Goal: Task Accomplishment & Management: Complete application form

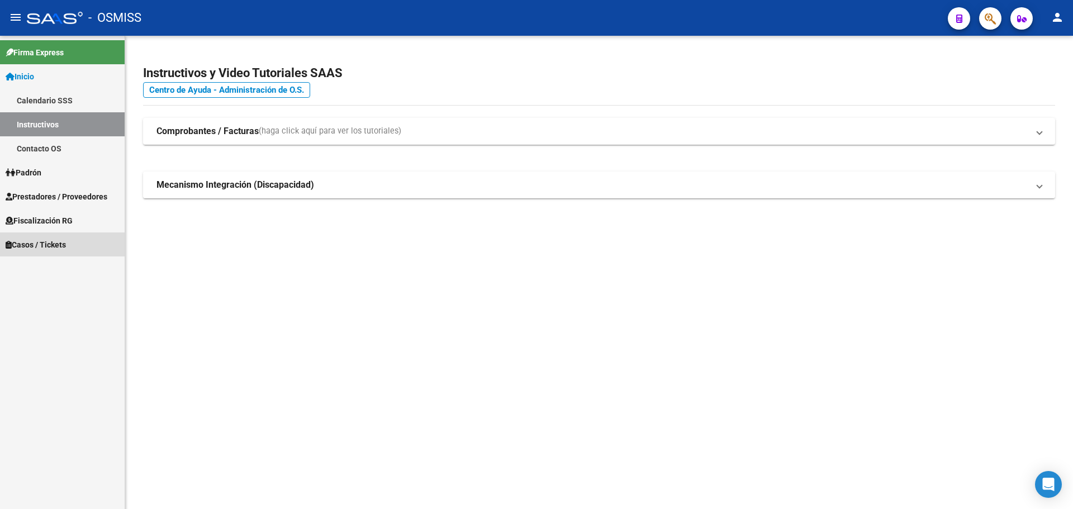
click at [34, 240] on span "Casos / Tickets" at bounding box center [36, 245] width 60 height 12
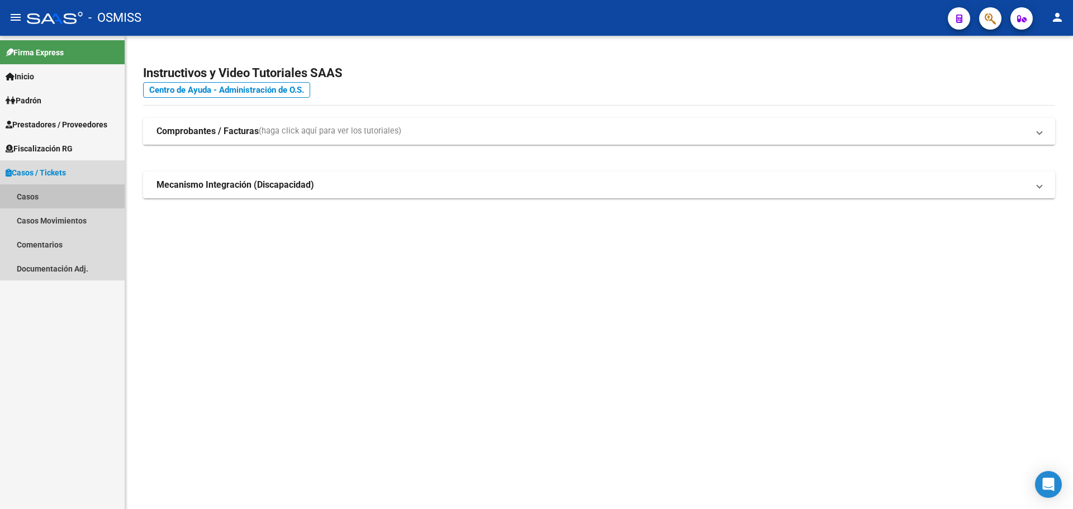
click at [26, 192] on link "Casos" at bounding box center [62, 196] width 125 height 24
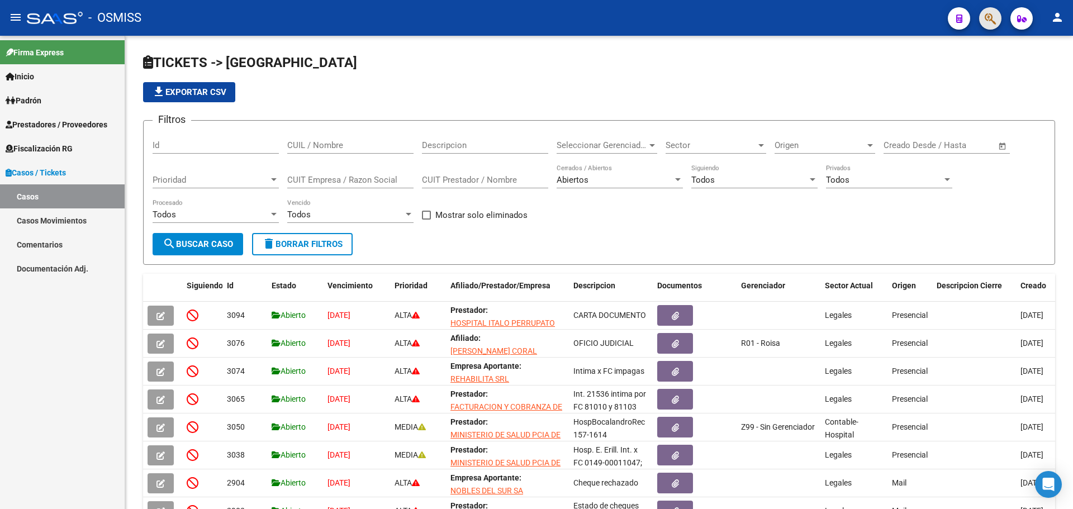
click at [984, 15] on button "button" at bounding box center [990, 18] width 22 height 22
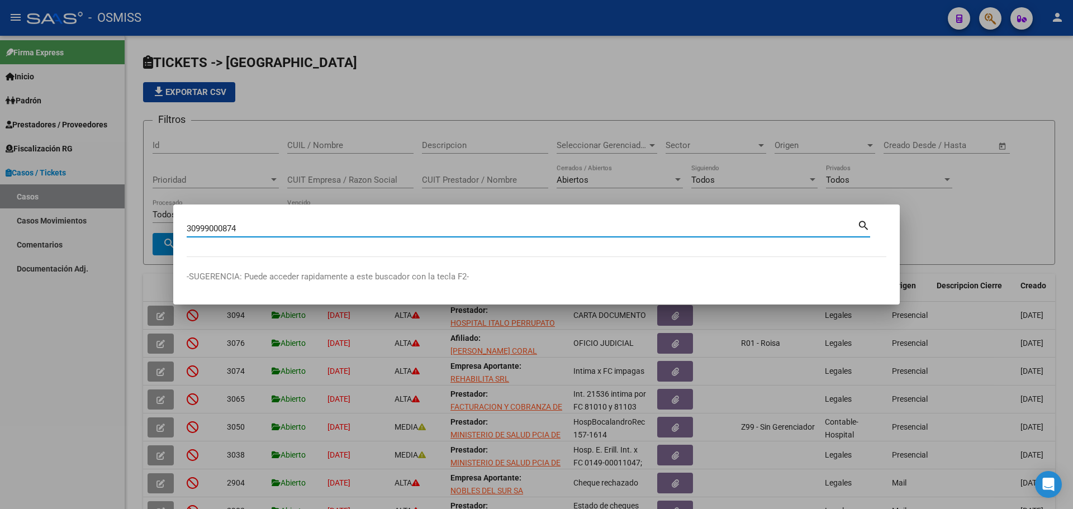
type input "30999000874"
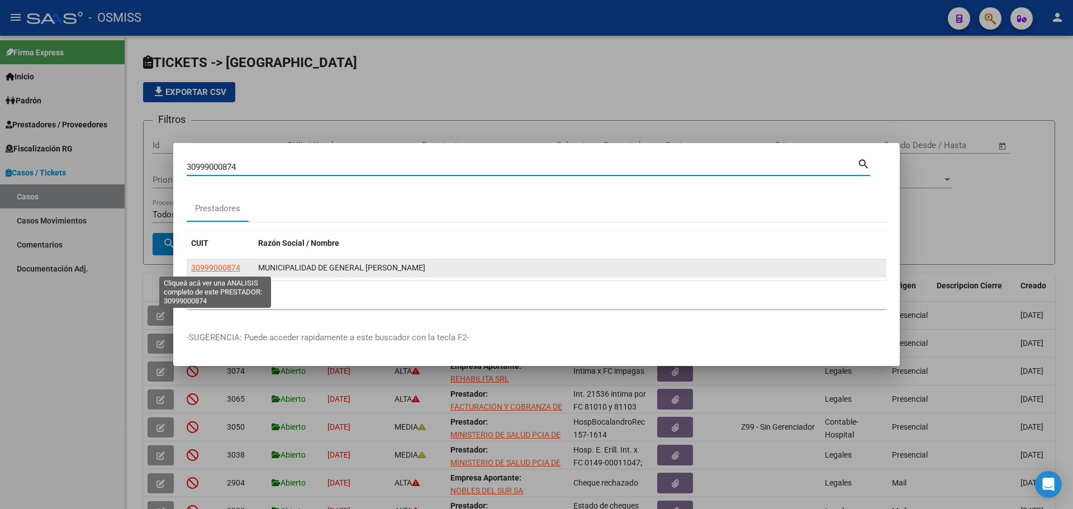
click at [215, 268] on span "30999000874" at bounding box center [215, 267] width 49 height 9
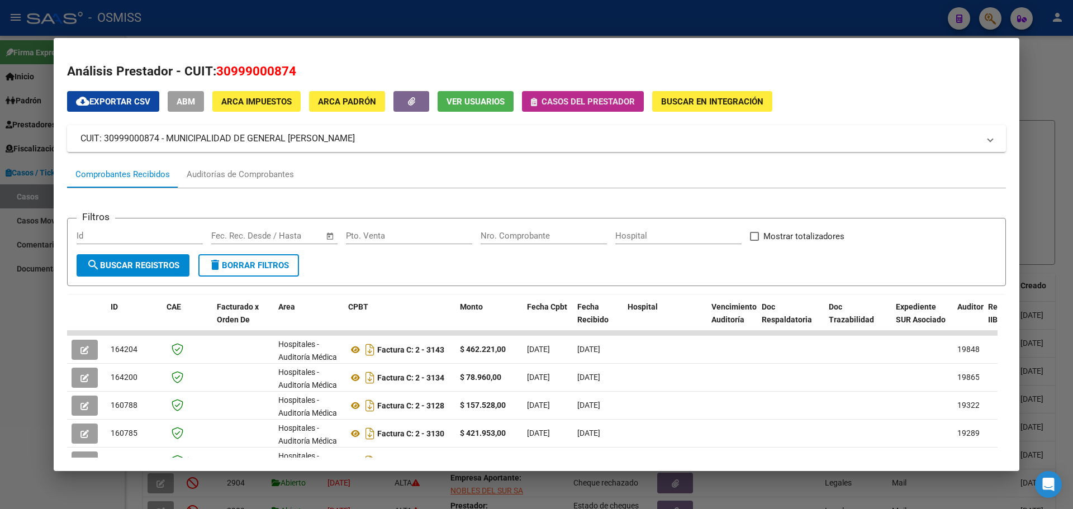
click at [535, 101] on icon "button" at bounding box center [534, 102] width 6 height 8
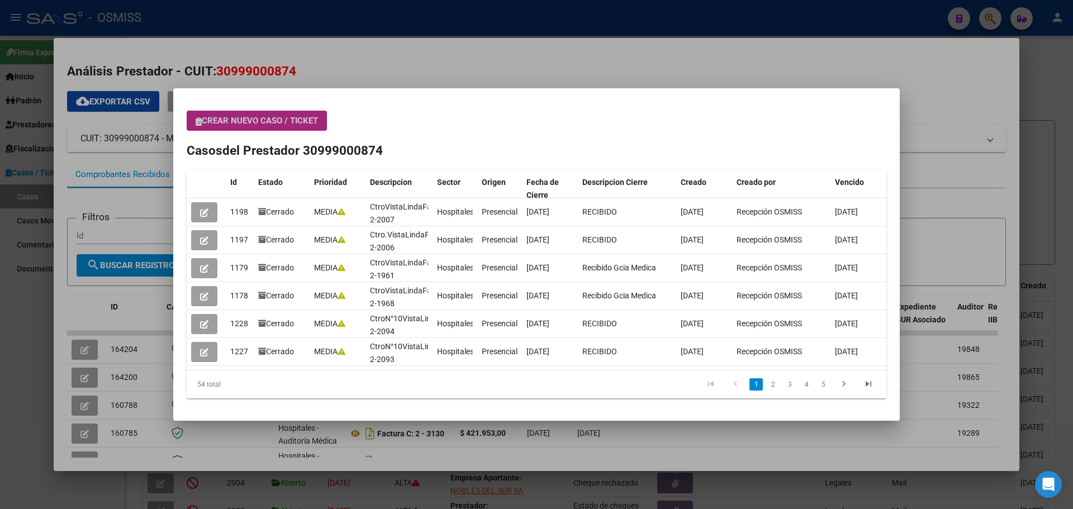
click at [198, 120] on icon "button" at bounding box center [199, 121] width 6 height 8
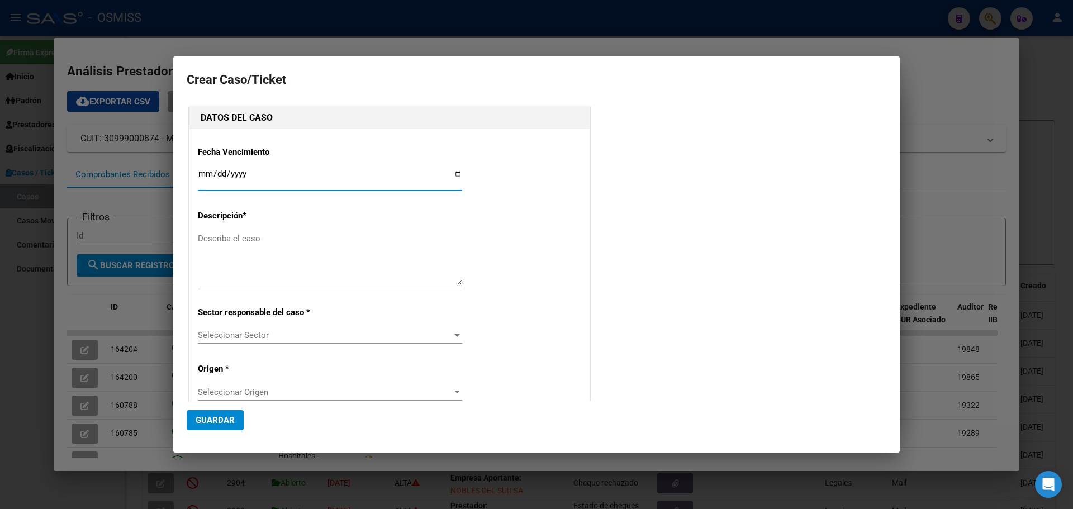
click at [453, 172] on input "Ingresar fecha" at bounding box center [330, 178] width 264 height 18
type input "[DATE]"
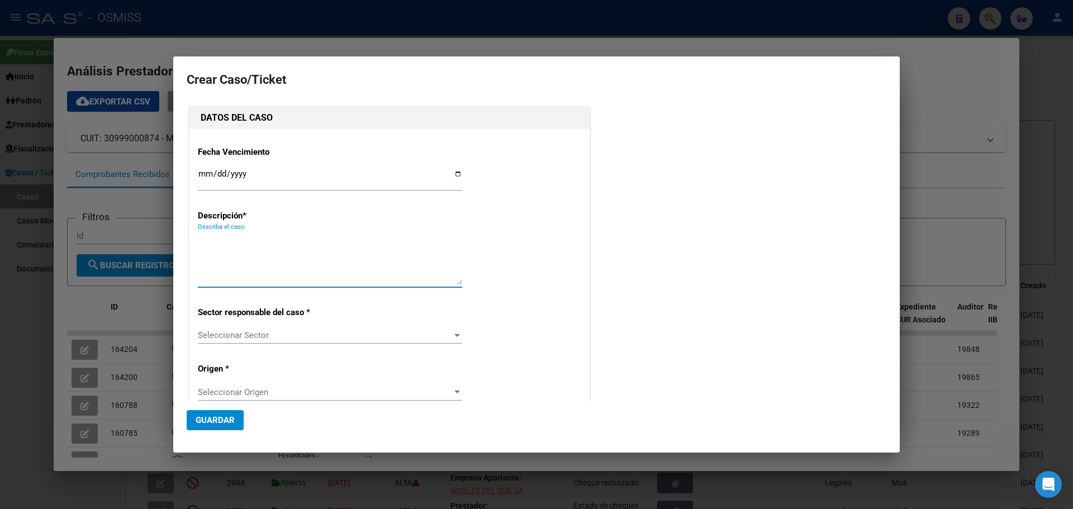
click at [225, 241] on textarea "Describa el caso" at bounding box center [330, 258] width 264 height 53
type textarea "Ctro.VistaLindaFact 2-3227"
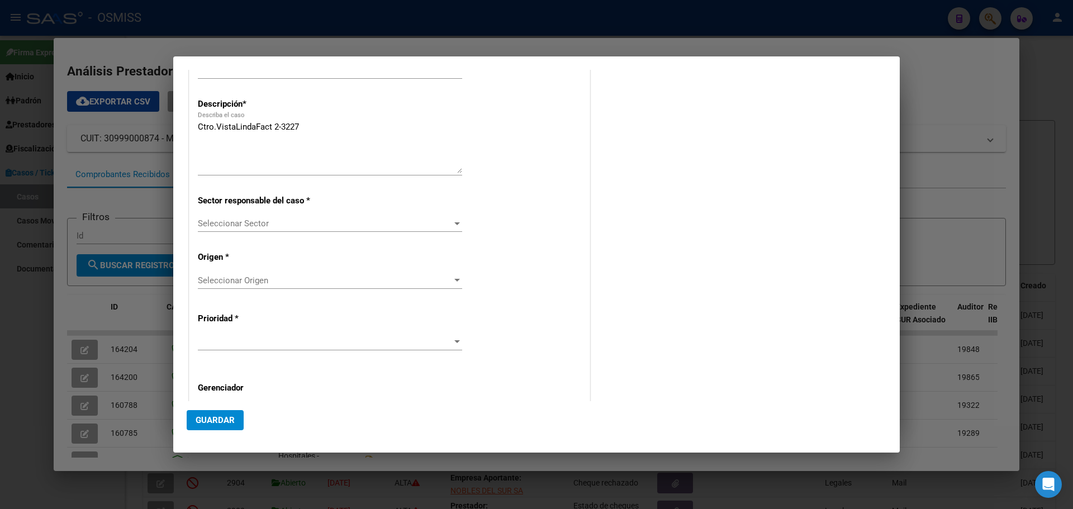
scroll to position [186, 0]
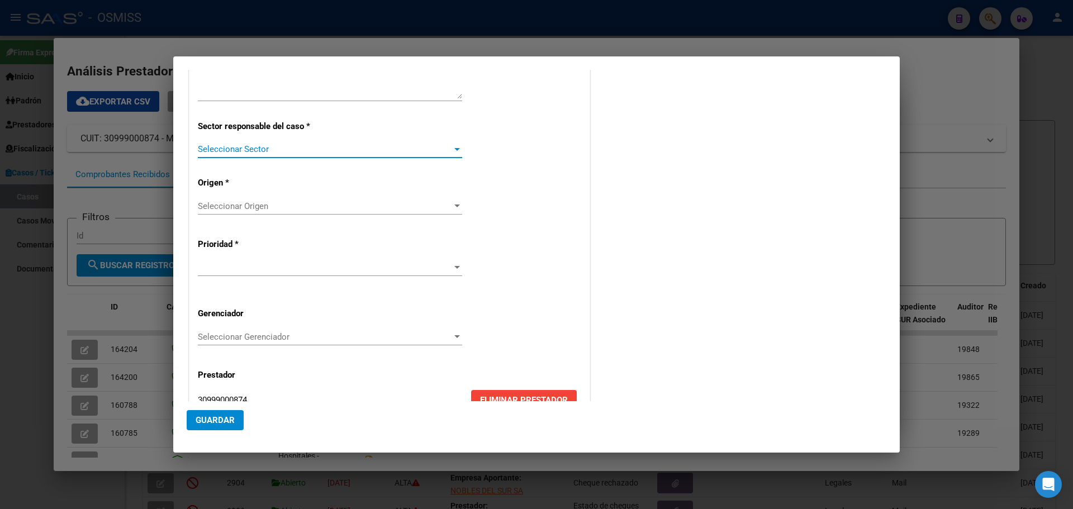
click at [454, 148] on div at bounding box center [457, 149] width 6 height 3
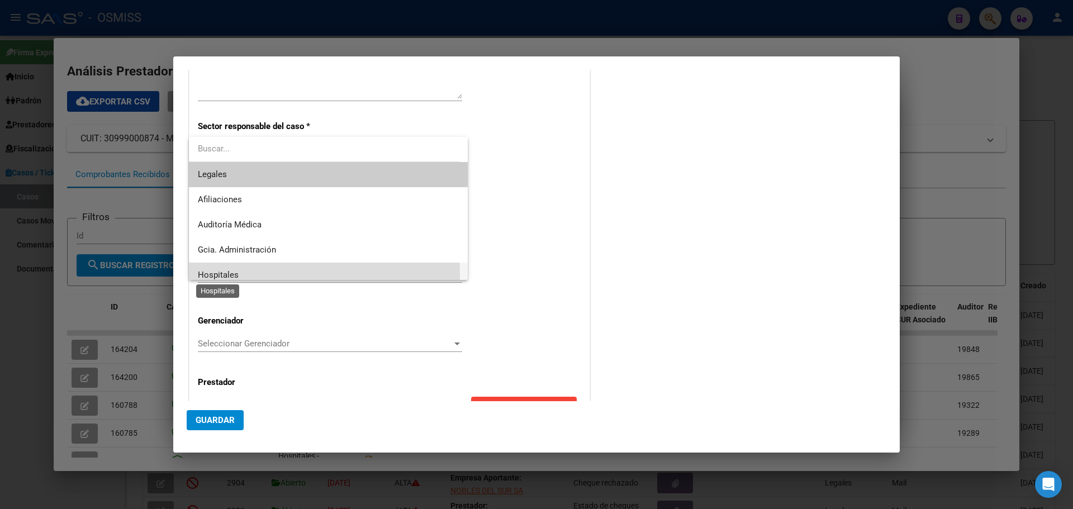
click at [236, 275] on span "Hospitales" at bounding box center [218, 275] width 41 height 10
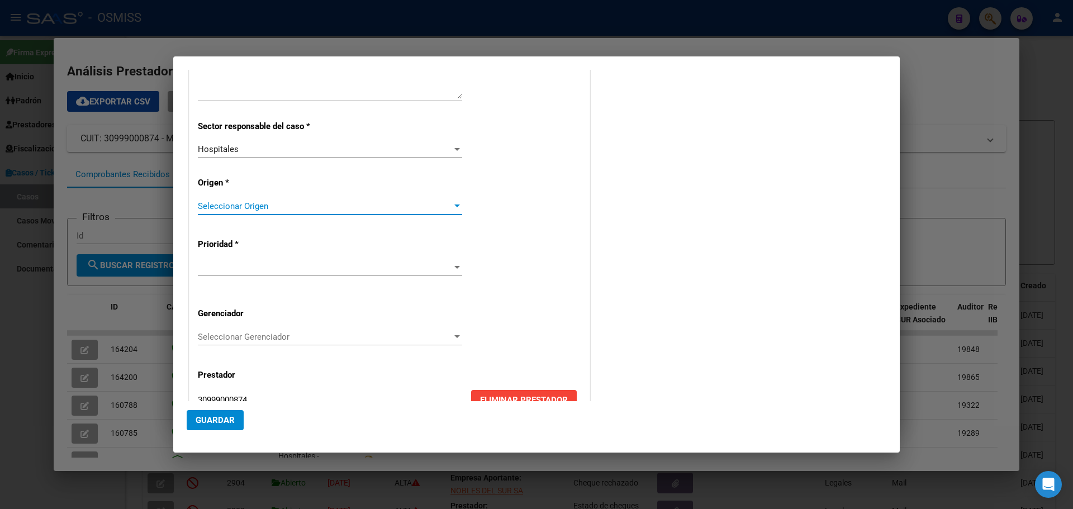
click at [455, 203] on div at bounding box center [457, 206] width 10 height 9
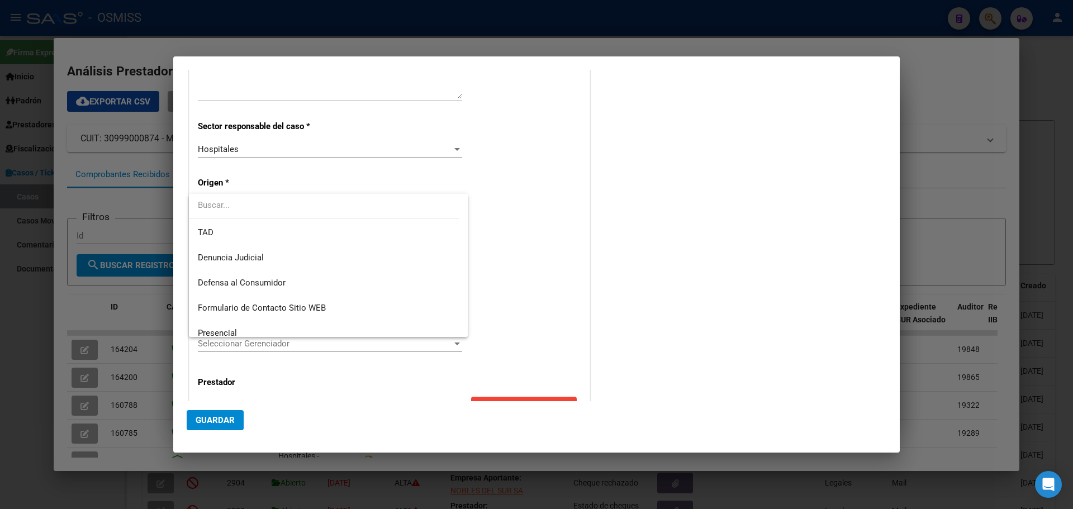
scroll to position [112, 0]
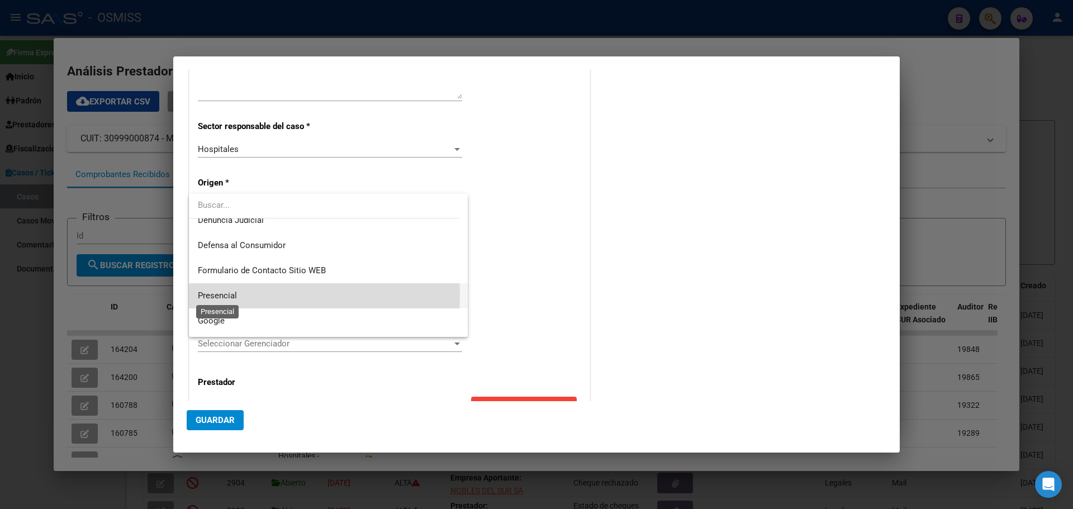
click at [209, 295] on span "Presencial" at bounding box center [217, 296] width 39 height 10
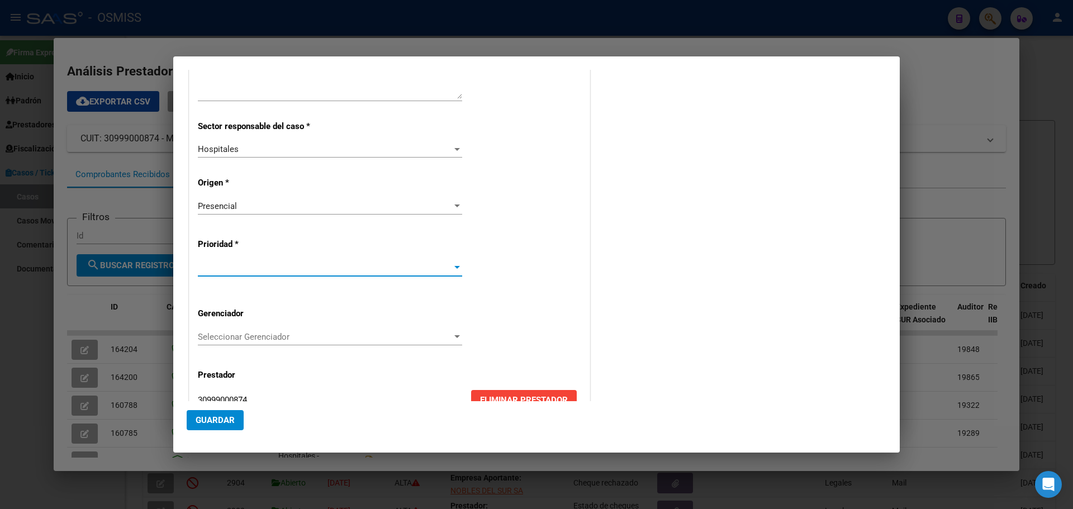
click at [454, 266] on div at bounding box center [457, 267] width 6 height 3
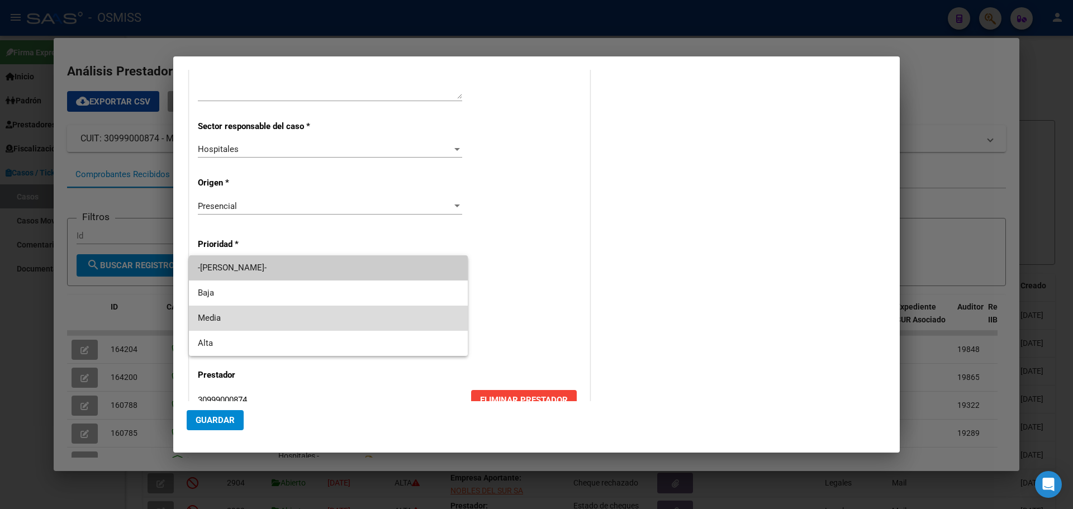
click at [218, 315] on span "Media" at bounding box center [328, 318] width 261 height 25
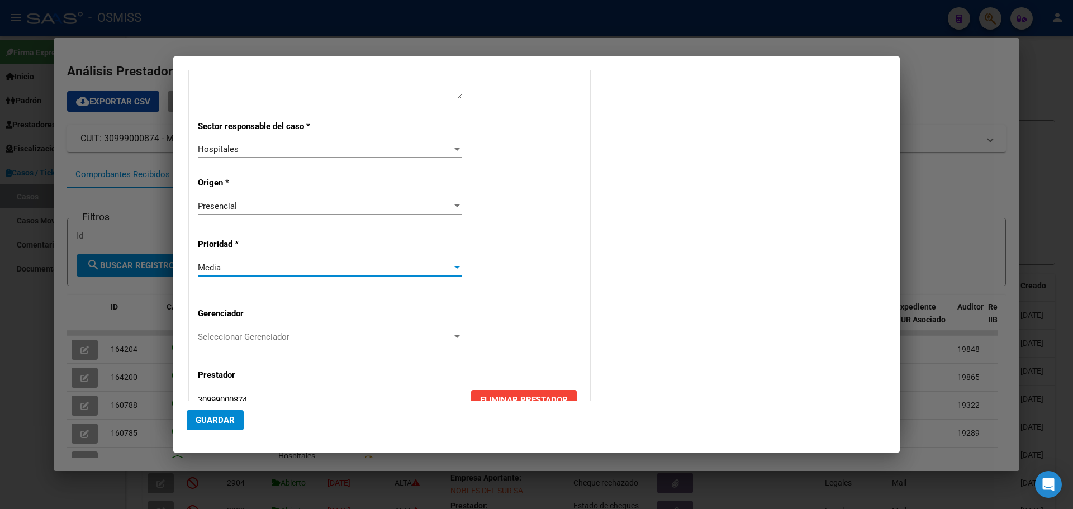
click at [454, 335] on div at bounding box center [457, 336] width 6 height 3
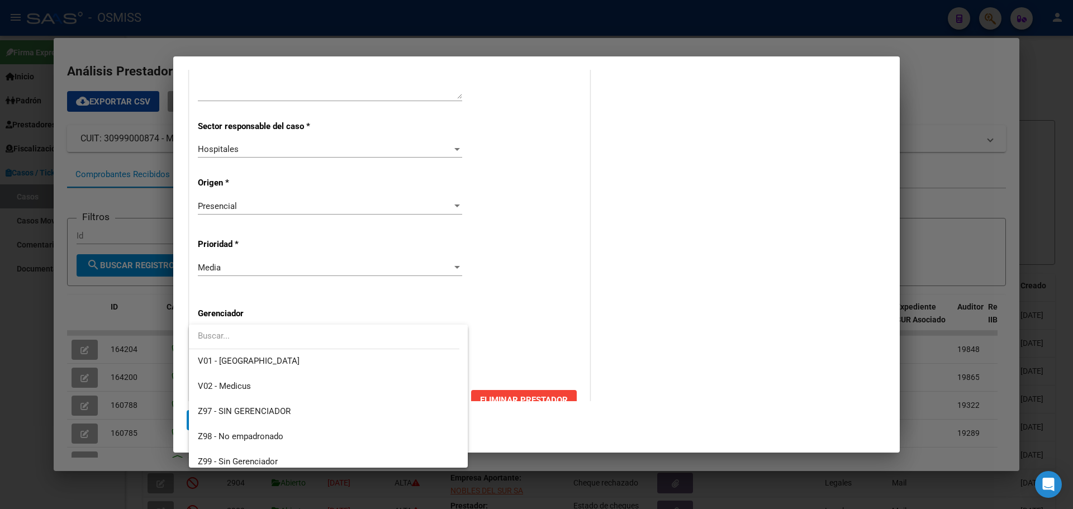
scroll to position [335, 0]
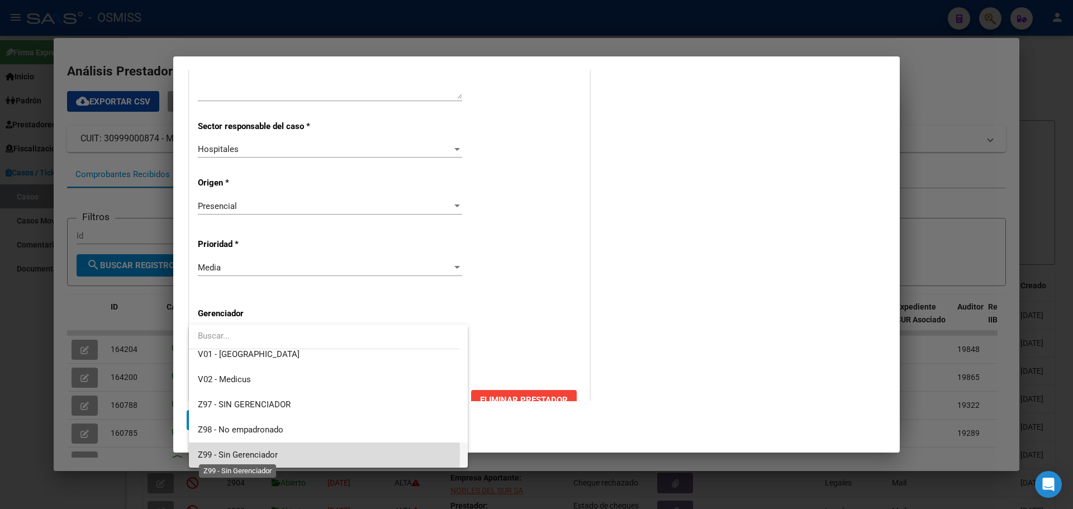
click at [203, 453] on span "Z99 - Sin Gerenciador" at bounding box center [238, 455] width 80 height 10
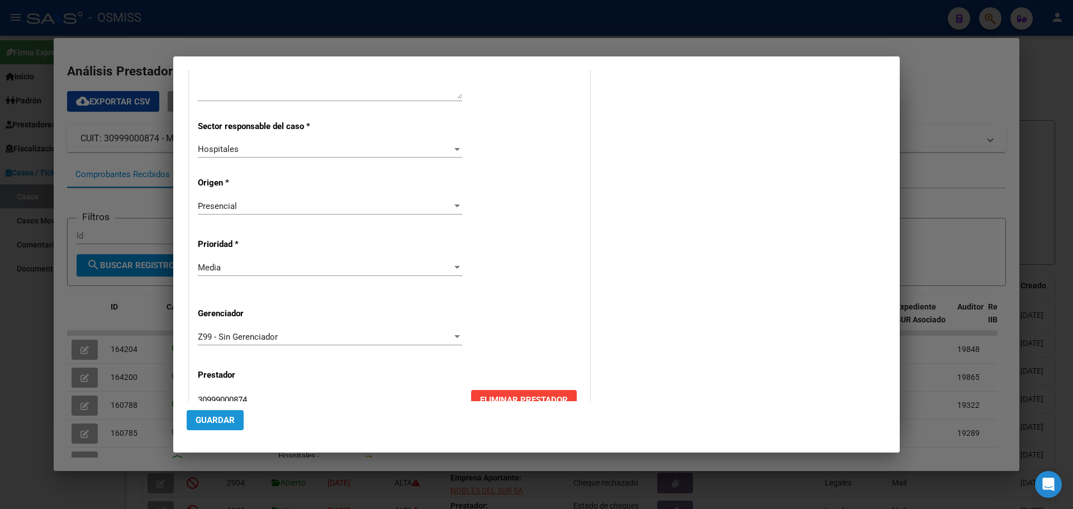
click at [212, 417] on span "Guardar" at bounding box center [215, 420] width 39 height 10
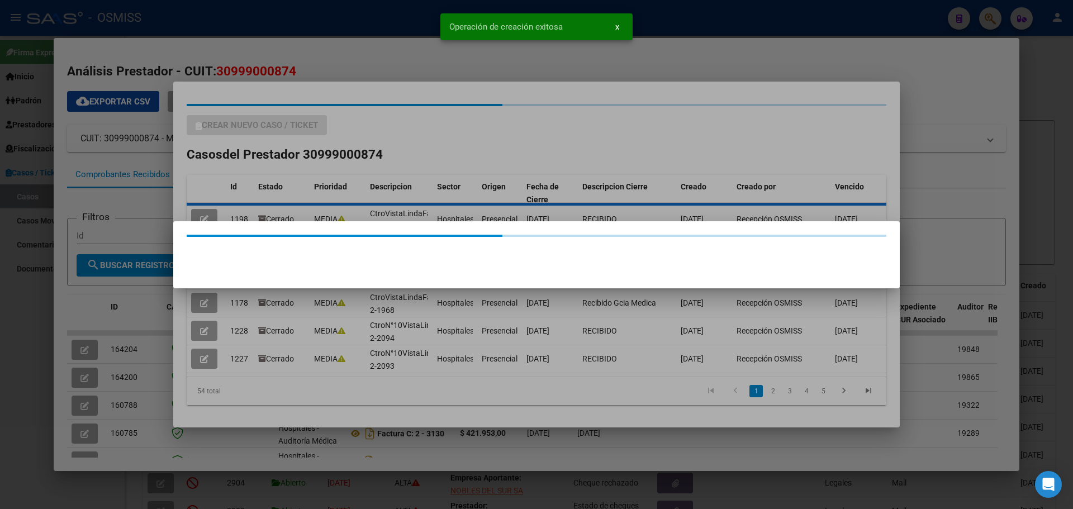
scroll to position [0, 0]
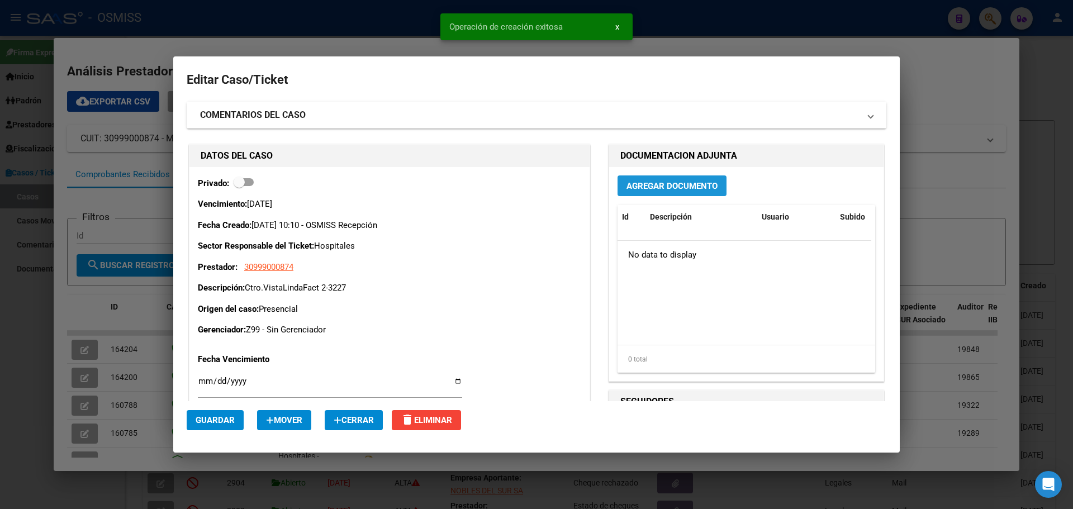
click at [631, 184] on span "Agregar Documento" at bounding box center [671, 186] width 91 height 10
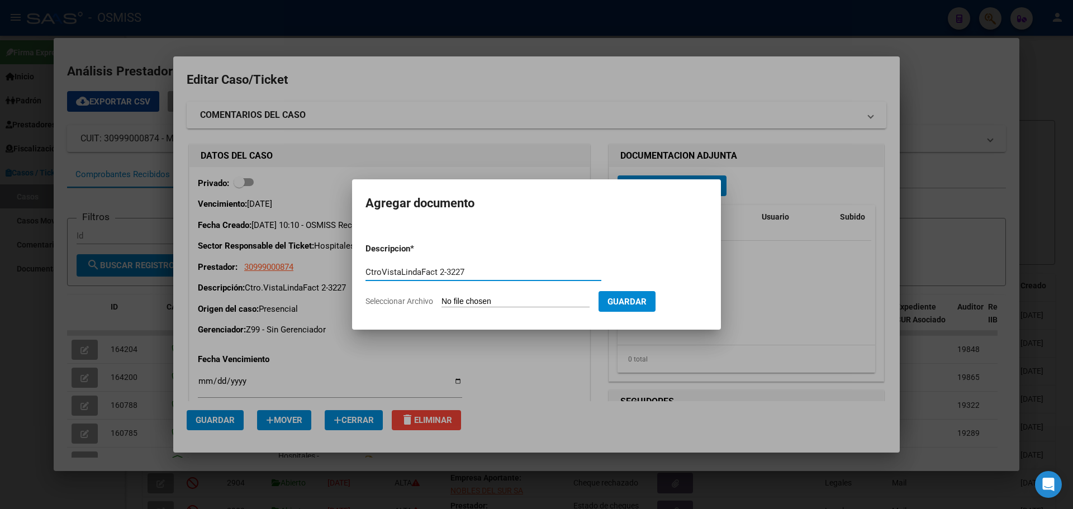
type input "CtroVistaLindaFact 2-3227"
click at [382, 300] on span "Seleccionar Archivo" at bounding box center [399, 301] width 68 height 9
click at [441, 300] on input "Seleccionar Archivo" at bounding box center [515, 302] width 148 height 11
type input "C:\fakepath\Fact 3227.pdf"
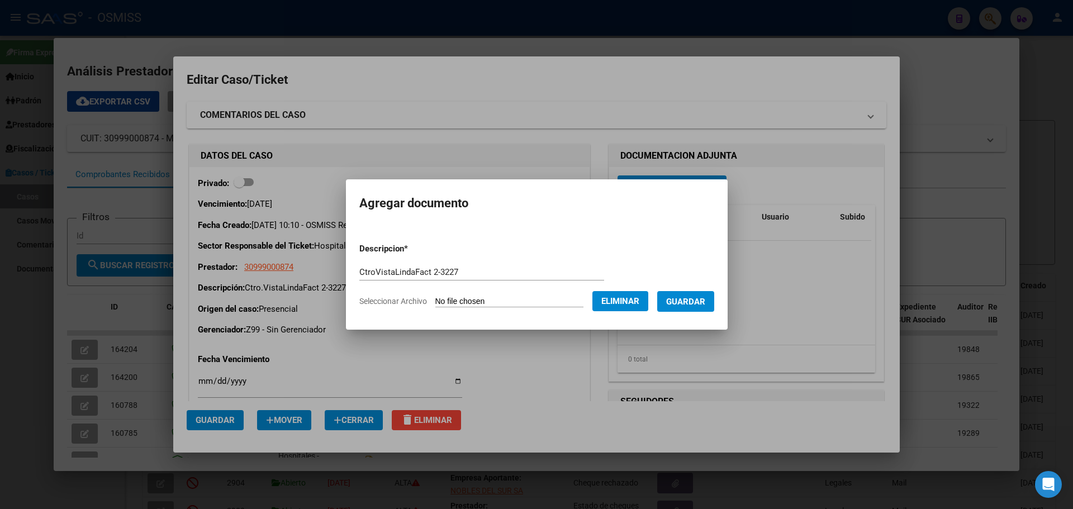
click at [704, 302] on span "Guardar" at bounding box center [685, 302] width 39 height 10
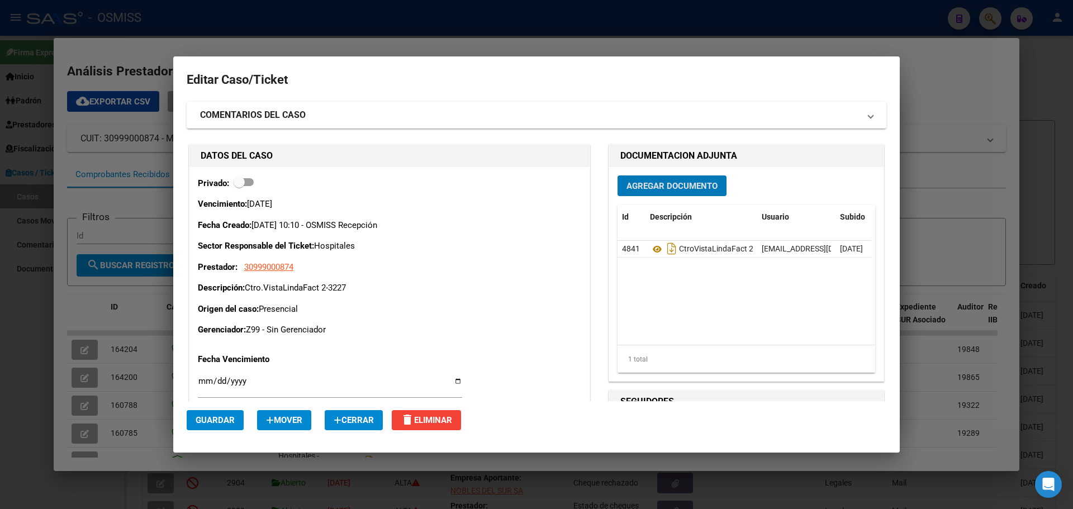
click at [618, 175] on button "Agregar Documento" at bounding box center [672, 185] width 109 height 21
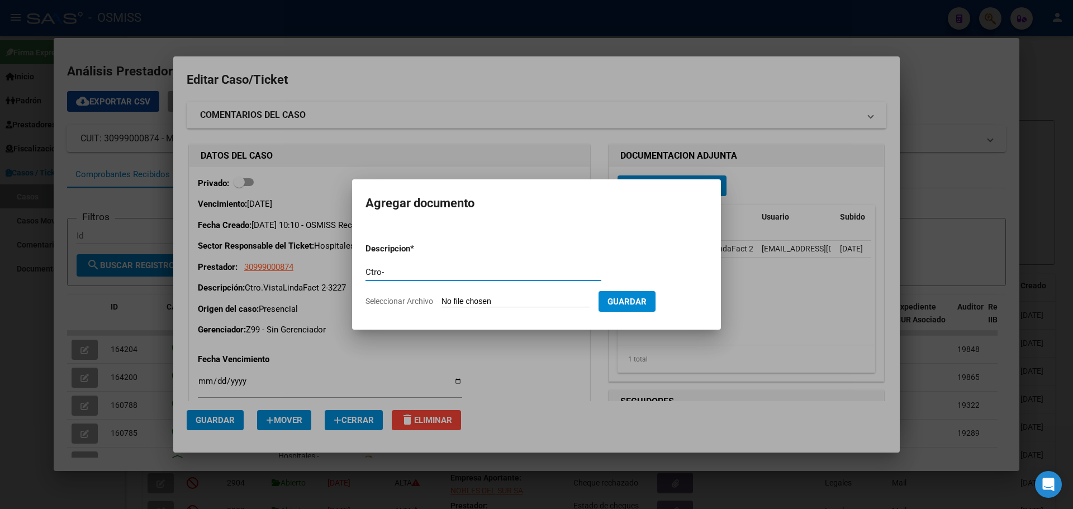
scroll to position [0, 7769]
click at [382, 274] on input "Ctro-" at bounding box center [483, 272] width 236 height 10
type input "..."
click at [410, 302] on span "Seleccionar Archivo" at bounding box center [399, 301] width 68 height 9
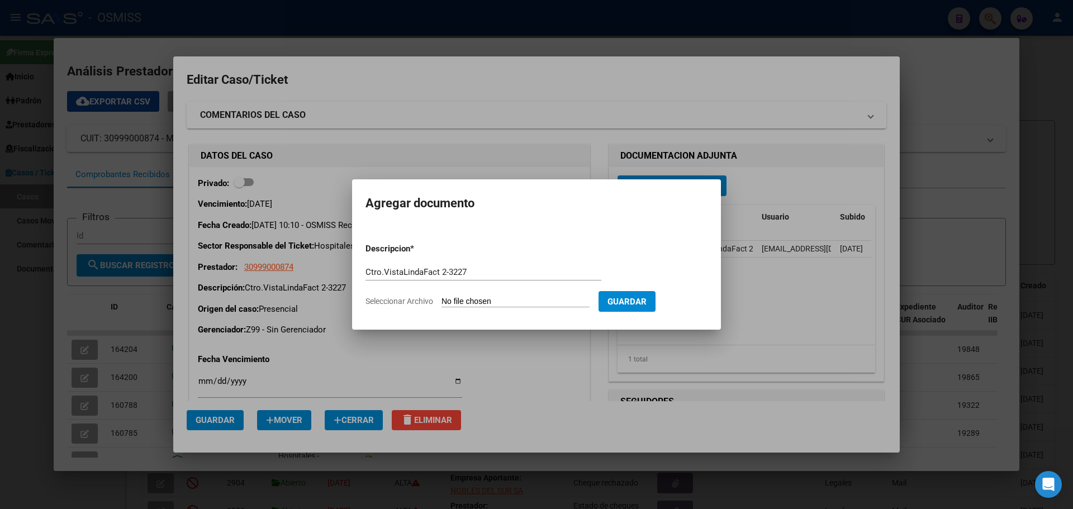
click at [441, 302] on input "Seleccionar Archivo" at bounding box center [515, 302] width 148 height 11
type input "C:\fakepath\Fact 3227.pdf"
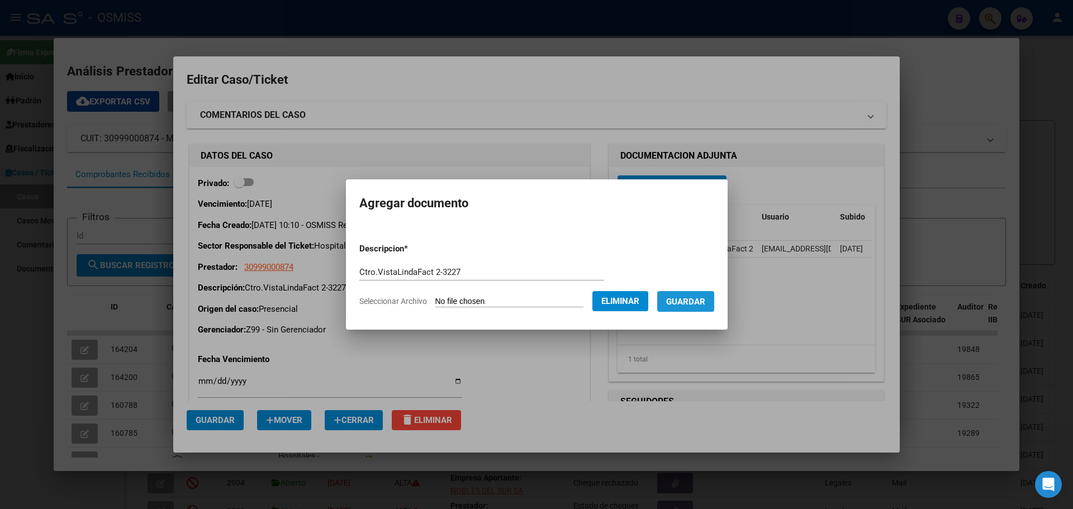
click at [705, 301] on span "Guardar" at bounding box center [685, 302] width 39 height 10
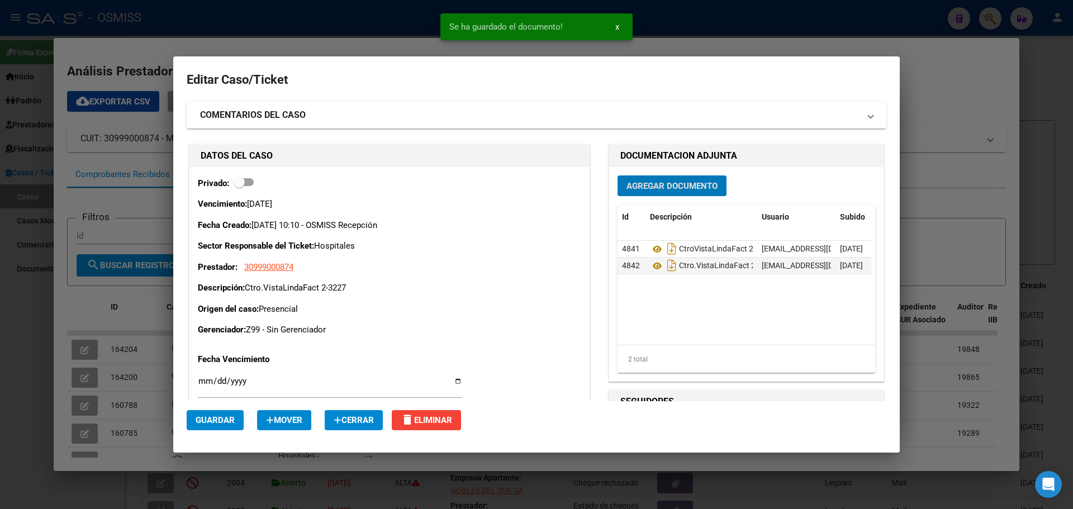
click at [196, 17] on div at bounding box center [536, 254] width 1073 height 509
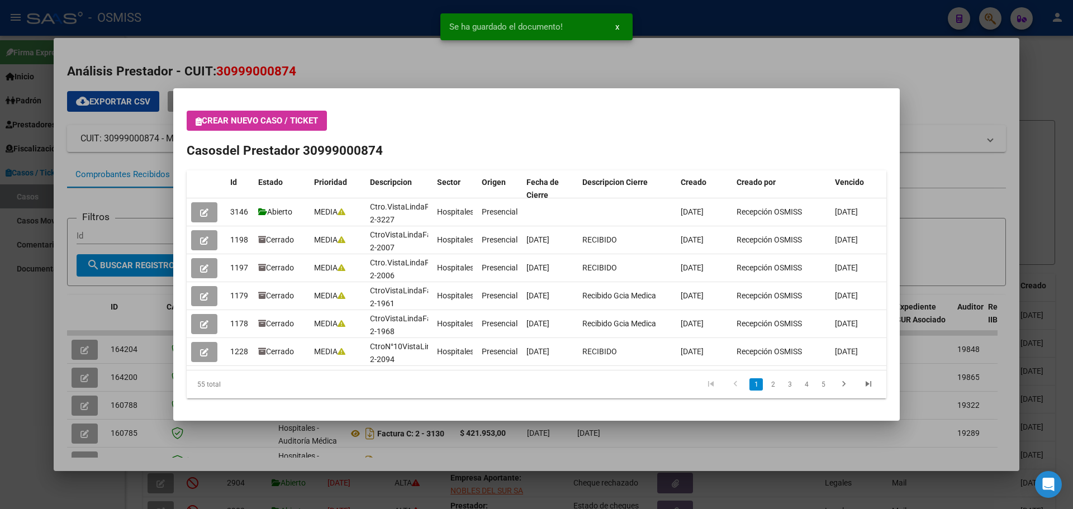
click at [198, 120] on icon "button" at bounding box center [199, 121] width 6 height 8
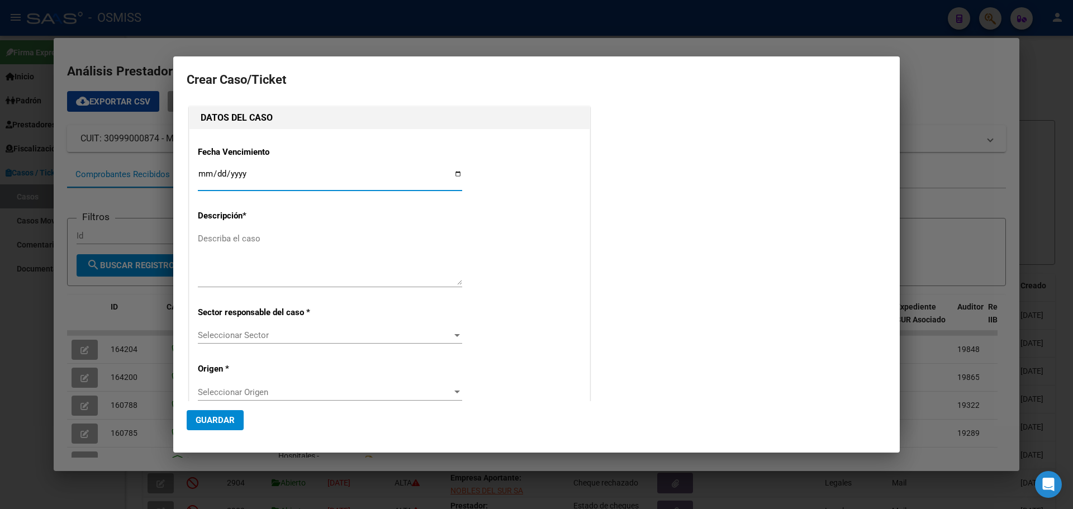
click at [453, 170] on input "Ingresar fecha" at bounding box center [330, 178] width 264 height 18
type input "[DATE]"
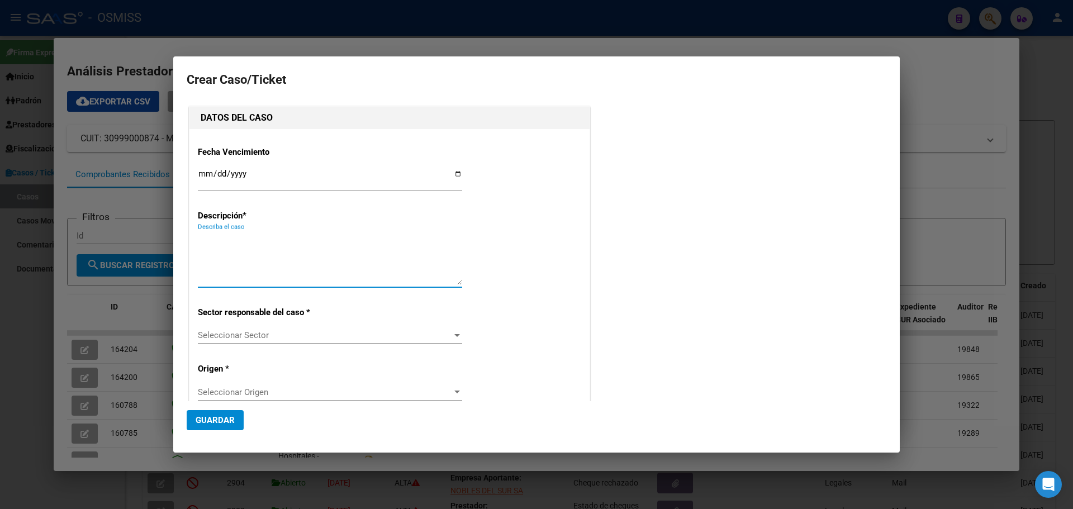
click at [198, 238] on textarea "Describa el caso" at bounding box center [330, 258] width 264 height 53
type textarea "Ctro.VistaLindaFact 2-3226"
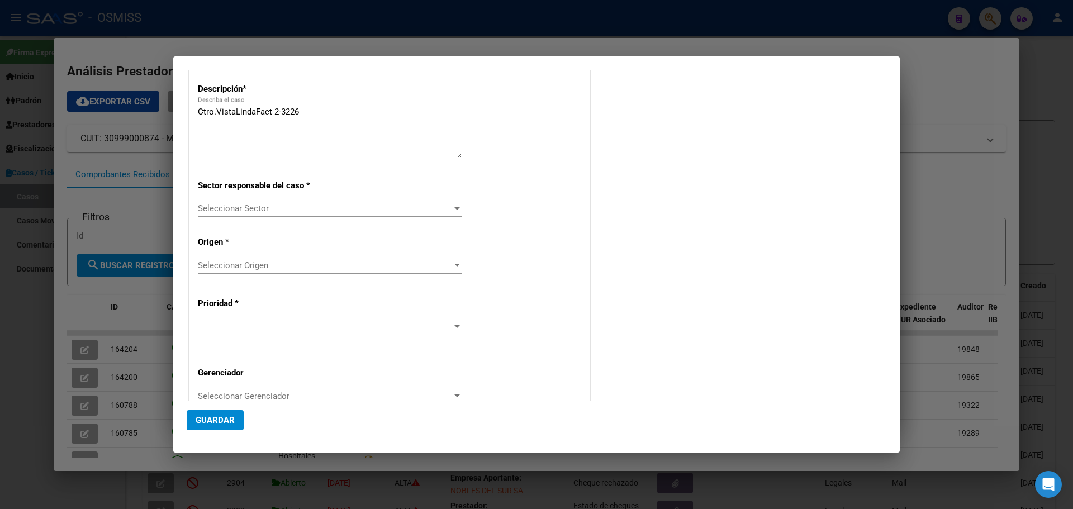
scroll to position [172, 0]
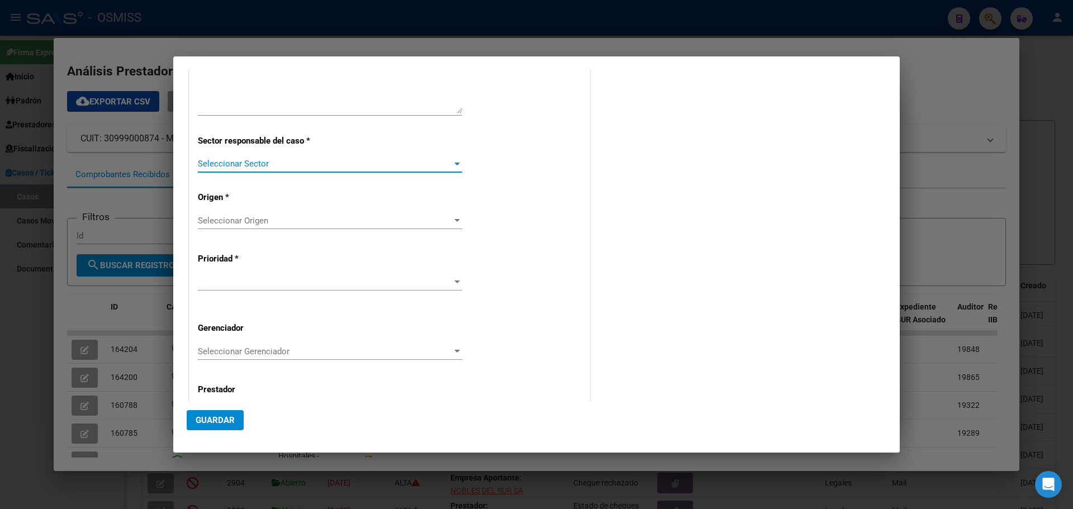
click at [454, 163] on div at bounding box center [457, 164] width 6 height 3
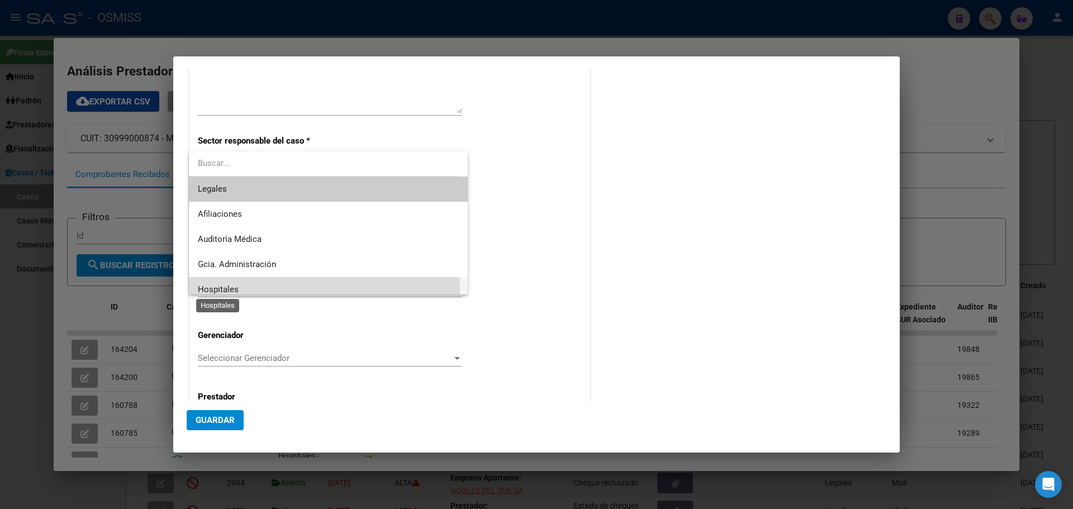
click at [210, 289] on span "Hospitales" at bounding box center [218, 289] width 41 height 10
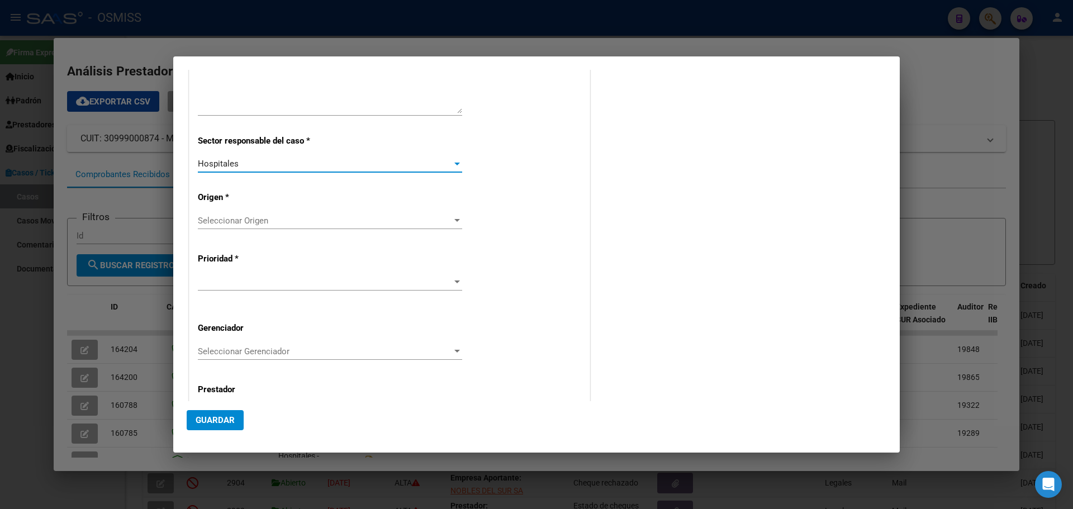
click at [454, 219] on div at bounding box center [457, 220] width 10 height 9
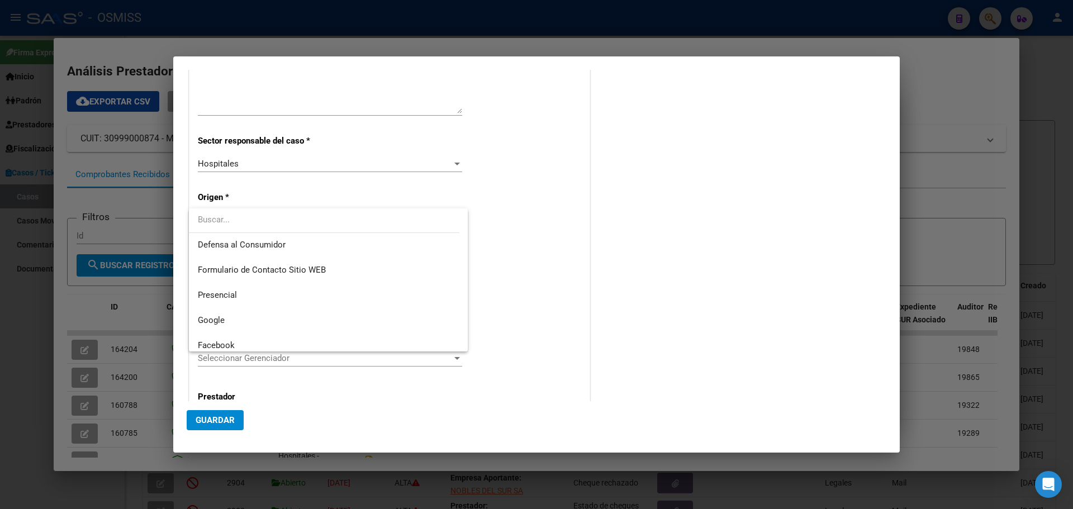
scroll to position [141, 0]
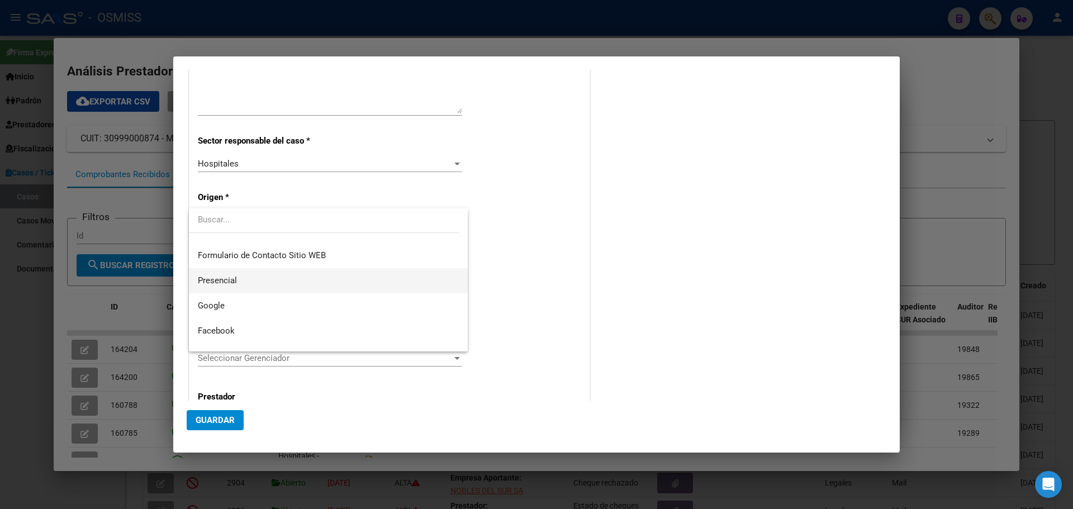
click at [251, 283] on span "Presencial" at bounding box center [328, 280] width 261 height 25
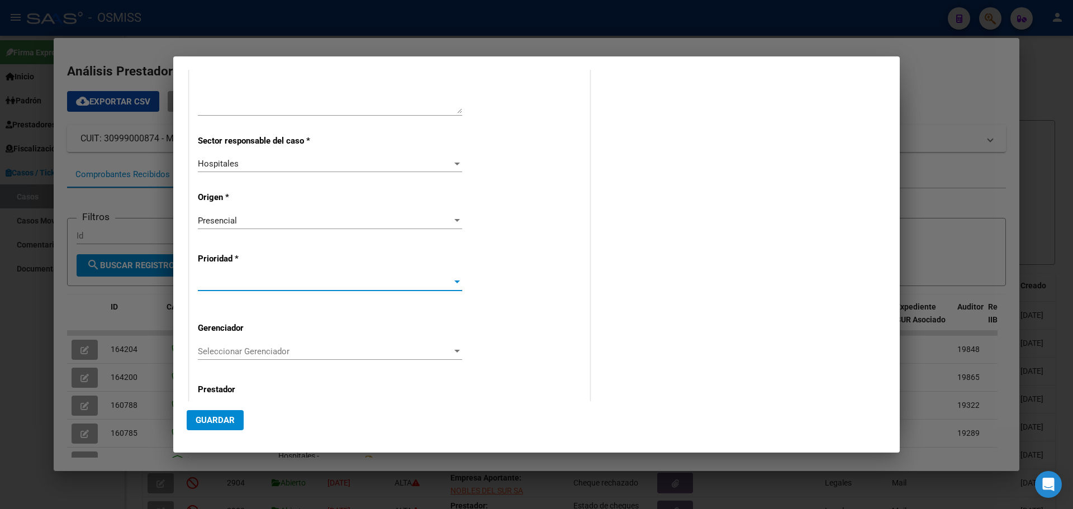
click at [454, 282] on div at bounding box center [457, 282] width 6 height 3
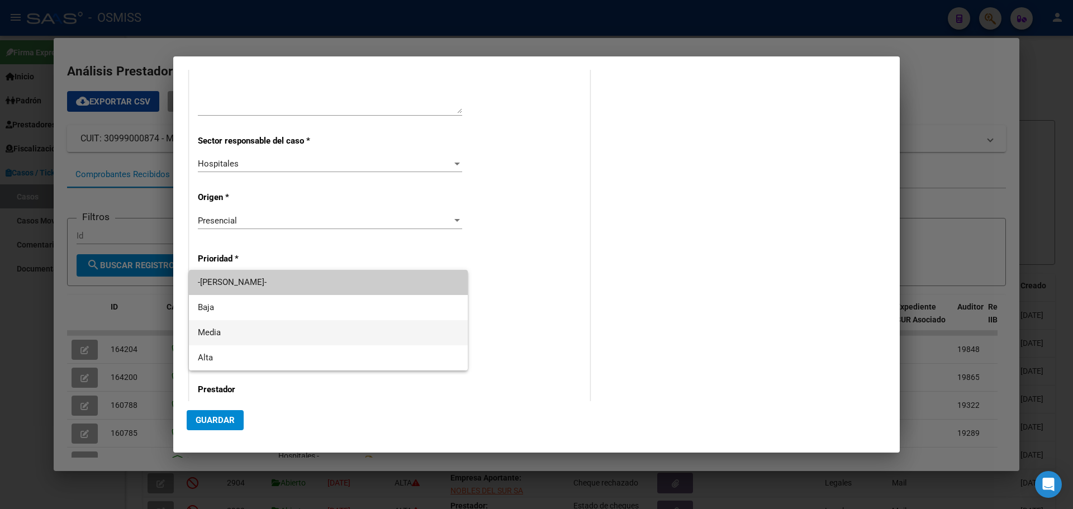
click at [248, 338] on span "Media" at bounding box center [328, 332] width 261 height 25
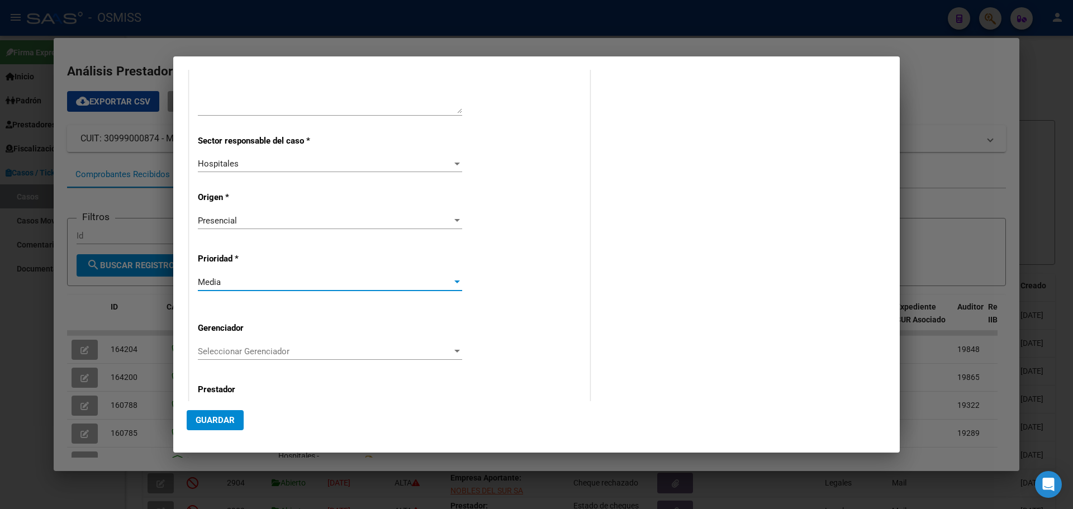
click at [455, 350] on div at bounding box center [457, 351] width 6 height 3
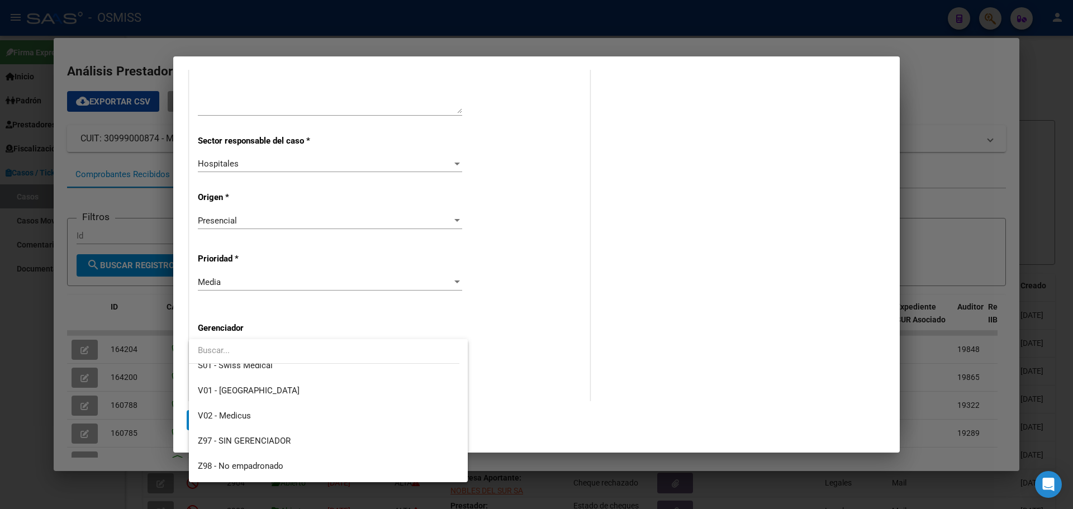
scroll to position [335, 0]
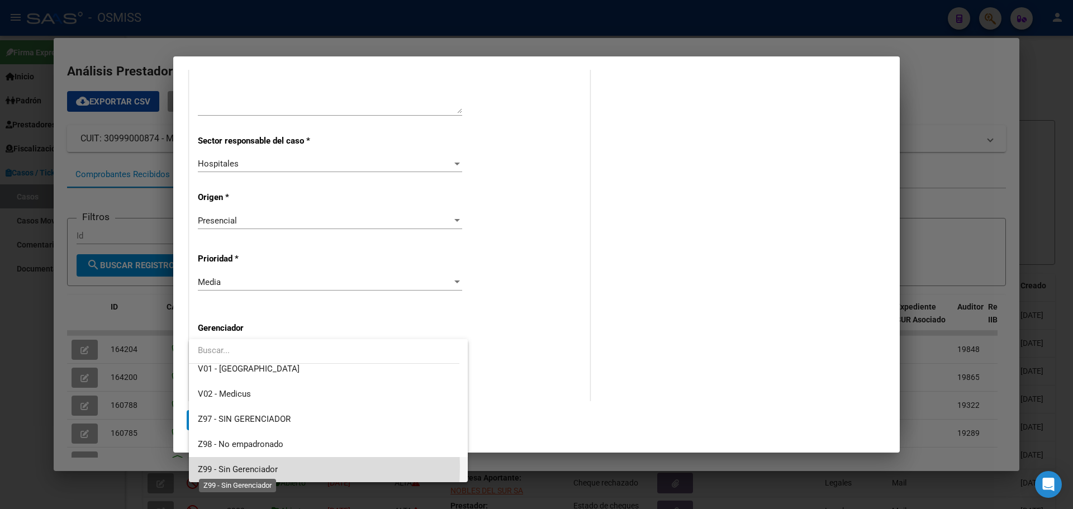
click at [202, 467] on span "Z99 - Sin Gerenciador" at bounding box center [238, 469] width 80 height 10
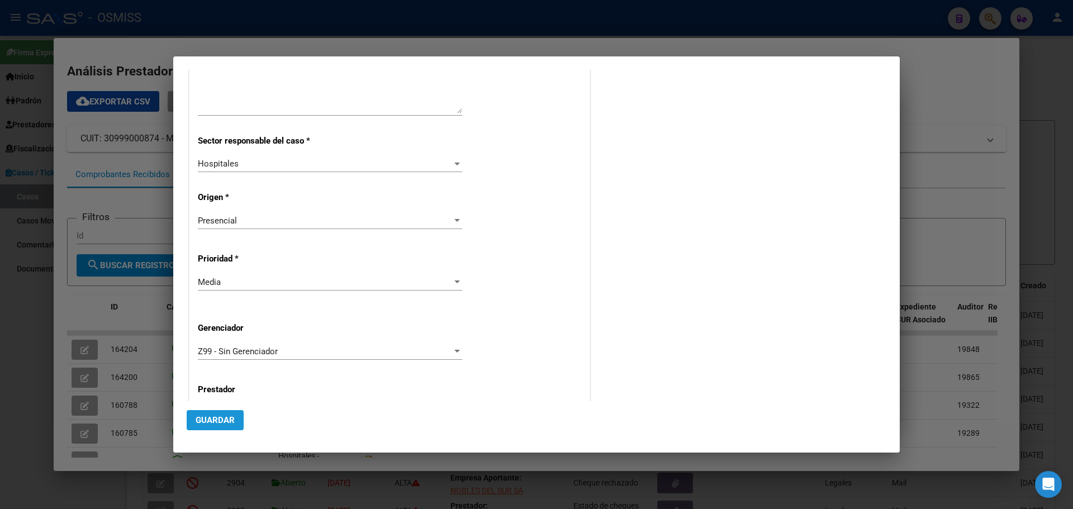
click at [221, 419] on span "Guardar" at bounding box center [215, 420] width 39 height 10
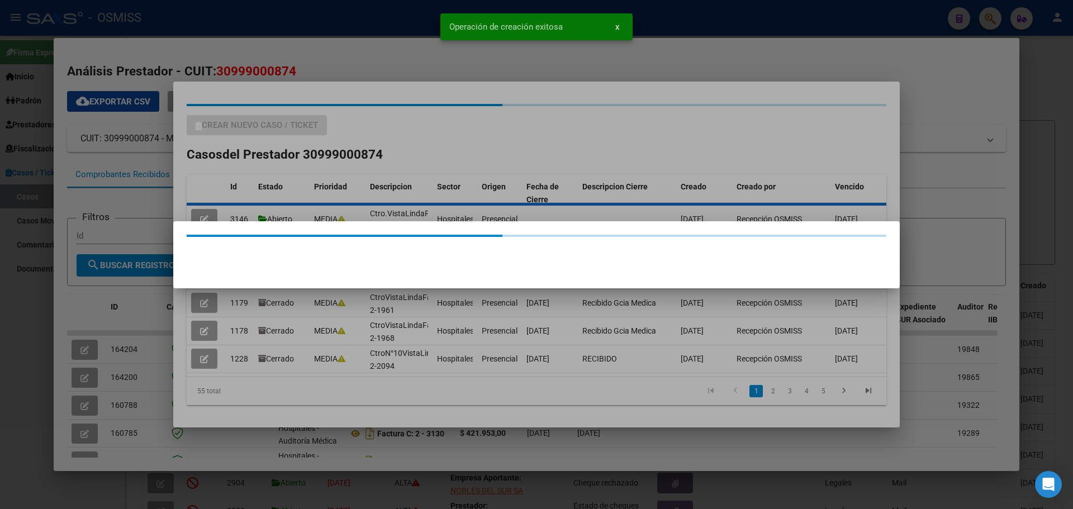
scroll to position [0, 0]
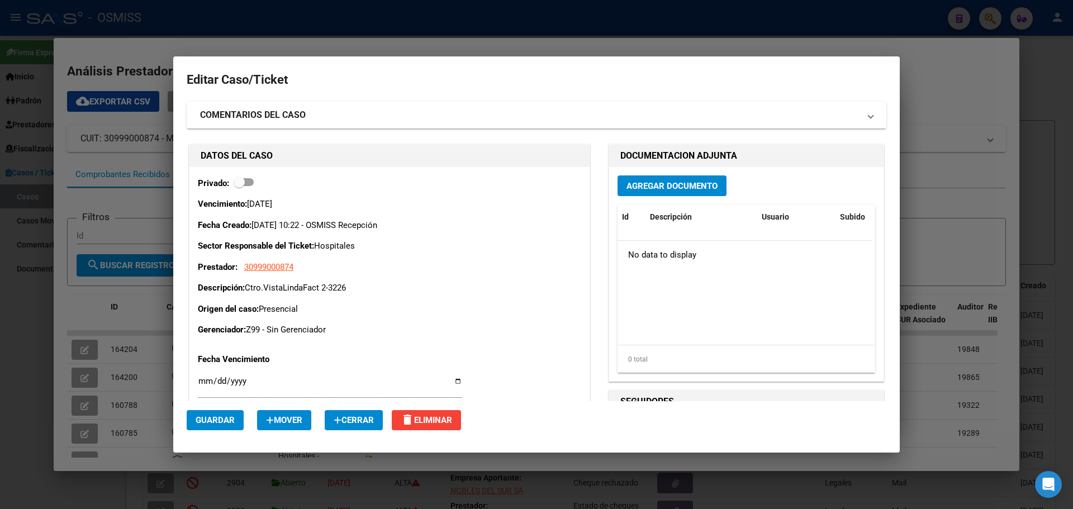
click at [686, 182] on span "Agregar Documento" at bounding box center [671, 186] width 91 height 10
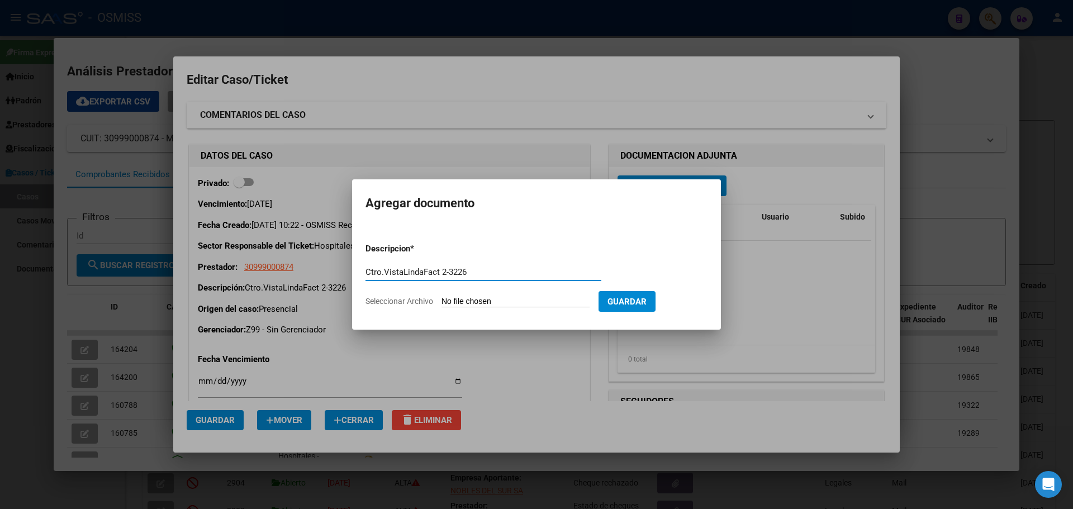
type input "Ctro.VistaLindaFact 2-3226"
click at [373, 299] on span "Seleccionar Archivo" at bounding box center [399, 301] width 68 height 9
click at [441, 299] on input "Seleccionar Archivo" at bounding box center [515, 302] width 148 height 11
type input "C:\fakepath\Fact 3226.pdf"
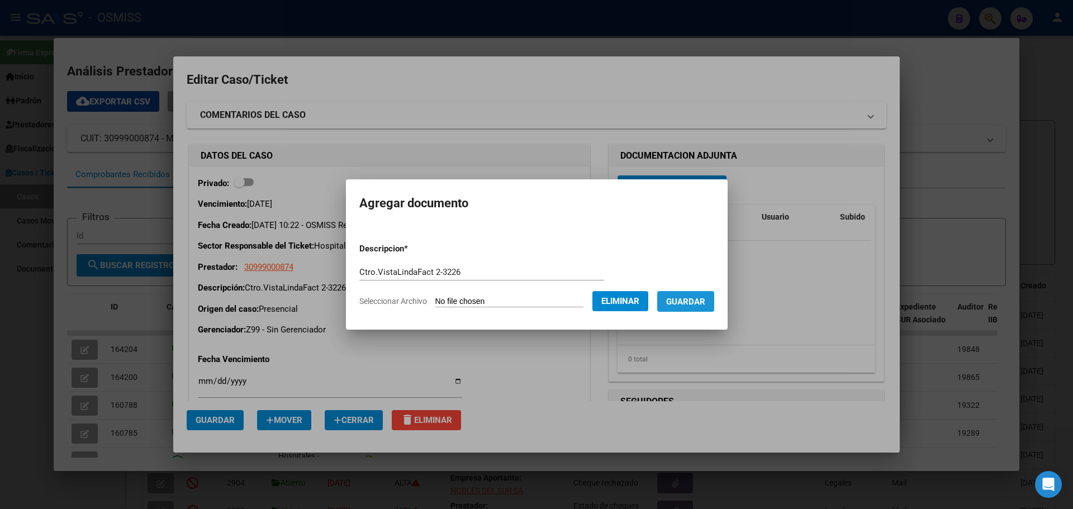
click at [705, 300] on span "Guardar" at bounding box center [685, 302] width 39 height 10
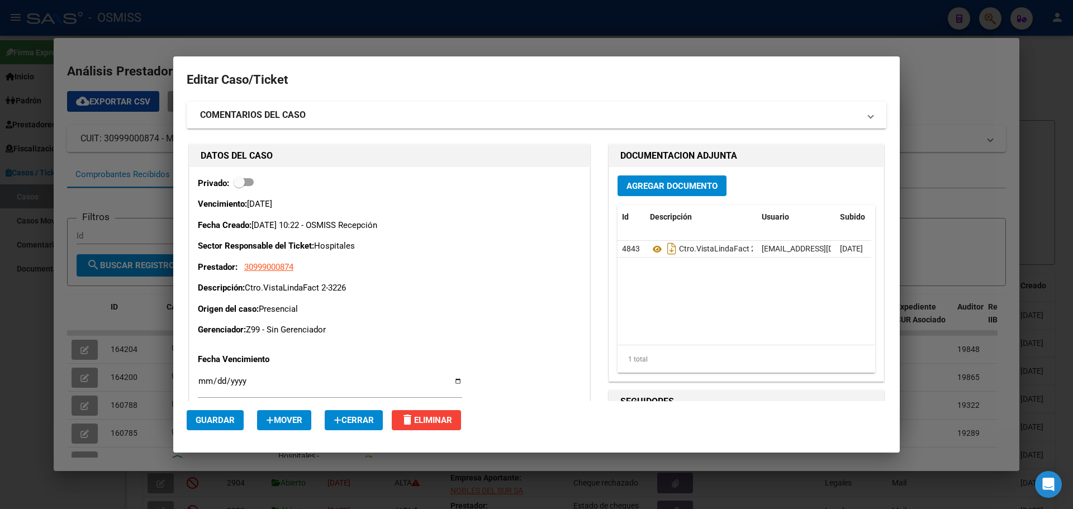
click at [186, 15] on div at bounding box center [536, 254] width 1073 height 509
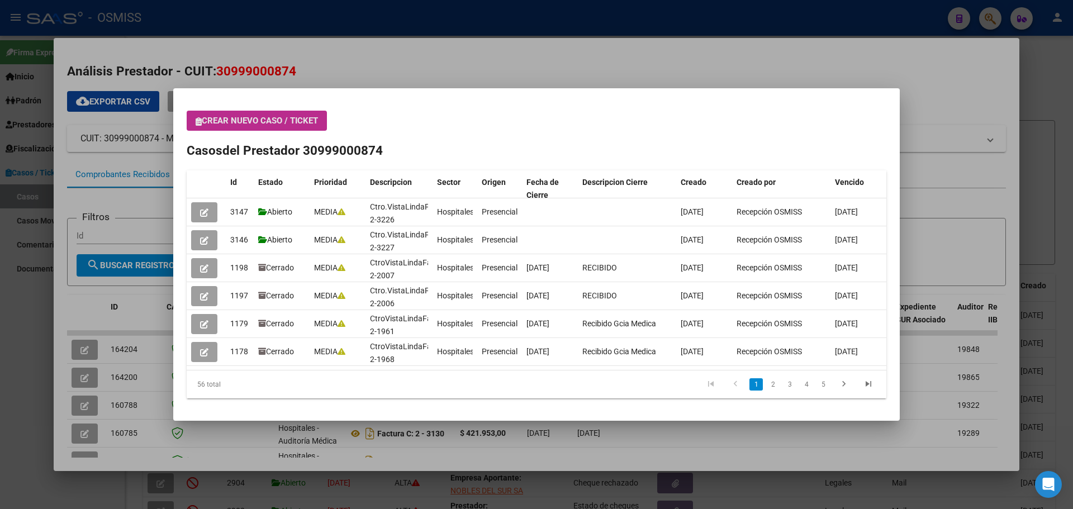
click at [200, 120] on icon "button" at bounding box center [199, 121] width 6 height 8
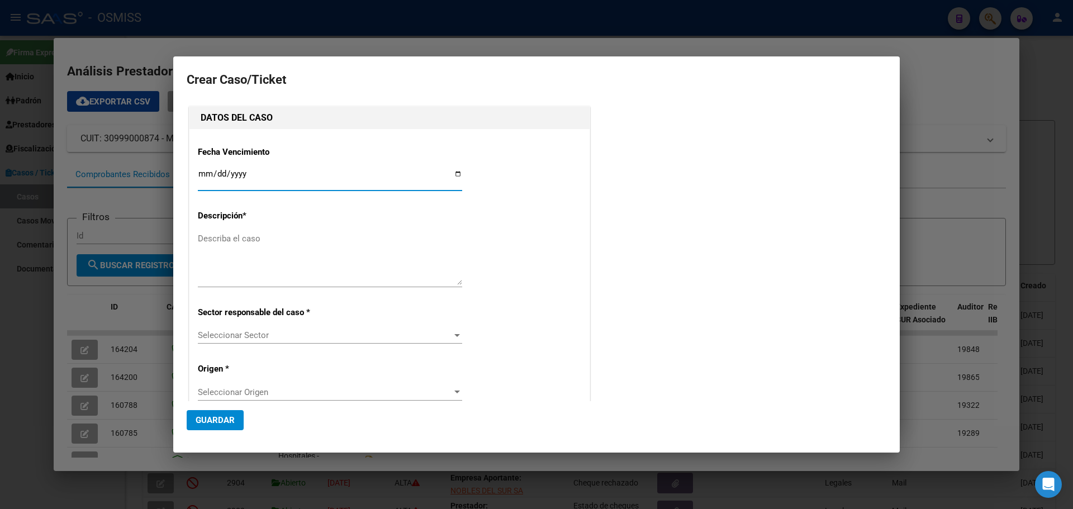
click at [455, 173] on input "Ingresar fecha" at bounding box center [330, 178] width 264 height 18
type input "[DATE]"
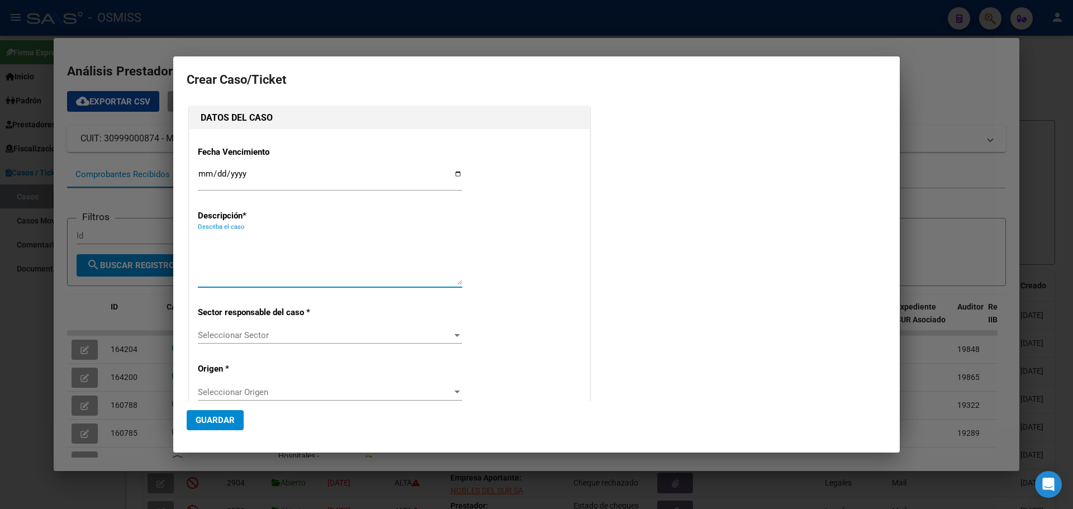
click at [229, 243] on textarea "Describa el caso" at bounding box center [330, 258] width 264 height 53
type textarea "Ctro.VistaLindaFact 2-3275"
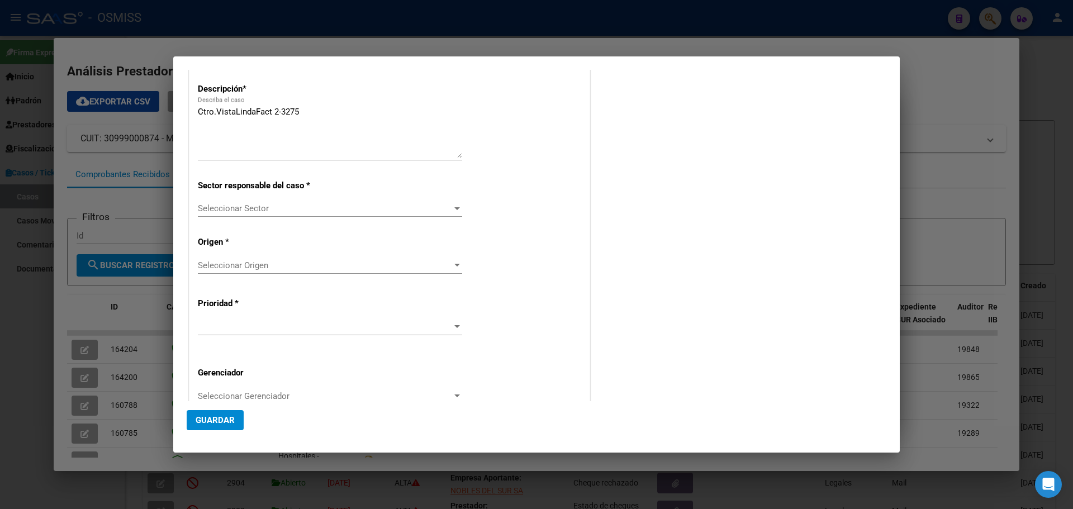
scroll to position [179, 0]
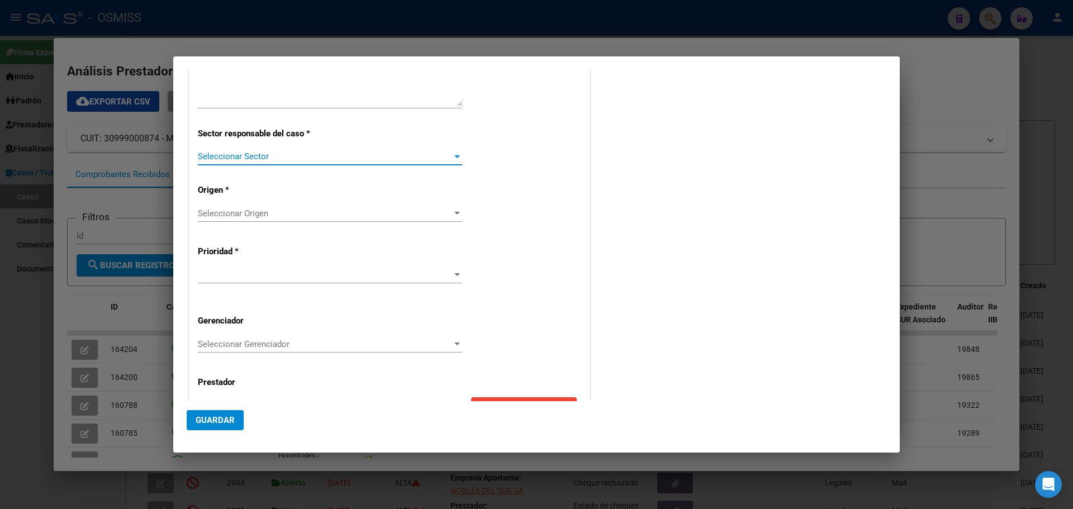
click at [454, 156] on div at bounding box center [457, 156] width 6 height 3
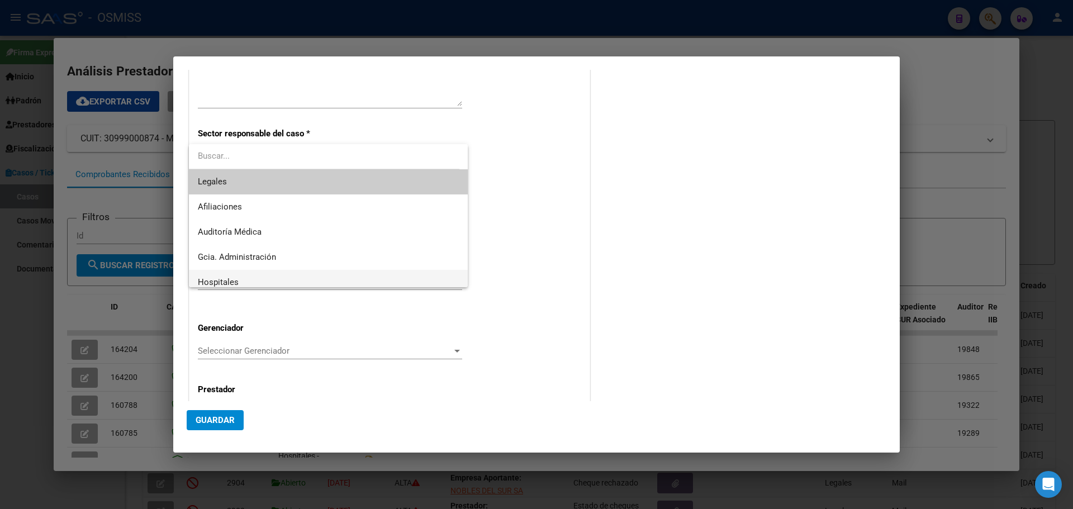
click at [260, 281] on span "Hospitales" at bounding box center [328, 282] width 261 height 25
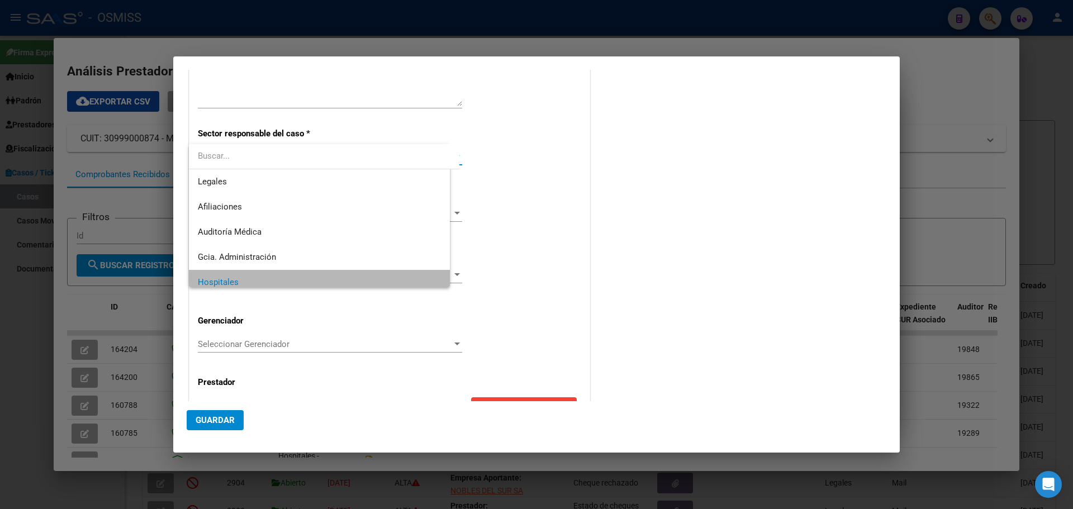
scroll to position [8, 0]
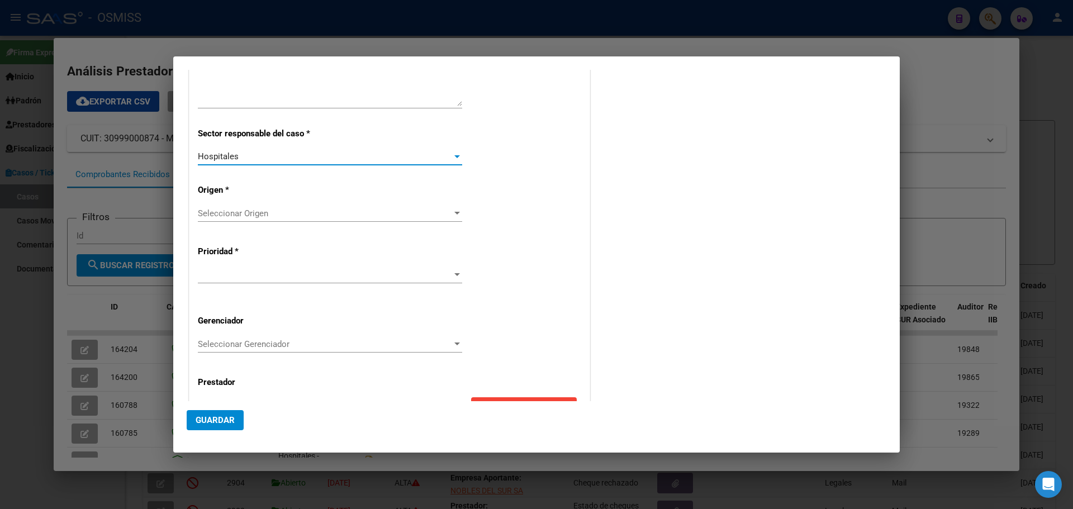
click at [454, 212] on div at bounding box center [457, 213] width 6 height 3
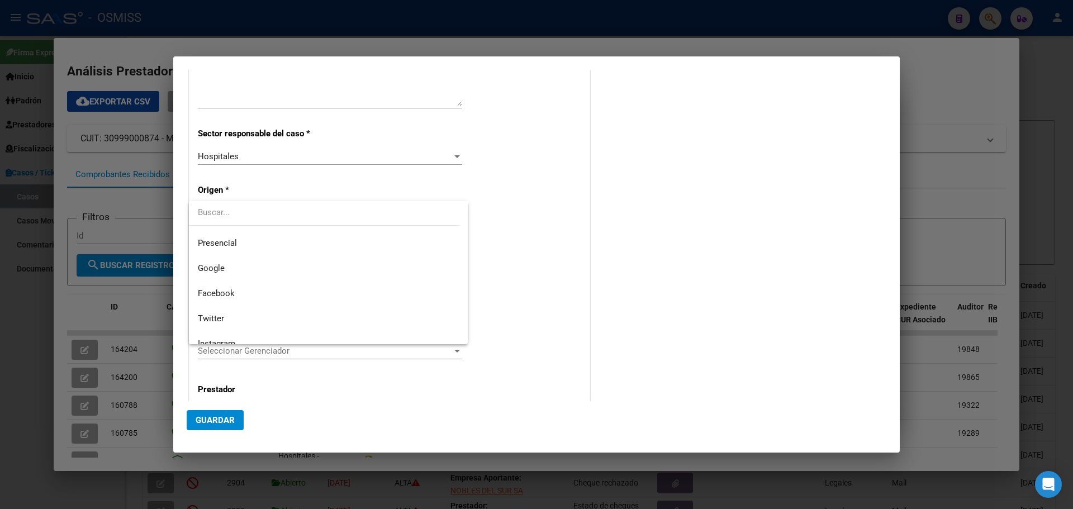
scroll to position [209, 0]
drag, startPoint x: 470, startPoint y: 309, endPoint x: 472, endPoint y: 296, distance: 13.0
click at [472, 296] on div at bounding box center [536, 254] width 1073 height 509
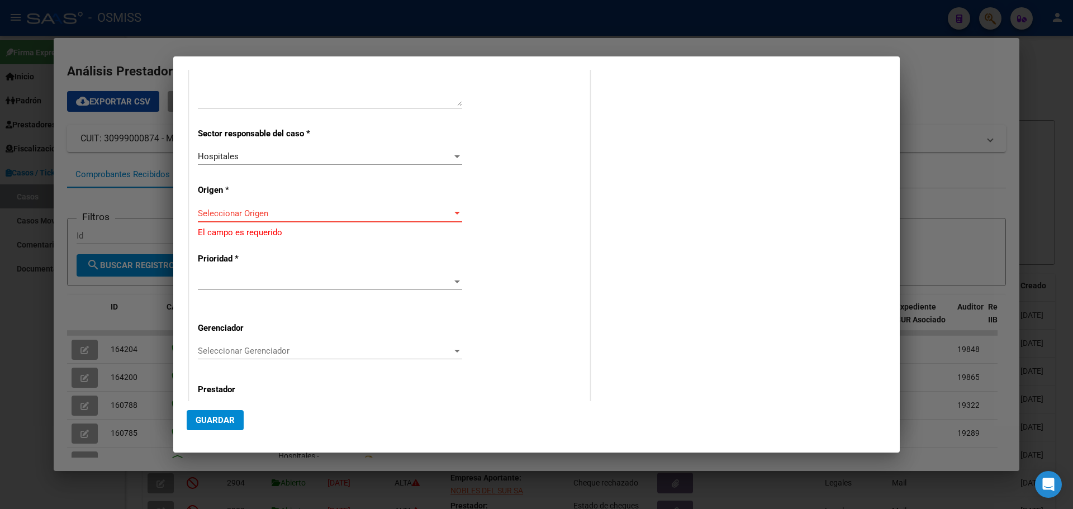
click at [454, 212] on div at bounding box center [457, 213] width 6 height 3
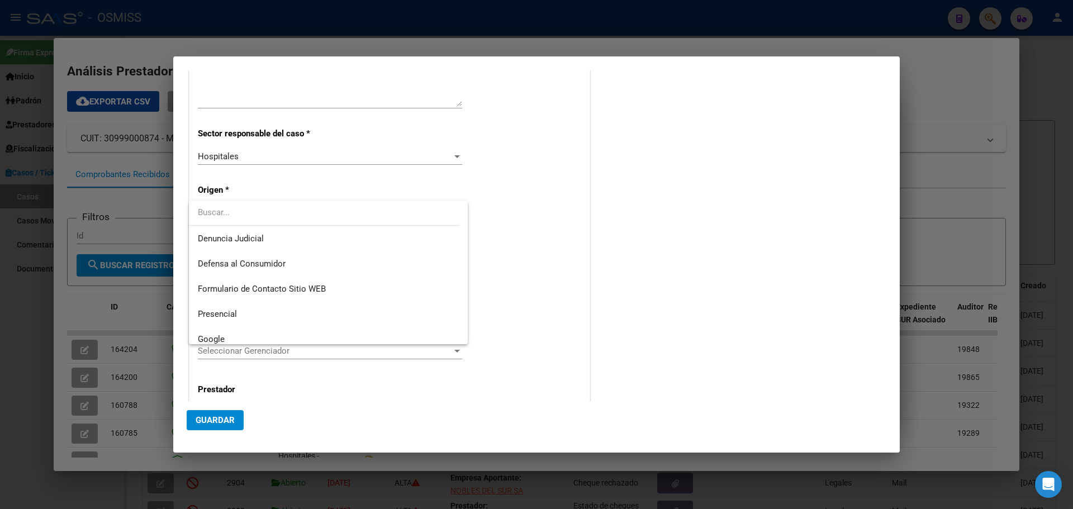
scroll to position [115, 0]
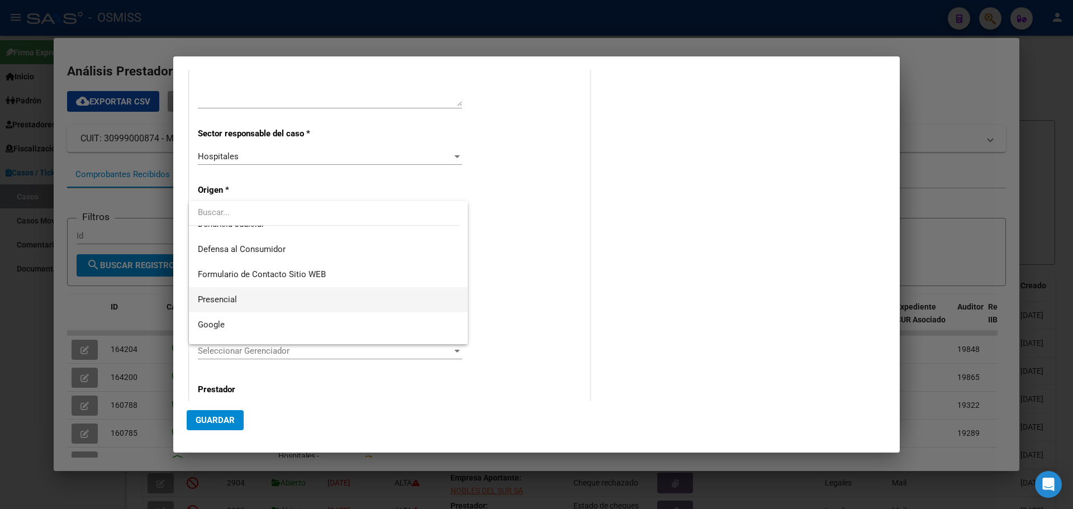
click at [340, 299] on span "Presencial" at bounding box center [328, 299] width 261 height 25
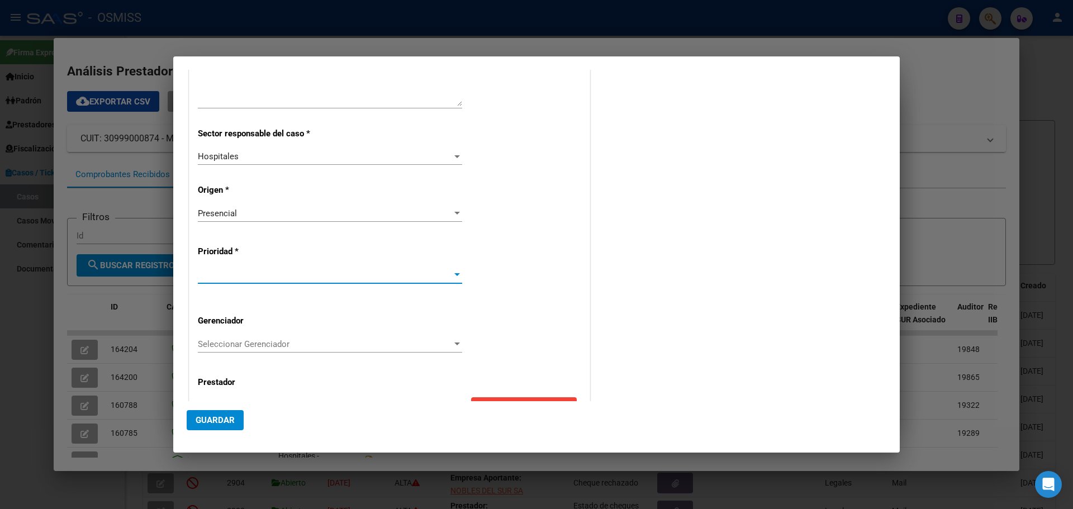
click at [454, 273] on div at bounding box center [457, 274] width 6 height 3
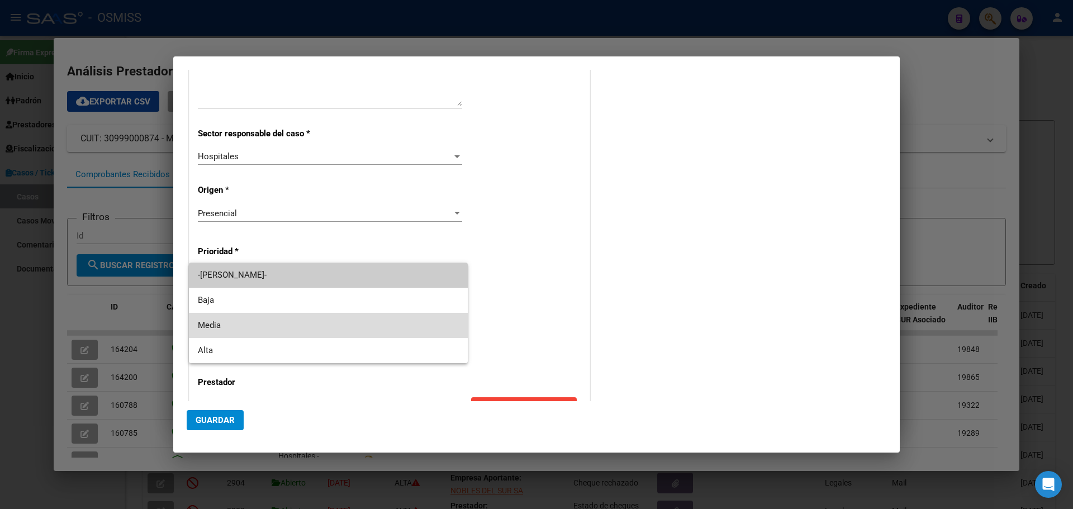
click at [213, 322] on span "Media" at bounding box center [328, 325] width 261 height 25
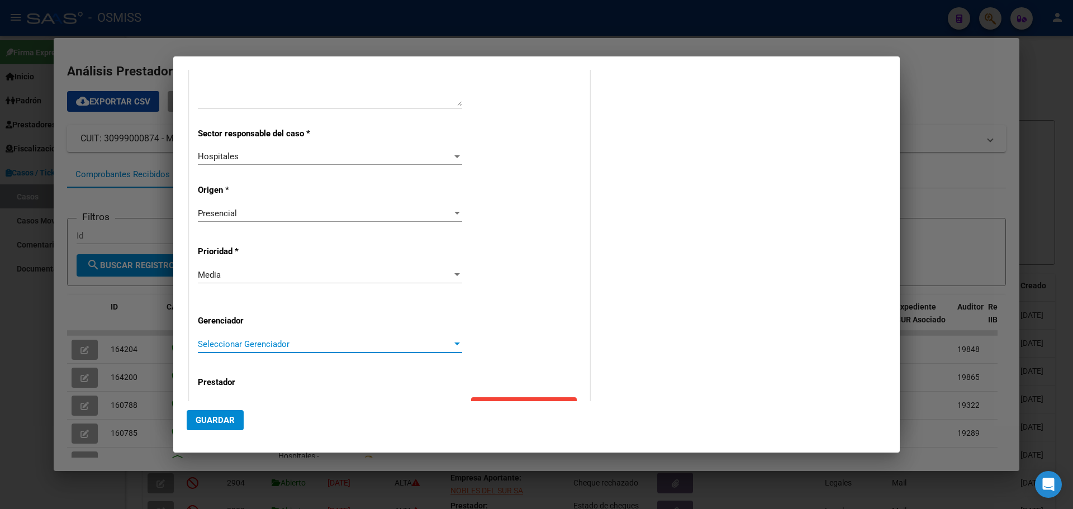
click at [452, 342] on div at bounding box center [457, 344] width 10 height 9
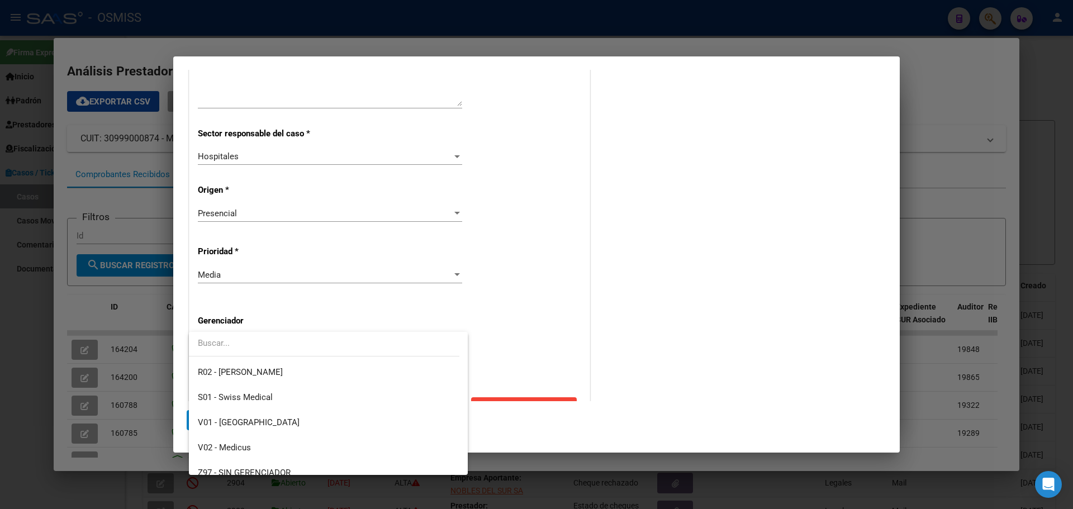
scroll to position [335, 0]
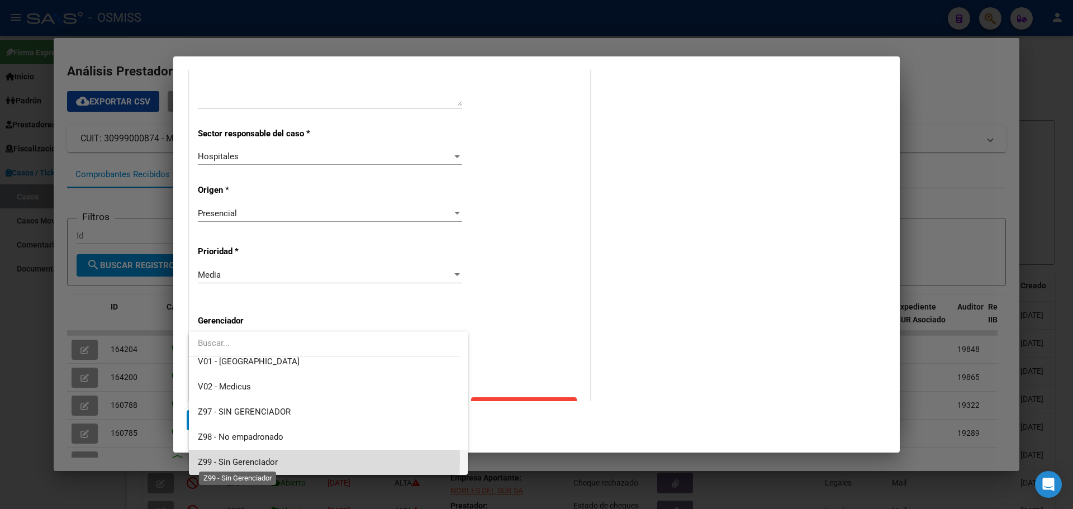
click at [211, 460] on span "Z99 - Sin Gerenciador" at bounding box center [238, 462] width 80 height 10
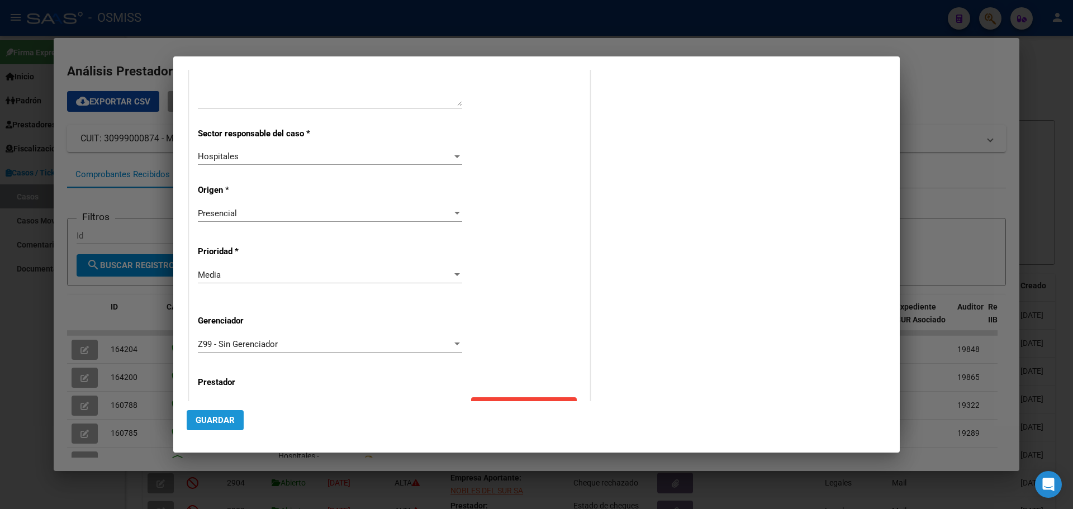
click at [219, 416] on span "Guardar" at bounding box center [215, 420] width 39 height 10
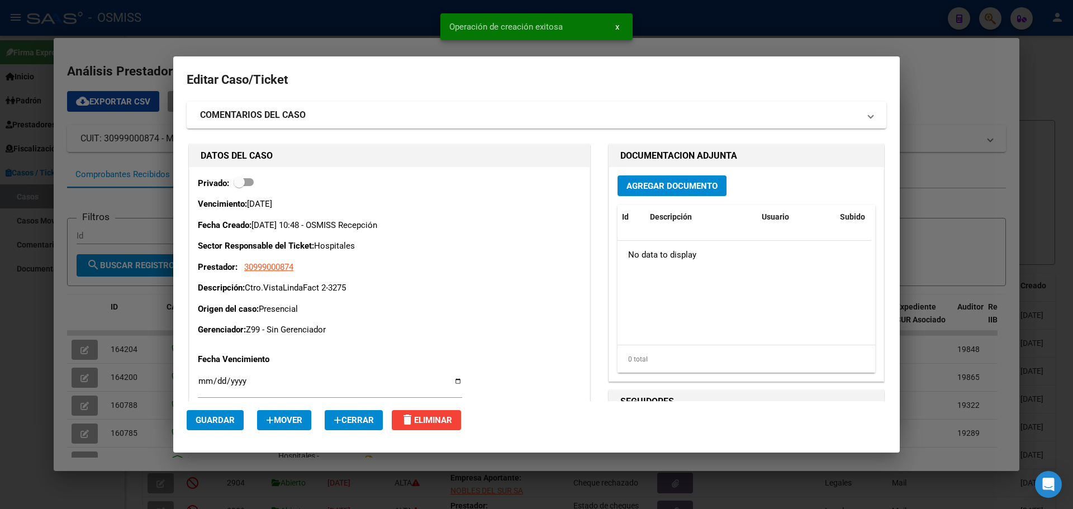
click at [626, 184] on span "Agregar Documento" at bounding box center [671, 186] width 91 height 10
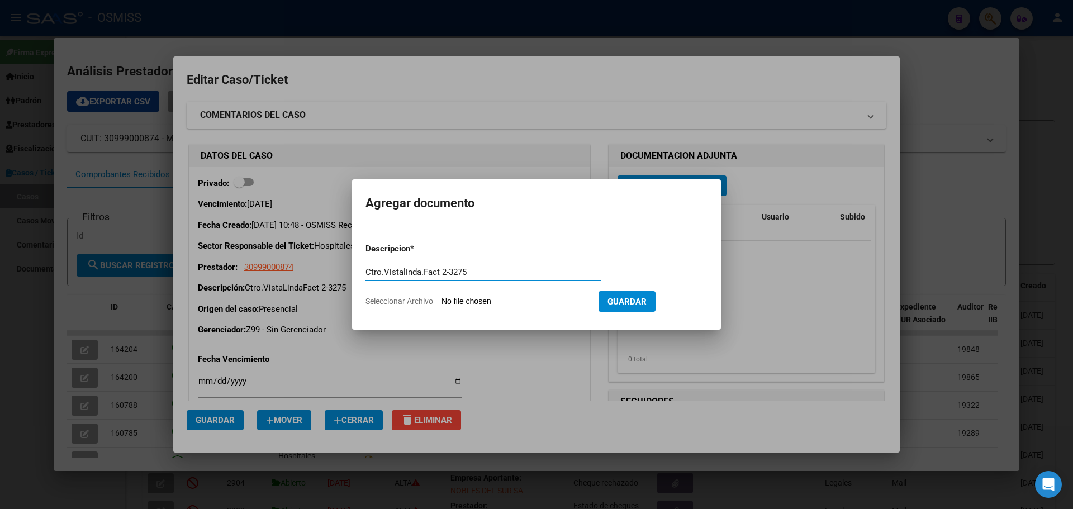
type input "Ctro.Vistalinda.Fact 2-3275"
click at [510, 221] on div "30999000874 Buscar (apellido, dni, cuil, [PERSON_NAME], cuit, obra social) sear…" at bounding box center [536, 254] width 1073 height 509
click at [613, 247] on form "Descripcion * Ctro.Vistalinda.Fact 2-3275 Descripcion Seleccionar Archivo Guard…" at bounding box center [536, 275] width 342 height 82
click at [402, 301] on span "Seleccionar Archivo" at bounding box center [399, 301] width 68 height 9
click at [441, 301] on input "Seleccionar Archivo" at bounding box center [515, 302] width 148 height 11
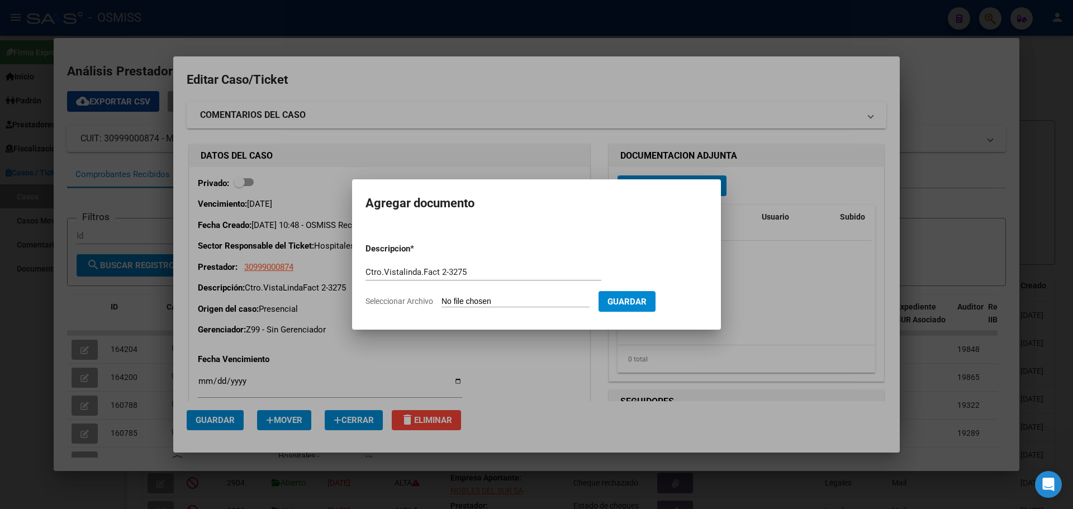
type input "C:\fakepath\Fact 3275.pdf"
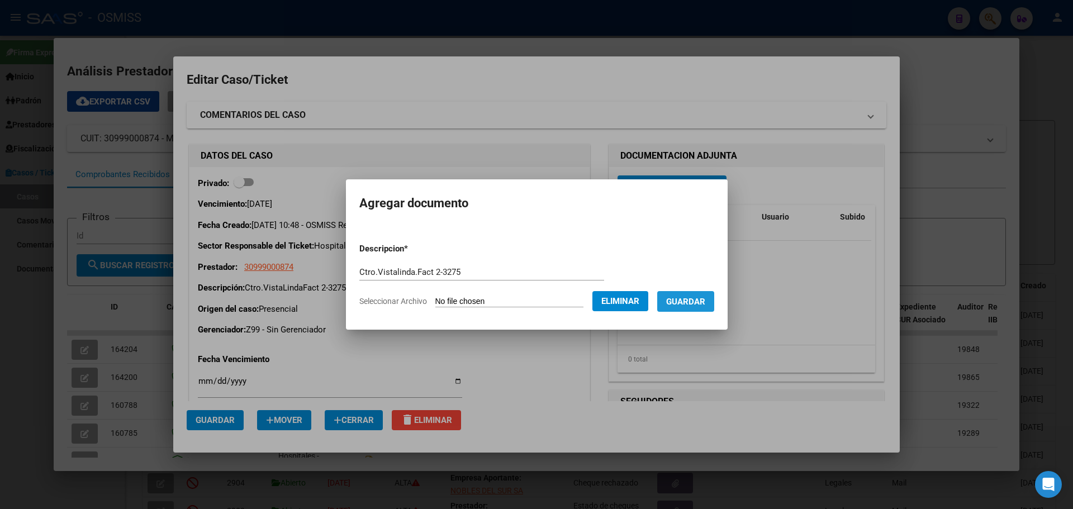
click at [714, 304] on button "Guardar" at bounding box center [685, 301] width 57 height 21
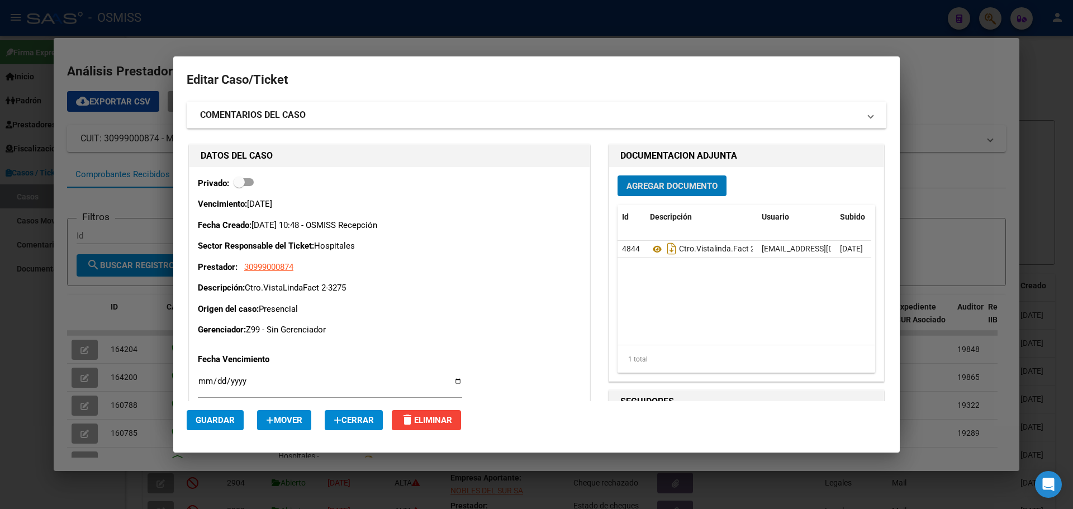
click at [140, 51] on div at bounding box center [536, 254] width 1073 height 509
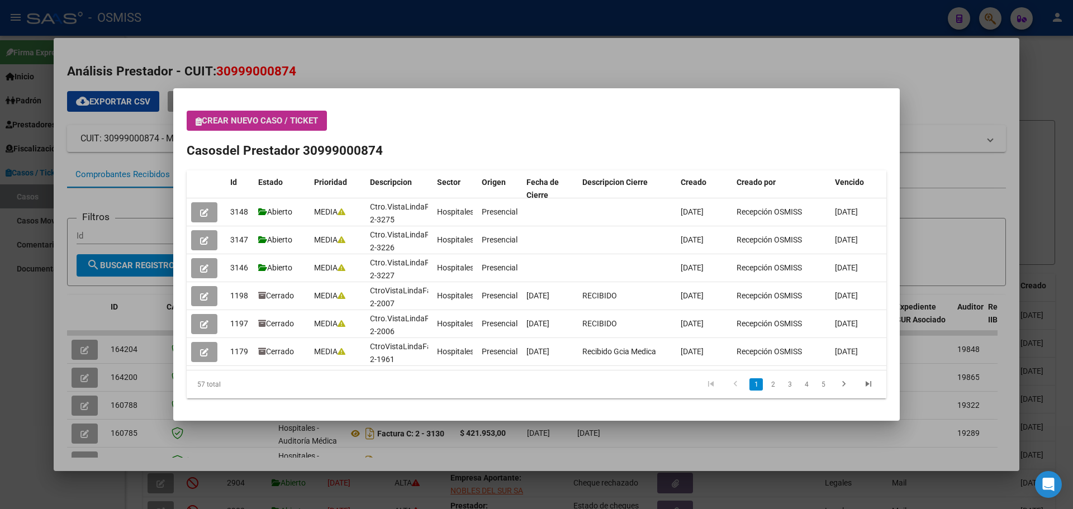
click at [195, 122] on button "Crear nuevo caso / ticket" at bounding box center [257, 121] width 140 height 20
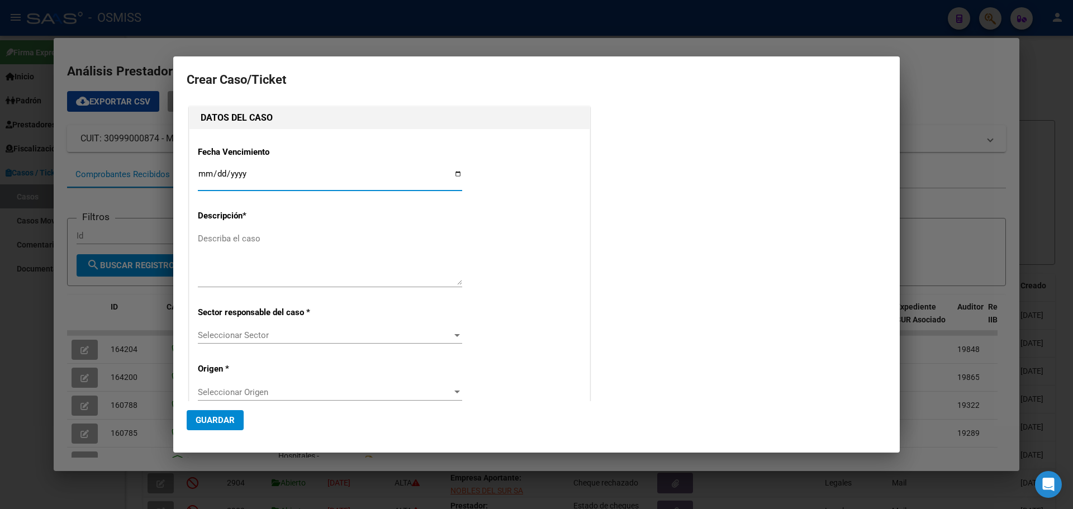
click at [453, 170] on input "Ingresar fecha" at bounding box center [330, 178] width 264 height 18
type input "[DATE]"
click at [236, 241] on textarea "Describa el caso" at bounding box center [330, 258] width 264 height 53
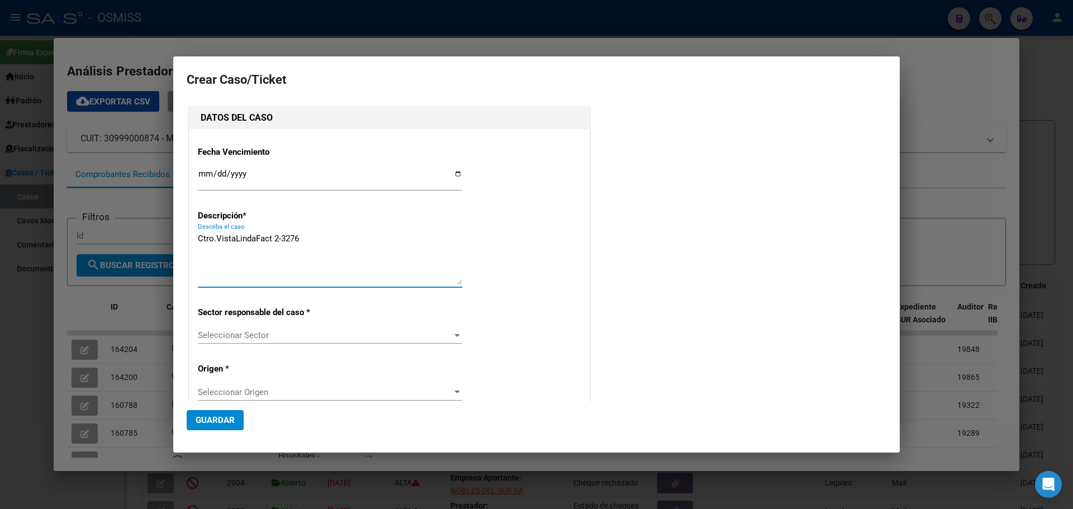
type textarea "Ctro.VistaLindaFact 2-3276"
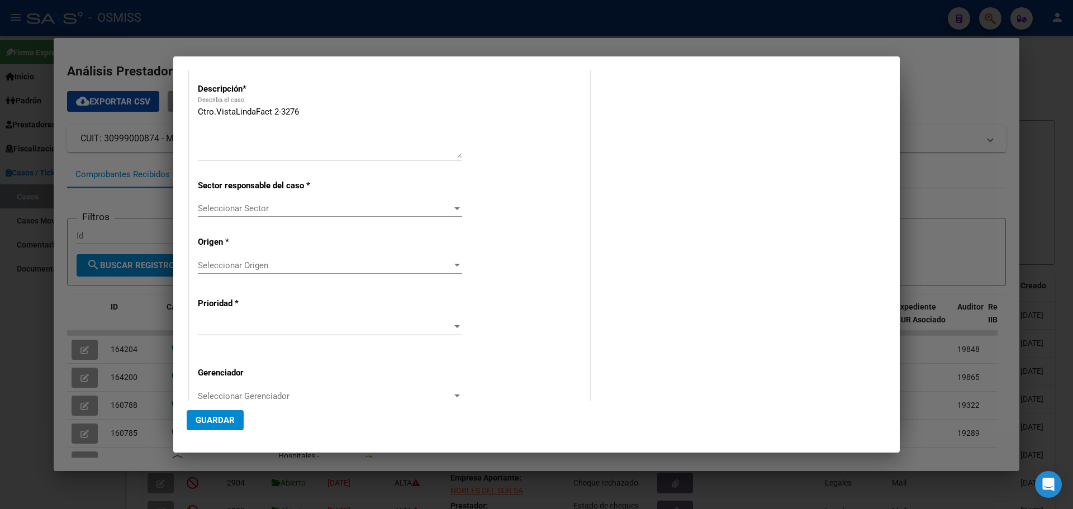
scroll to position [164, 0]
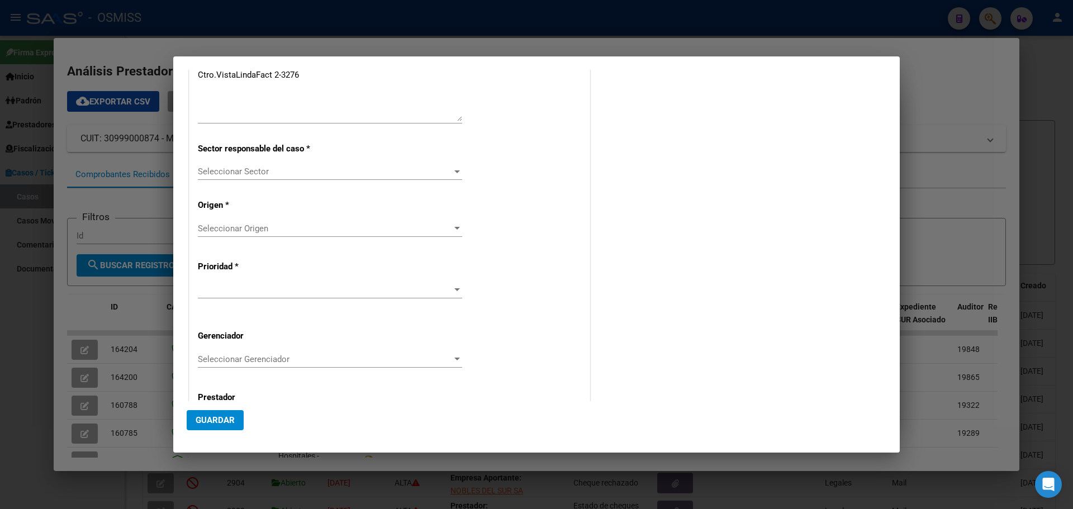
click at [452, 169] on div at bounding box center [457, 171] width 10 height 9
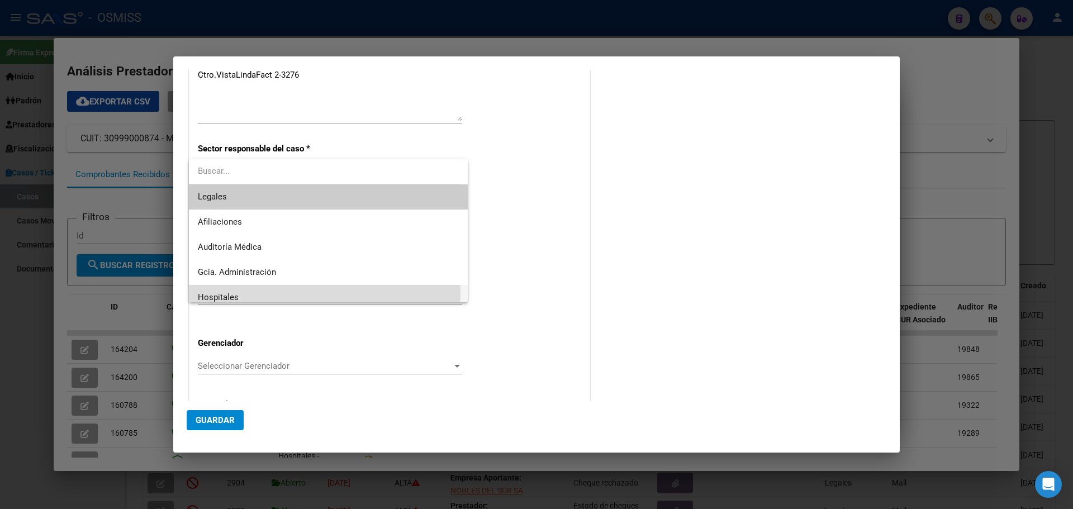
click at [263, 293] on span "Hospitales" at bounding box center [328, 297] width 261 height 25
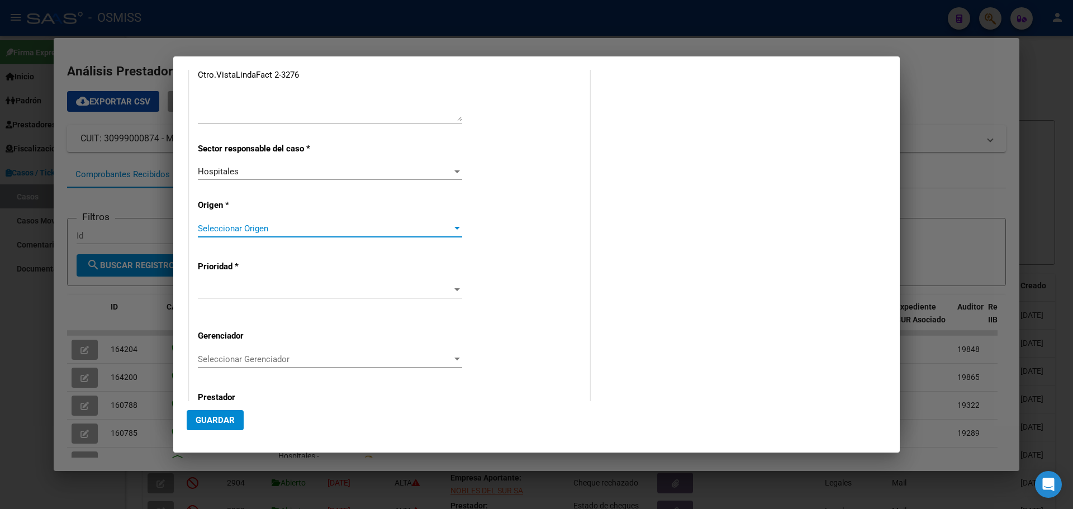
click at [454, 227] on div at bounding box center [457, 228] width 6 height 3
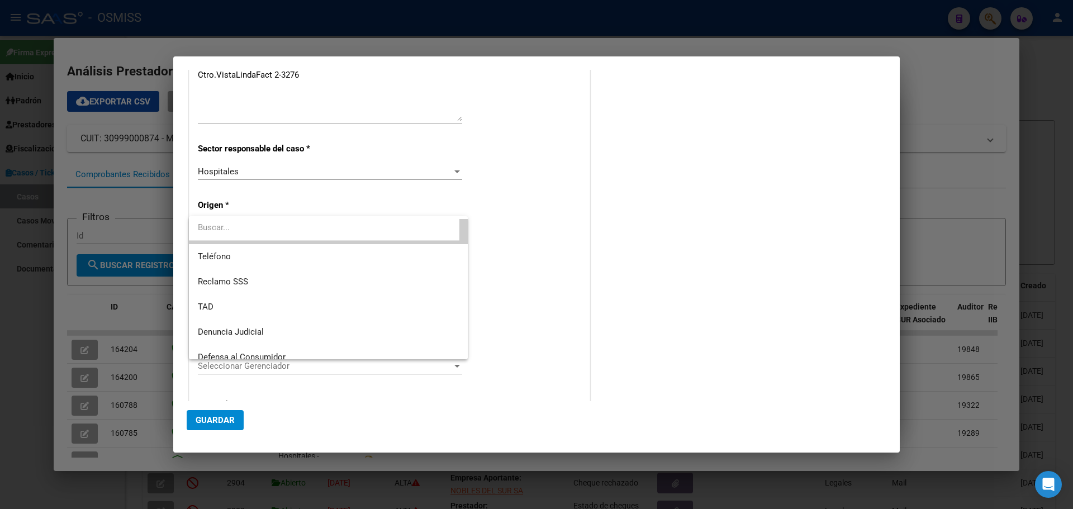
scroll to position [127, 0]
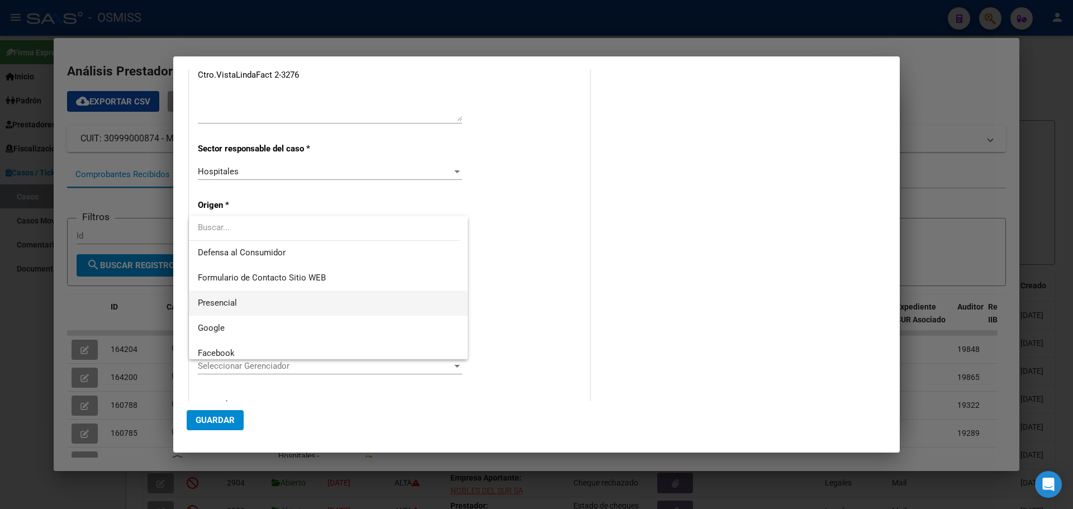
click at [292, 303] on span "Presencial" at bounding box center [328, 303] width 261 height 25
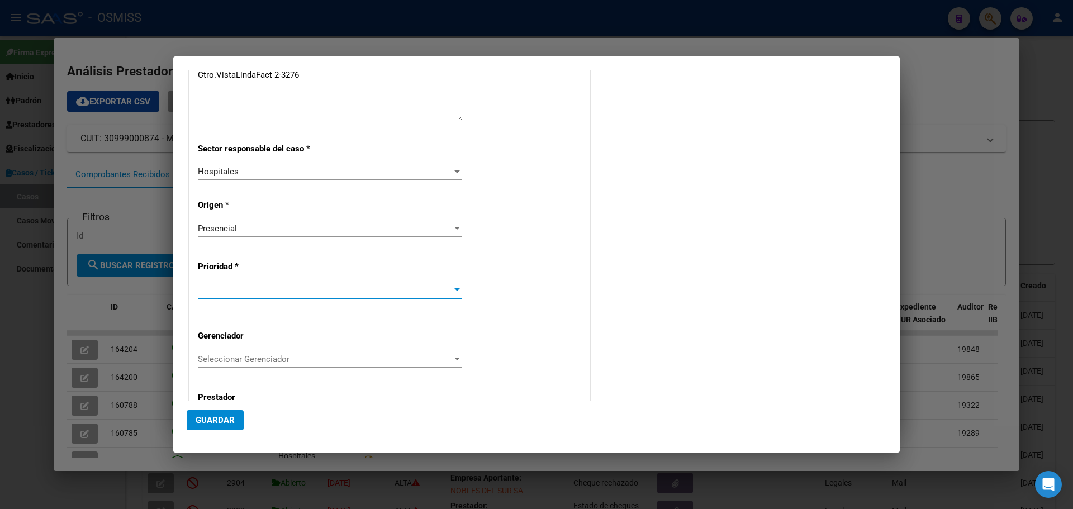
click at [454, 291] on div at bounding box center [457, 289] width 6 height 3
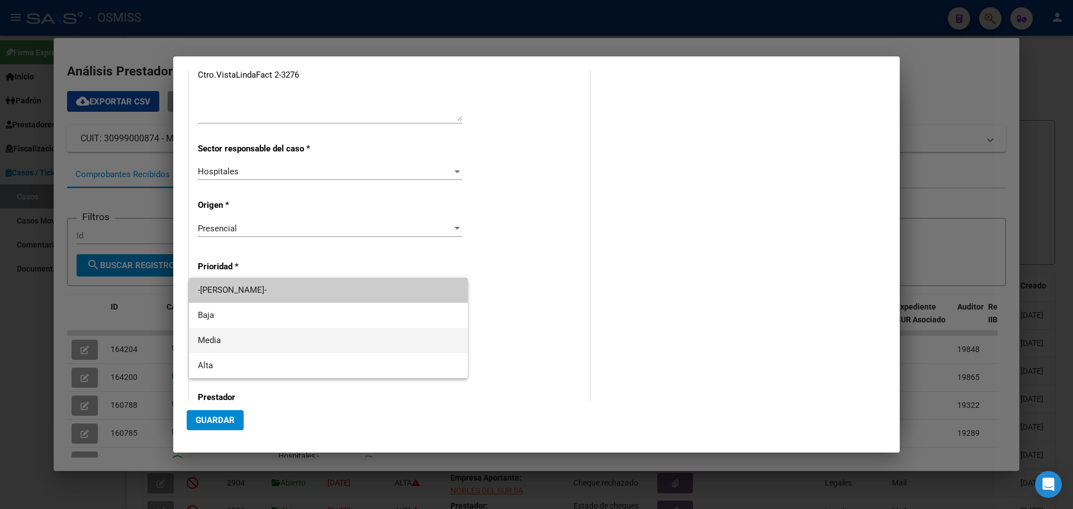
click at [219, 340] on span "Media" at bounding box center [328, 340] width 261 height 25
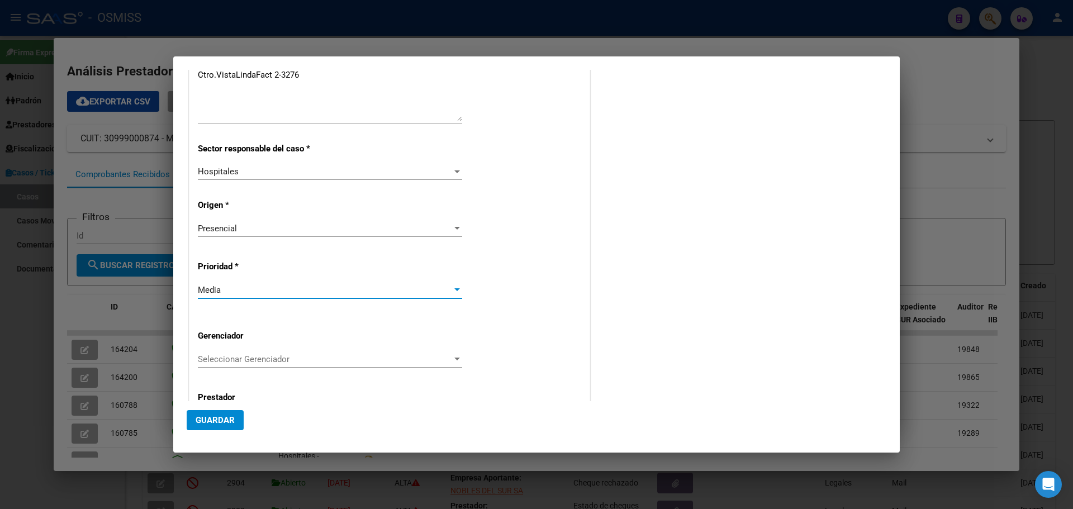
click at [454, 359] on div at bounding box center [457, 359] width 6 height 3
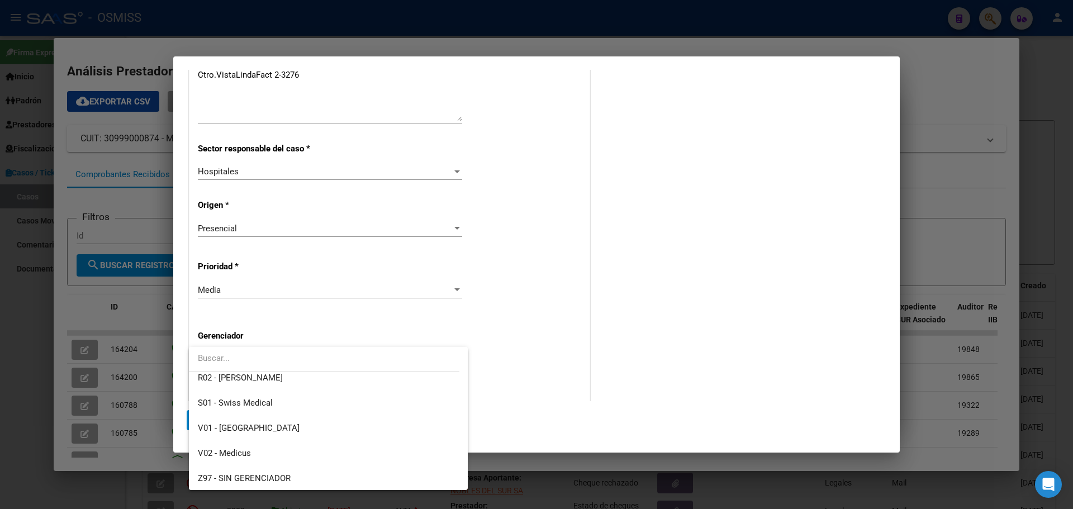
scroll to position [335, 0]
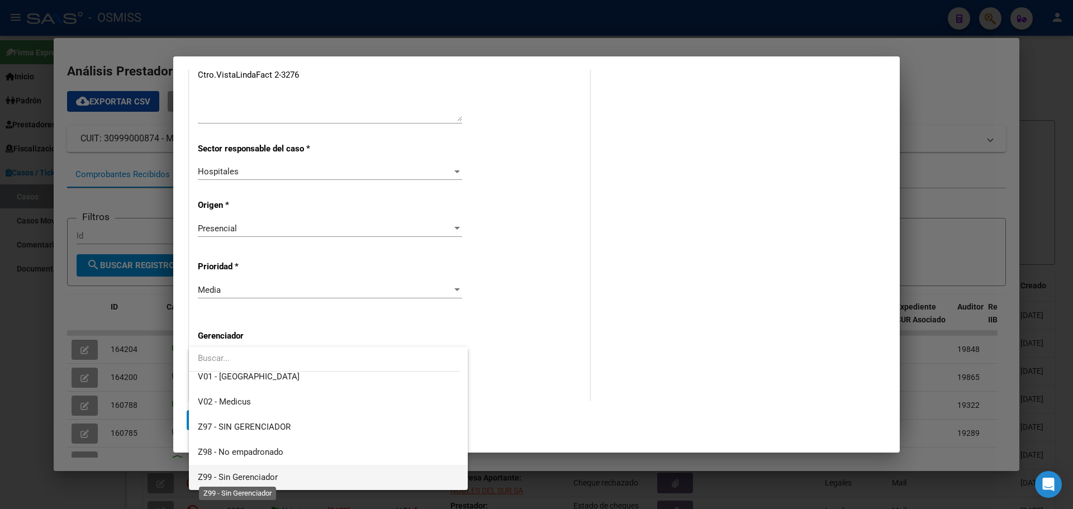
click at [276, 476] on span "Z99 - Sin Gerenciador" at bounding box center [238, 477] width 80 height 10
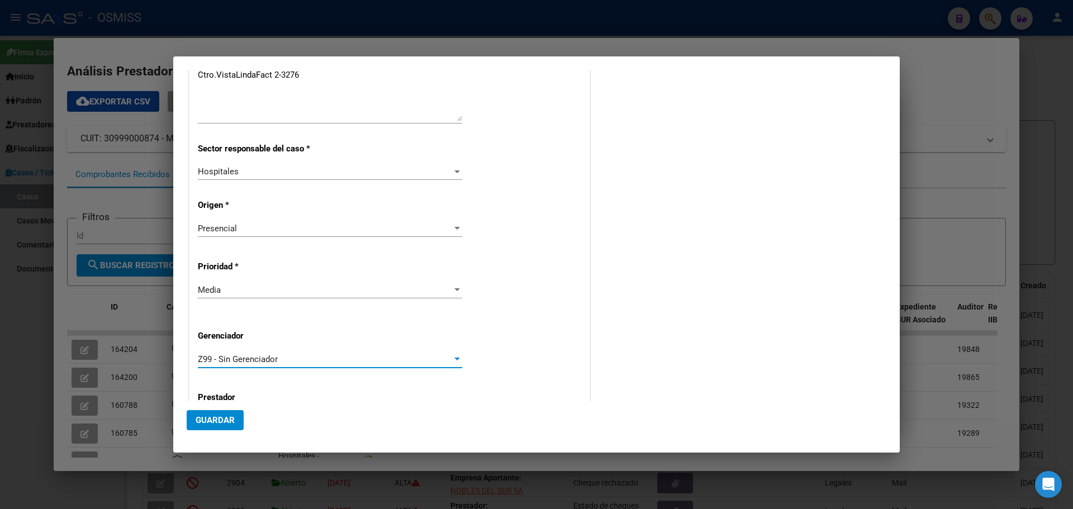
click at [216, 417] on span "Guardar" at bounding box center [215, 420] width 39 height 10
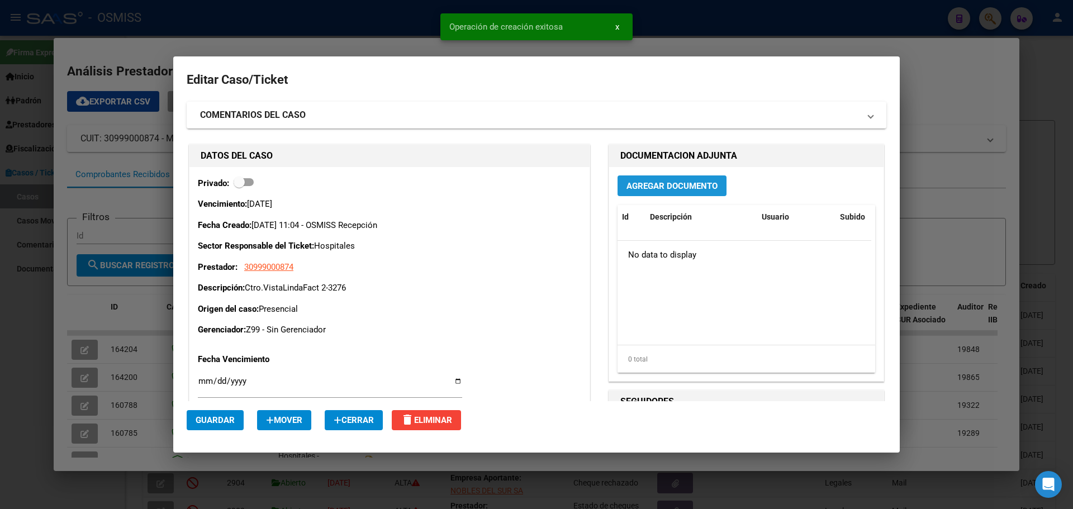
click at [644, 185] on span "Agregar Documento" at bounding box center [671, 186] width 91 height 10
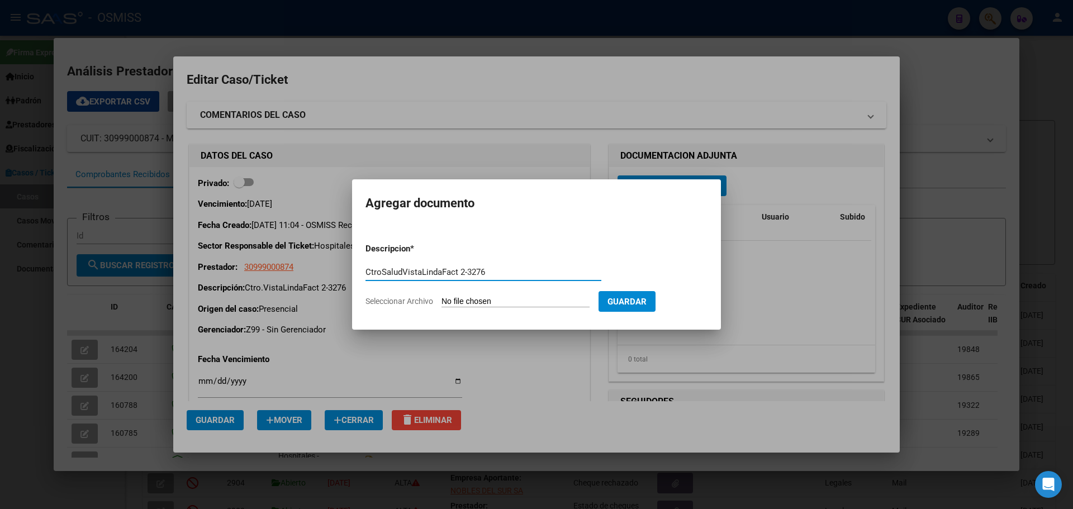
type input "CtroSaludVistaLindaFact 2-3276"
click at [394, 299] on span "Seleccionar Archivo" at bounding box center [399, 301] width 68 height 9
click at [441, 299] on input "Seleccionar Archivo" at bounding box center [515, 302] width 148 height 11
type input "C:\fakepath\Fact 3276.pdf"
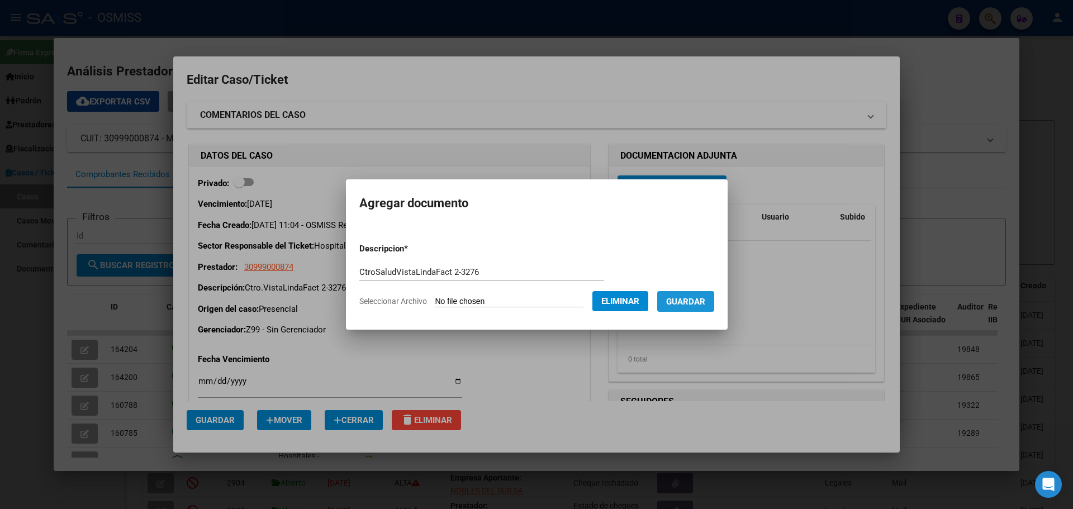
click at [697, 300] on span "Guardar" at bounding box center [685, 302] width 39 height 10
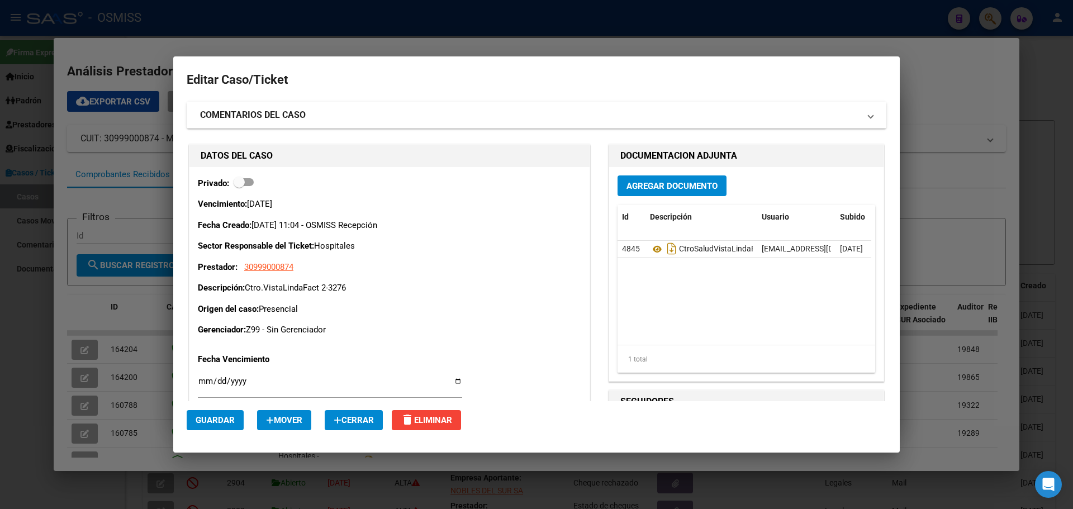
click at [235, 25] on div at bounding box center [536, 254] width 1073 height 509
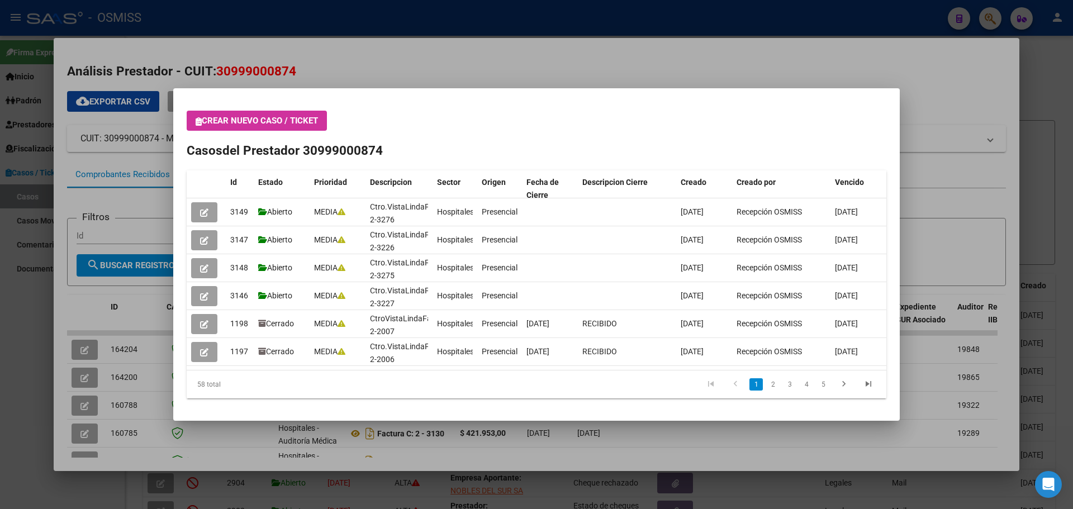
click at [198, 121] on icon "button" at bounding box center [199, 121] width 6 height 8
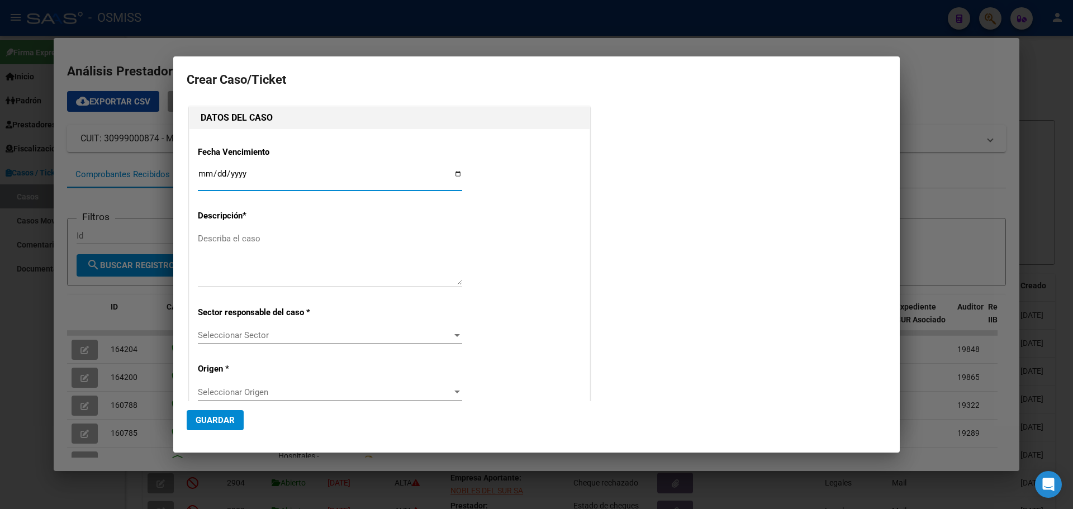
click at [454, 174] on input "Ingresar fecha" at bounding box center [330, 178] width 264 height 18
type input "[DATE]"
click at [236, 241] on textarea "Describa el caso" at bounding box center [330, 258] width 264 height 53
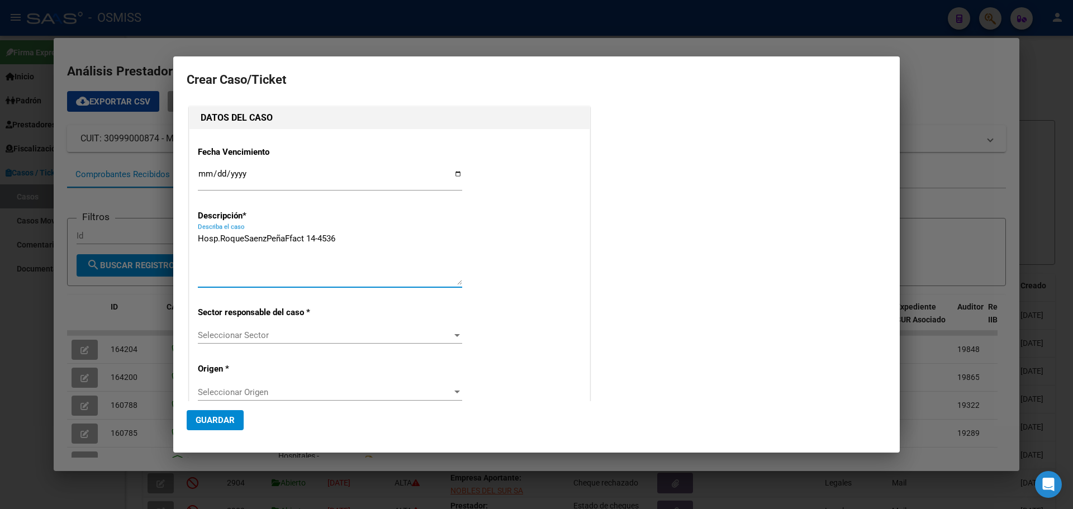
type textarea "Hosp.RoqueSaenzPeñaFfact 14-4536"
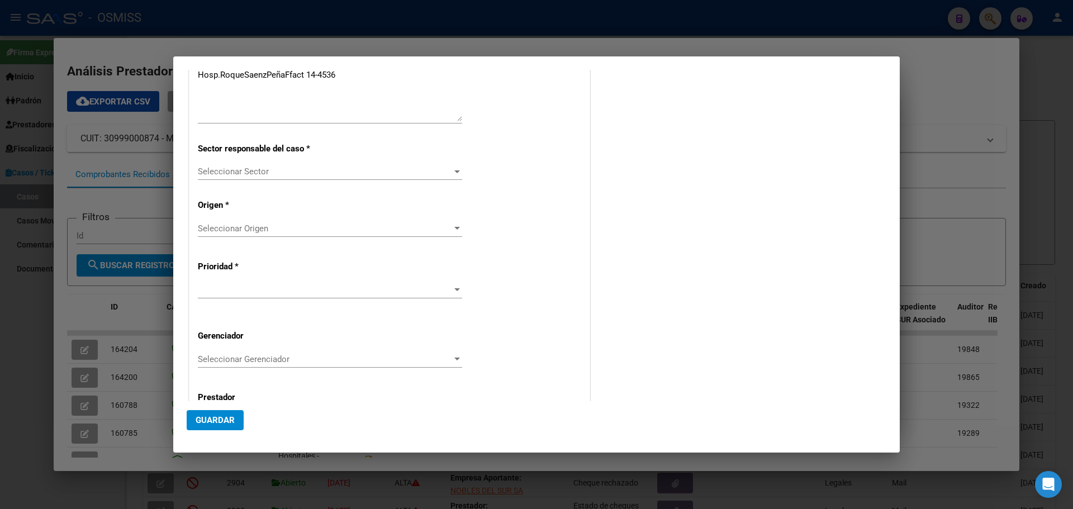
scroll to position [215, 0]
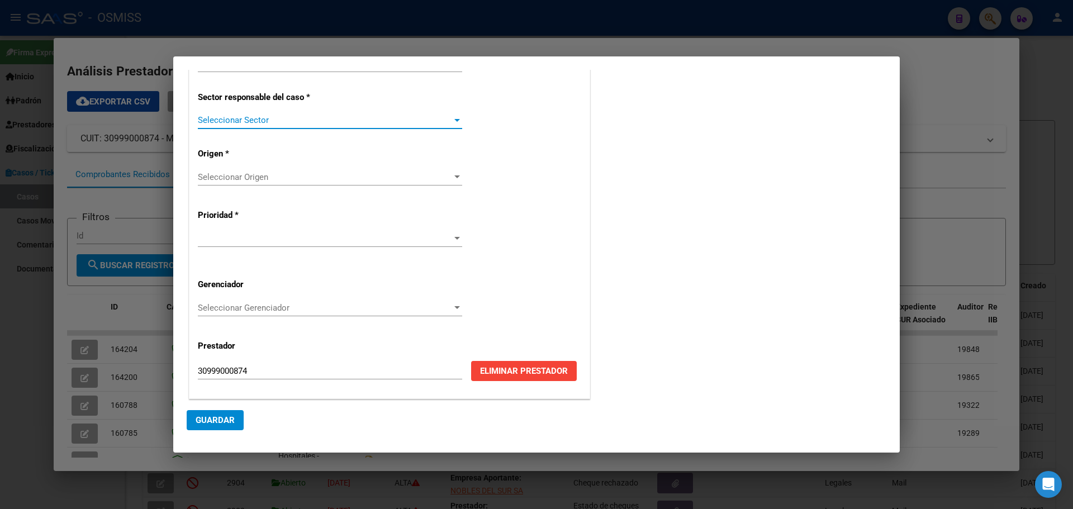
click at [454, 120] on div at bounding box center [457, 120] width 6 height 3
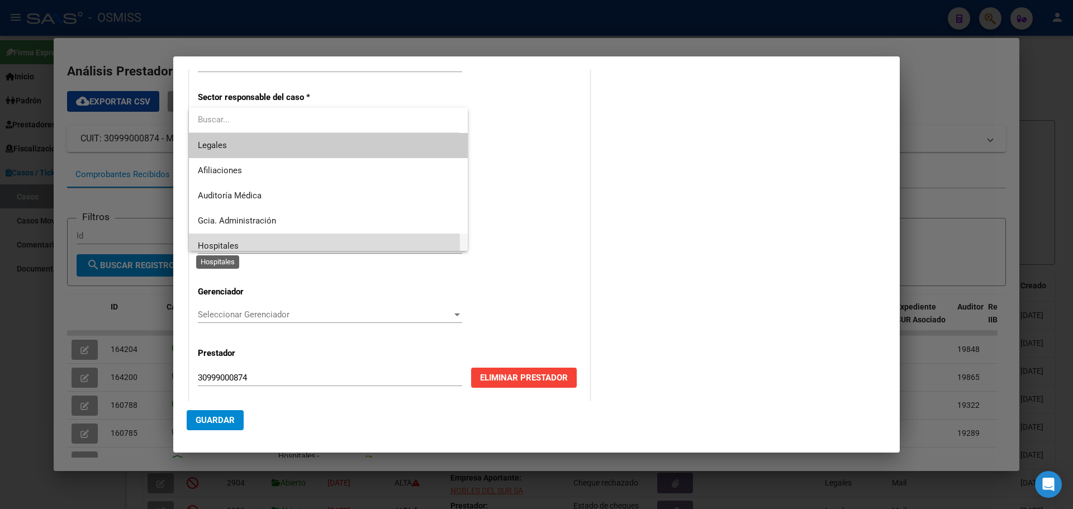
click at [218, 244] on span "Hospitales" at bounding box center [218, 246] width 41 height 10
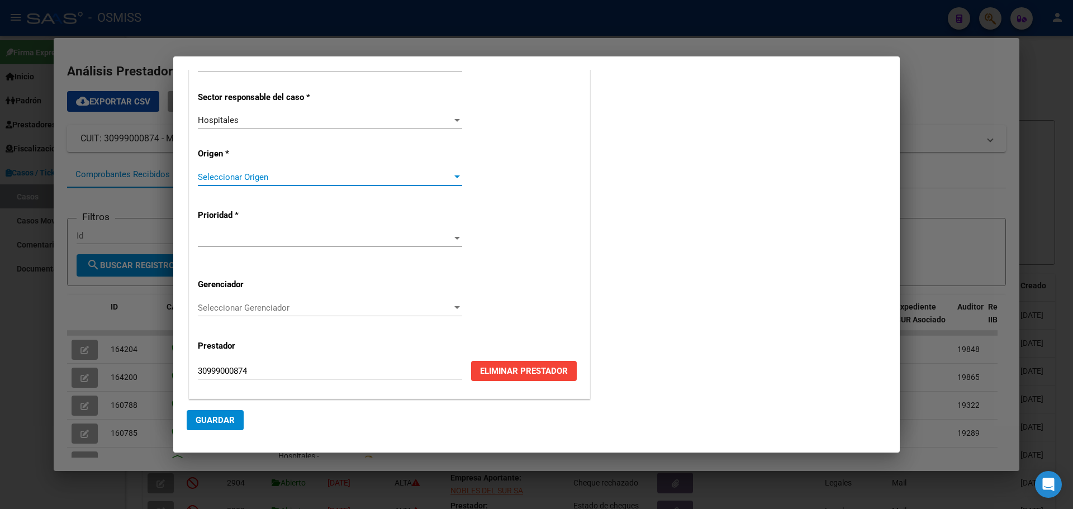
click at [454, 178] on div at bounding box center [457, 176] width 6 height 3
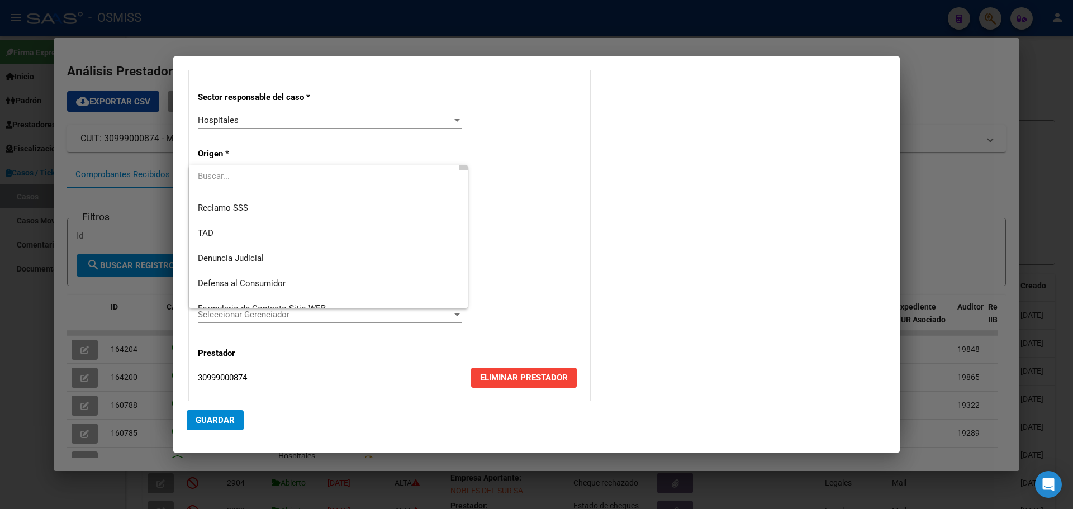
scroll to position [119, 0]
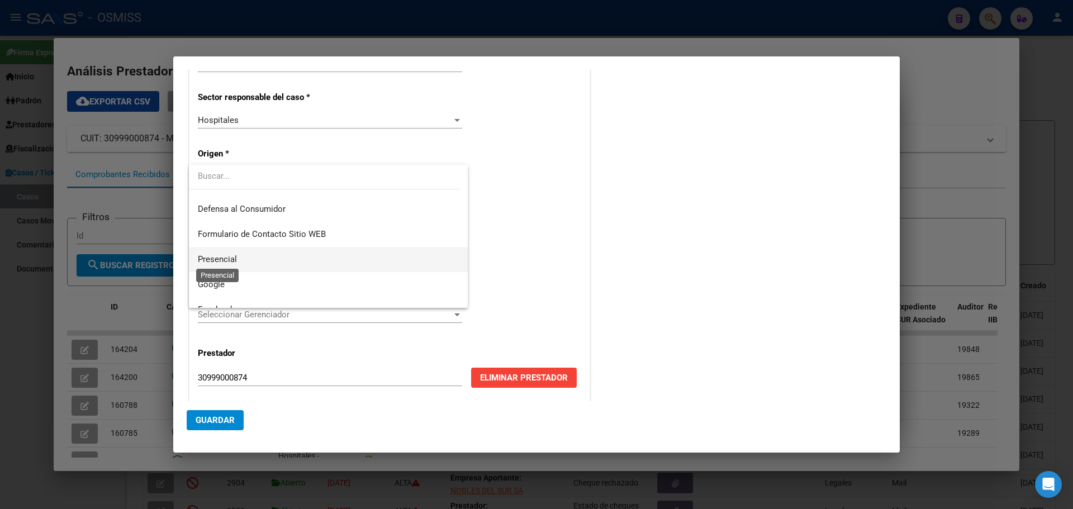
click at [205, 261] on span "Presencial" at bounding box center [217, 259] width 39 height 10
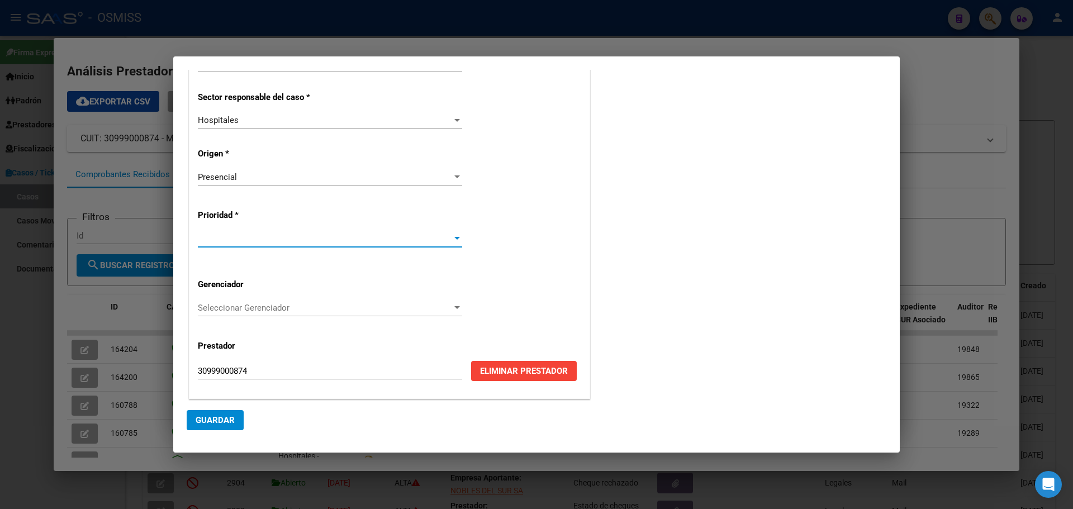
click at [453, 235] on div at bounding box center [457, 238] width 10 height 9
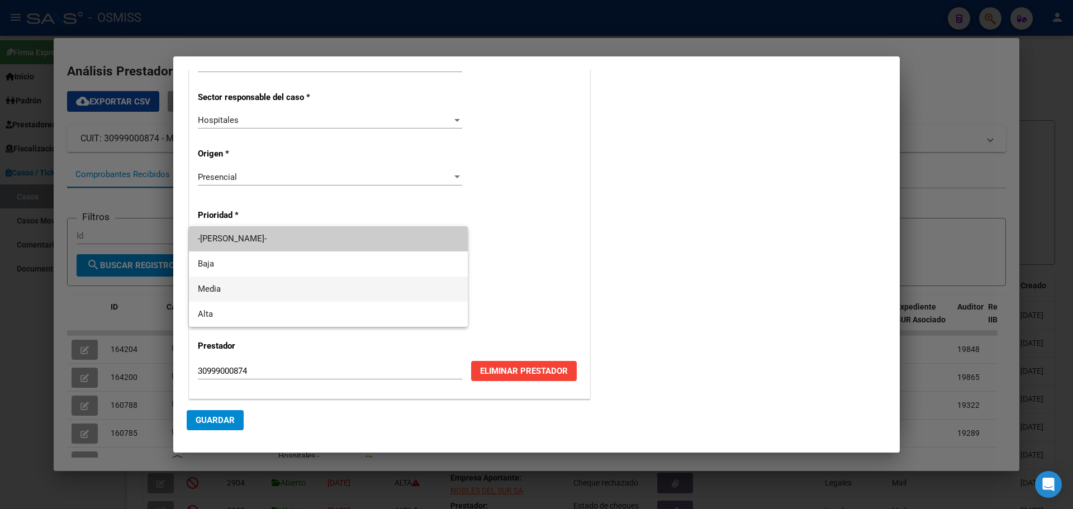
click at [235, 289] on span "Media" at bounding box center [328, 289] width 261 height 25
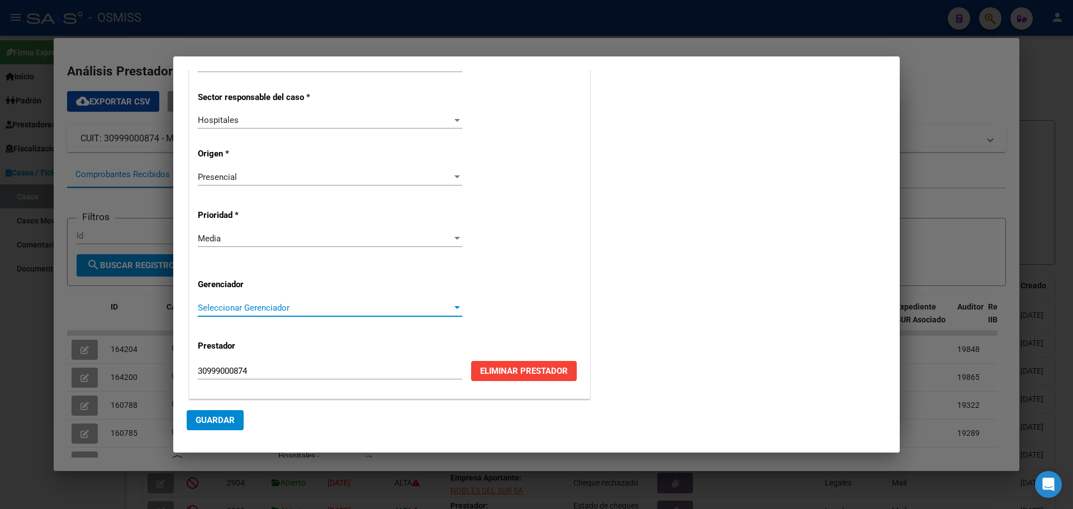
click at [452, 306] on div at bounding box center [457, 307] width 10 height 9
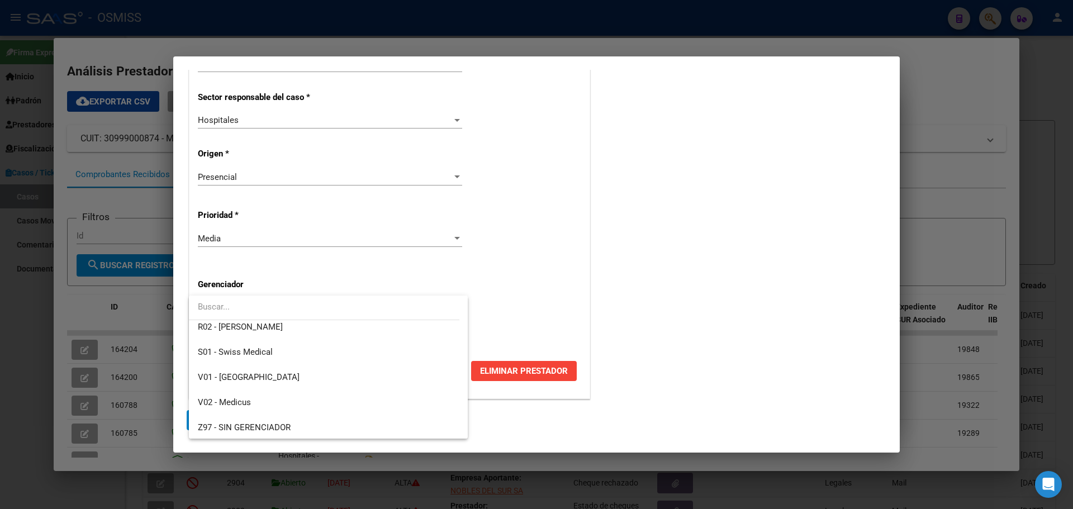
scroll to position [335, 0]
click at [230, 423] on span "Z99 - Sin Gerenciador" at bounding box center [238, 426] width 80 height 10
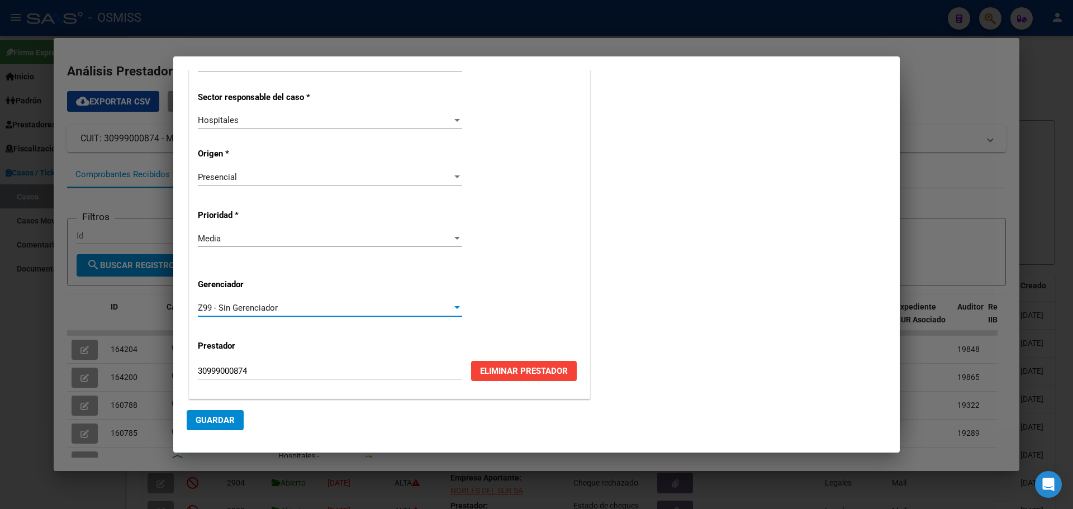
click at [219, 419] on span "Guardar" at bounding box center [215, 420] width 39 height 10
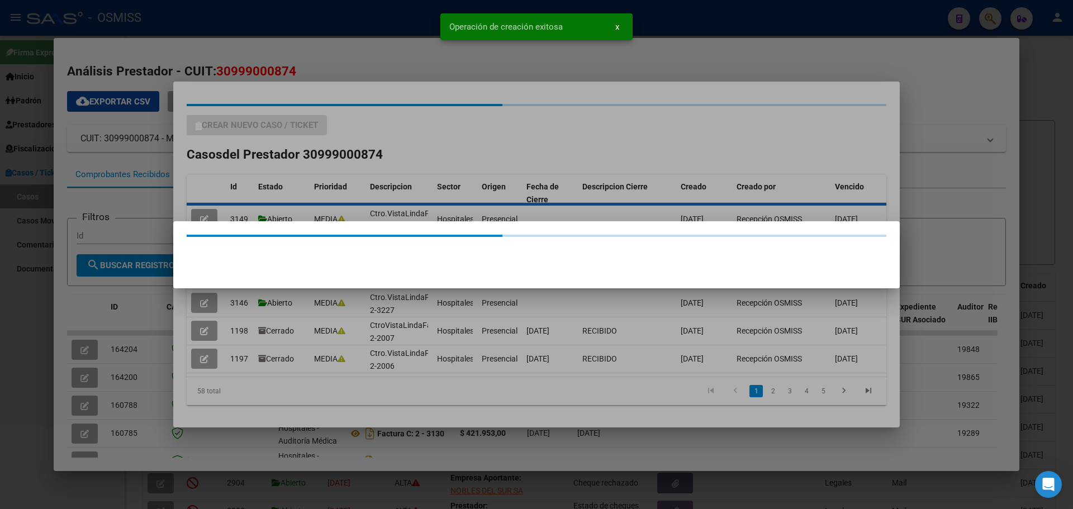
scroll to position [0, 0]
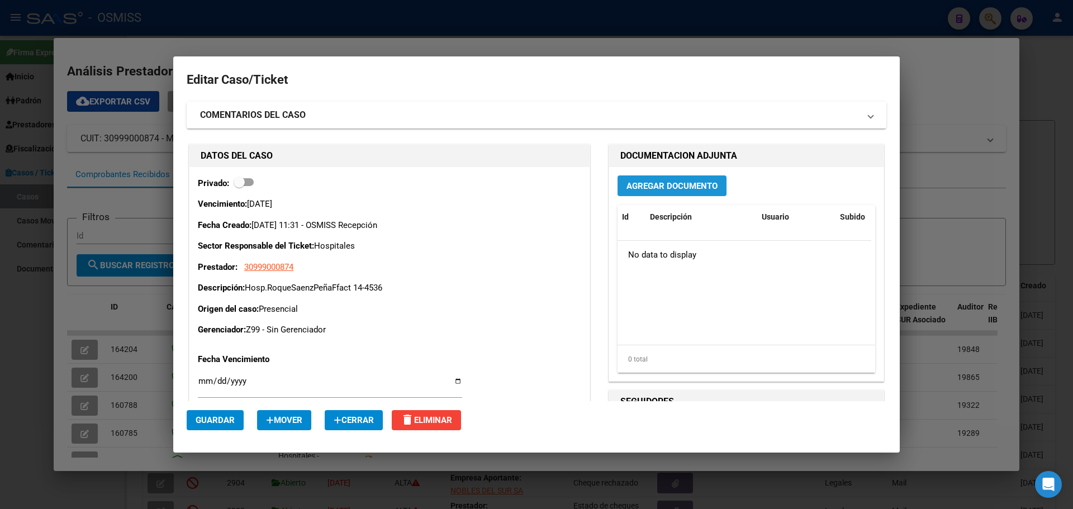
click at [621, 186] on button "Agregar Documento" at bounding box center [672, 185] width 109 height 21
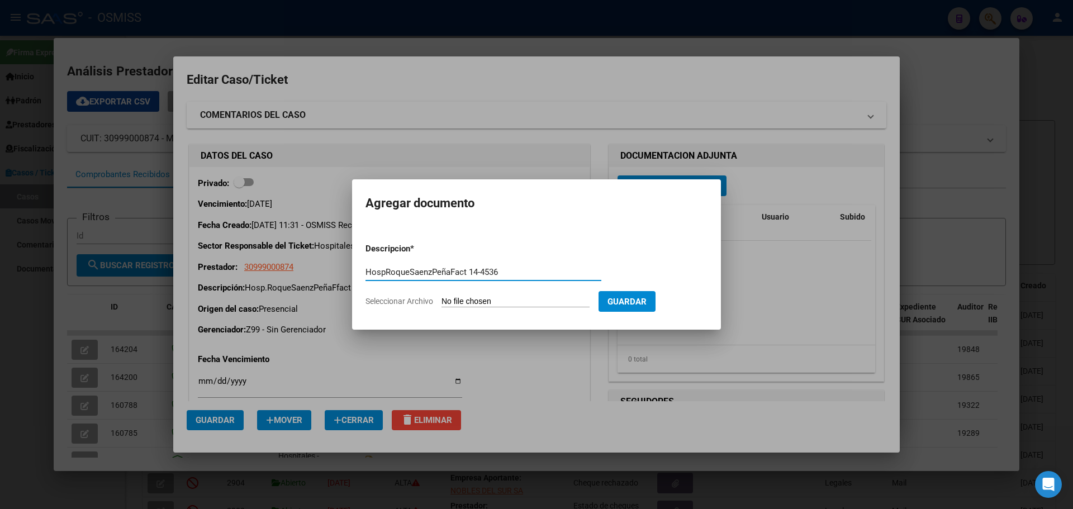
type input "HospRoqueSaenzPeñaFact 14-4536"
click at [391, 301] on span "Seleccionar Archivo" at bounding box center [399, 301] width 68 height 9
click at [441, 301] on input "Seleccionar Archivo" at bounding box center [515, 302] width 148 height 11
type input "C:\fakepath\Fact 4536.pdf"
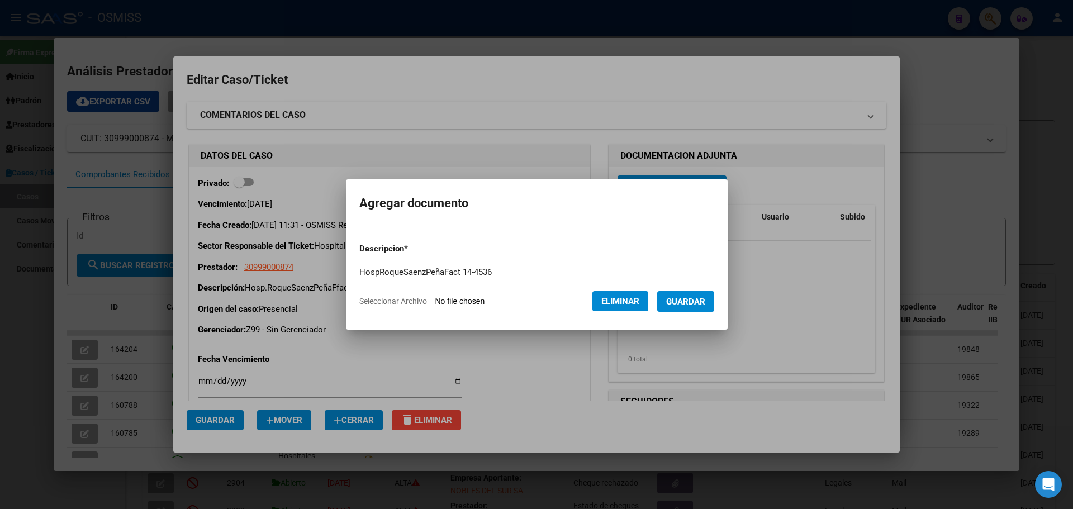
click at [705, 304] on span "Guardar" at bounding box center [685, 302] width 39 height 10
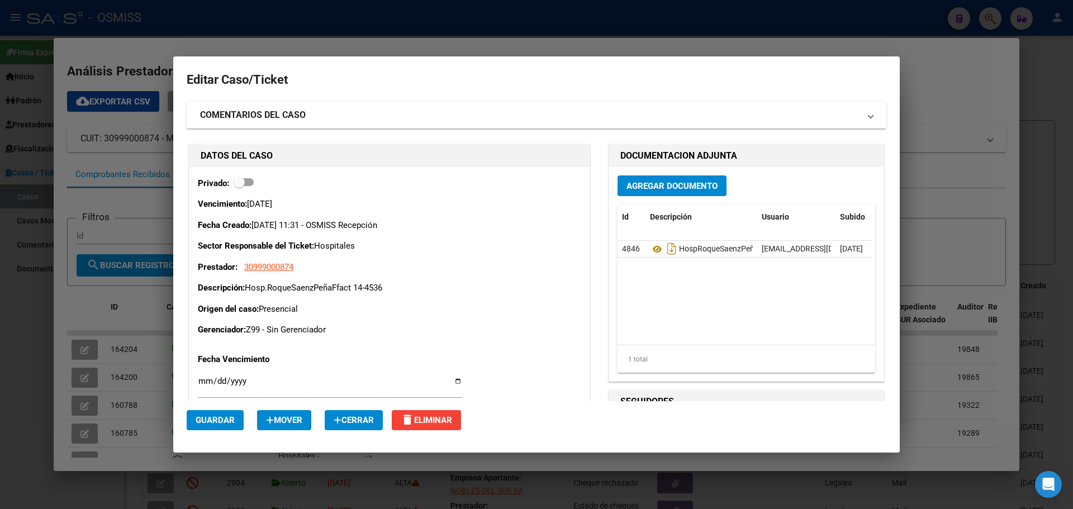
click at [349, 21] on div at bounding box center [536, 254] width 1073 height 509
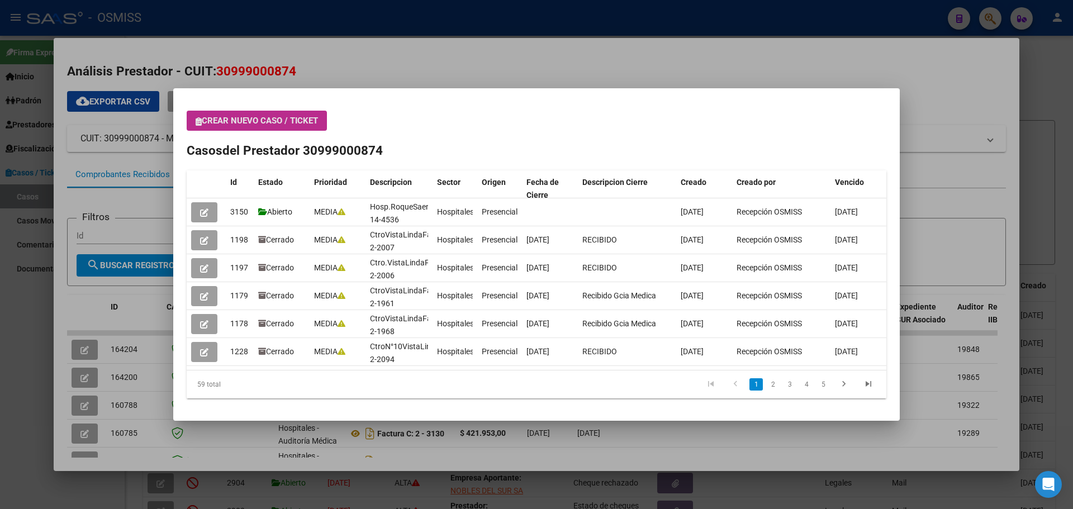
click at [196, 120] on icon "button" at bounding box center [199, 121] width 6 height 8
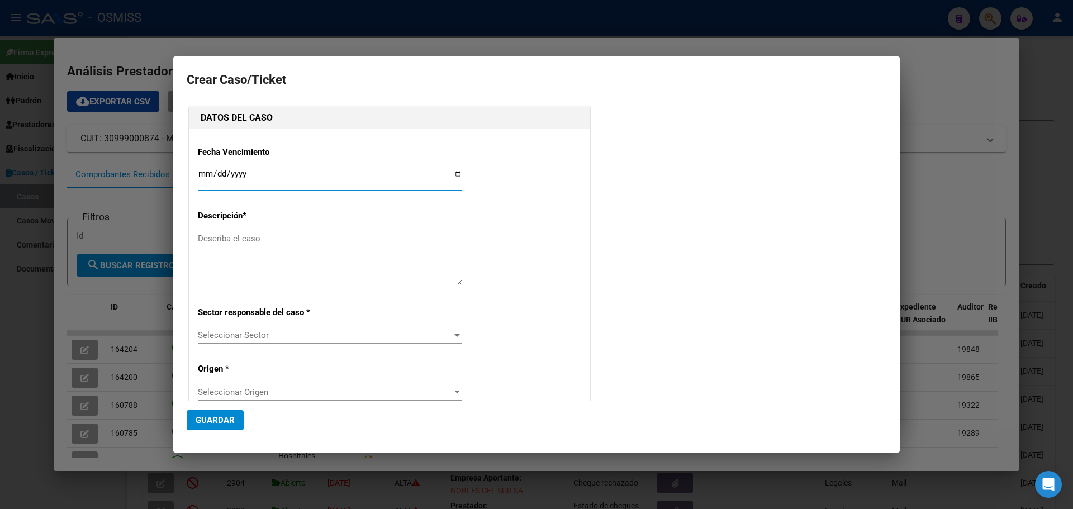
click at [457, 173] on input "Ingresar fecha" at bounding box center [330, 178] width 264 height 18
type input "[DATE]"
click at [230, 239] on textarea "Describa el caso" at bounding box center [330, 258] width 264 height 53
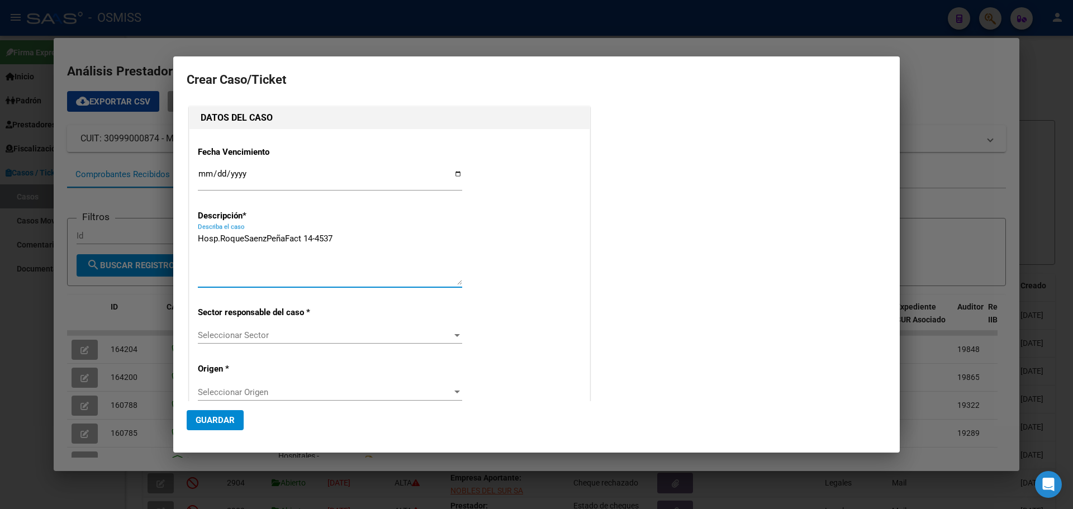
type textarea "Hosp.RoqueSaenzPeñaFact 14-4537"
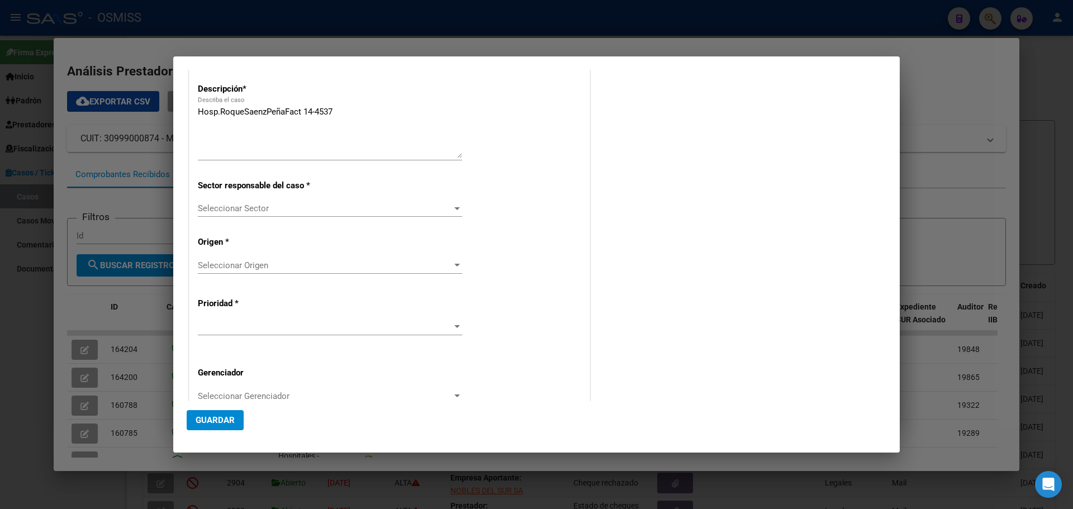
scroll to position [201, 0]
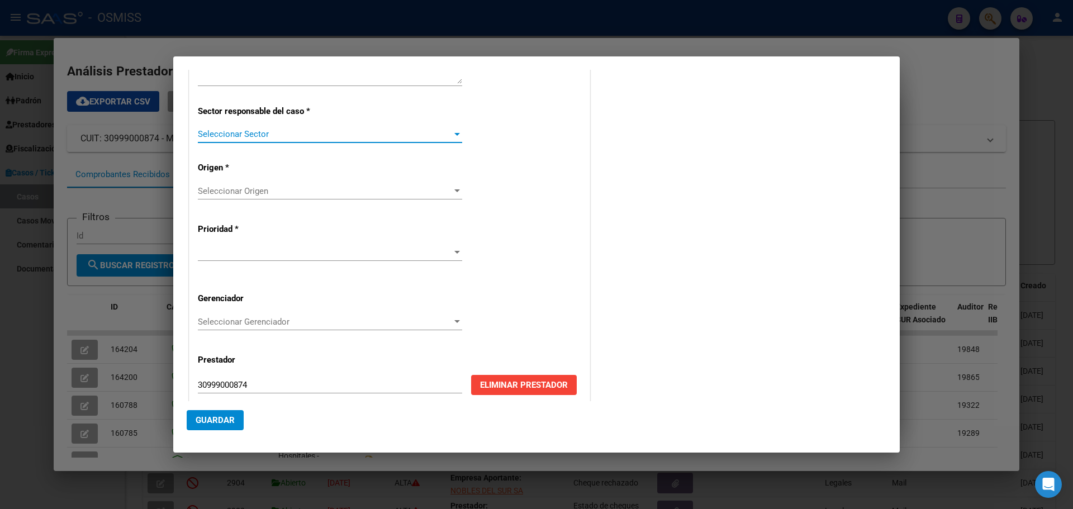
click at [453, 131] on div at bounding box center [457, 134] width 10 height 9
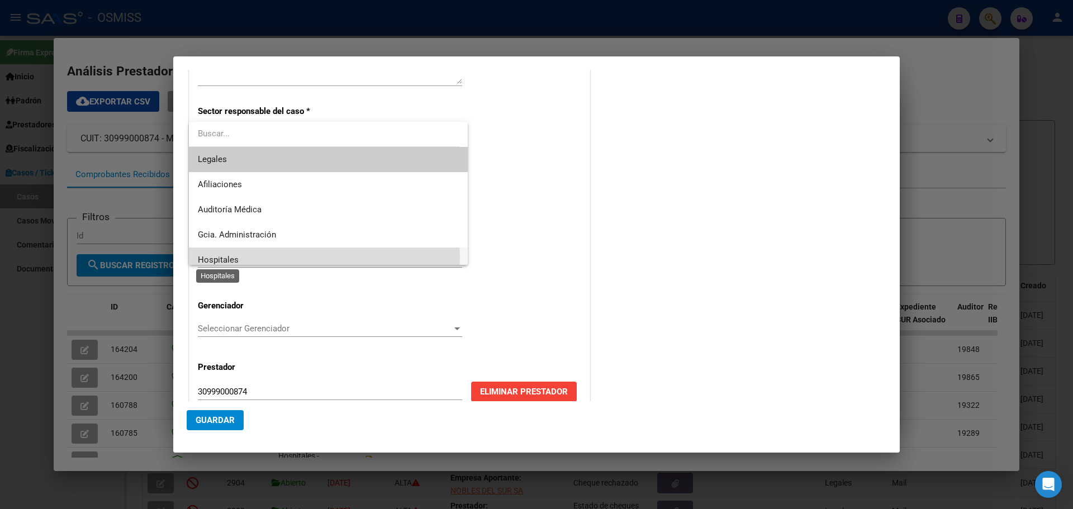
click at [206, 257] on span "Hospitales" at bounding box center [218, 260] width 41 height 10
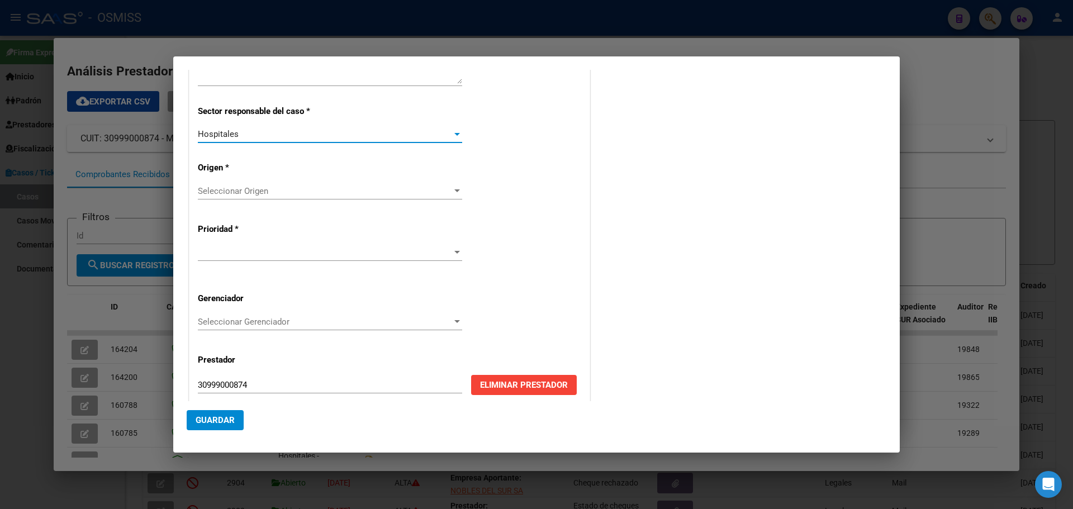
click at [454, 189] on div at bounding box center [457, 190] width 6 height 3
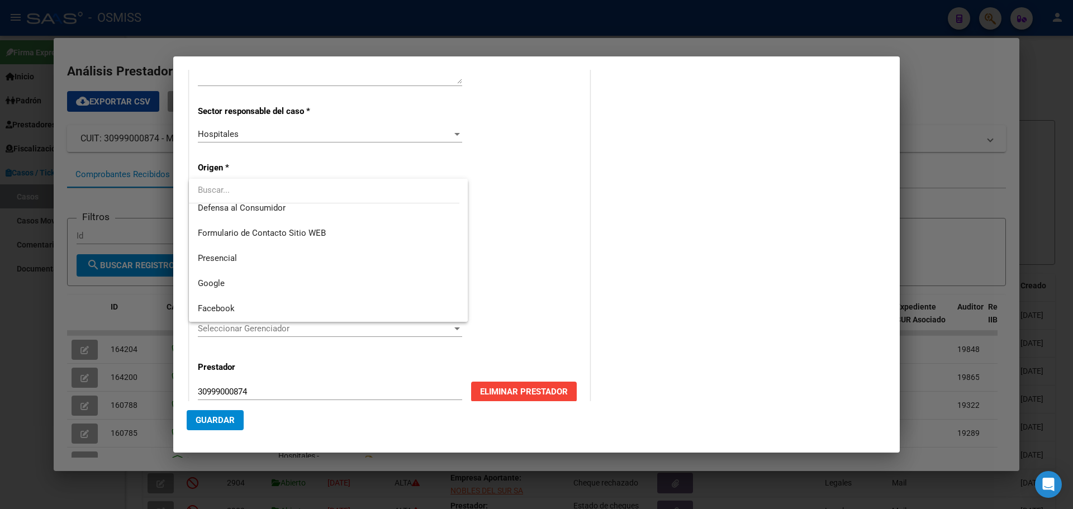
scroll to position [141, 0]
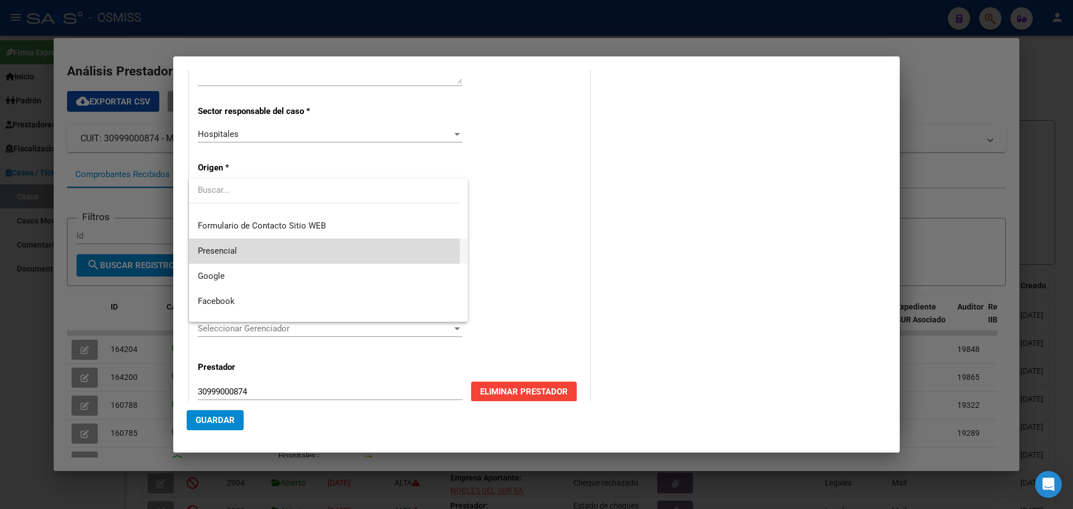
click at [273, 251] on span "Presencial" at bounding box center [328, 251] width 261 height 25
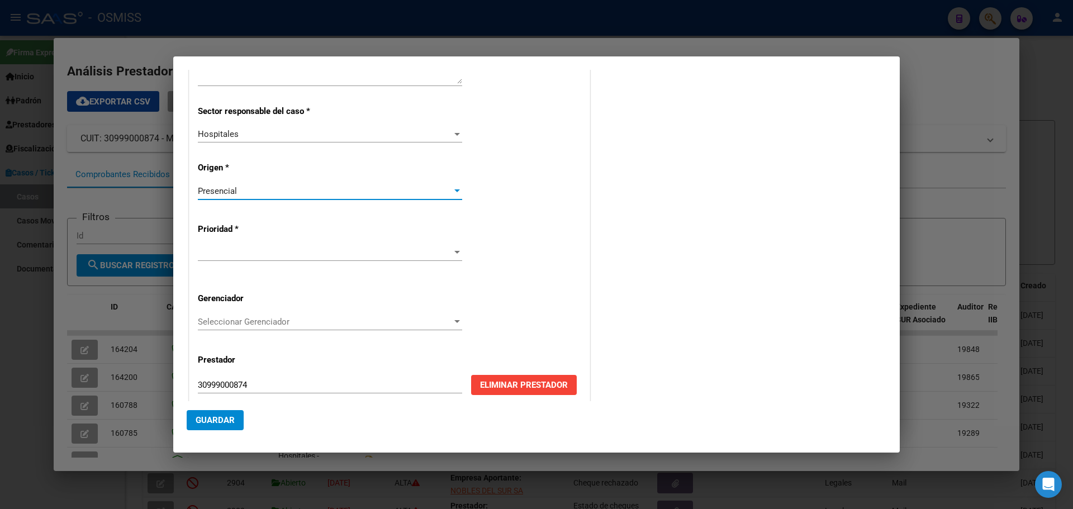
click at [454, 251] on div at bounding box center [457, 252] width 6 height 3
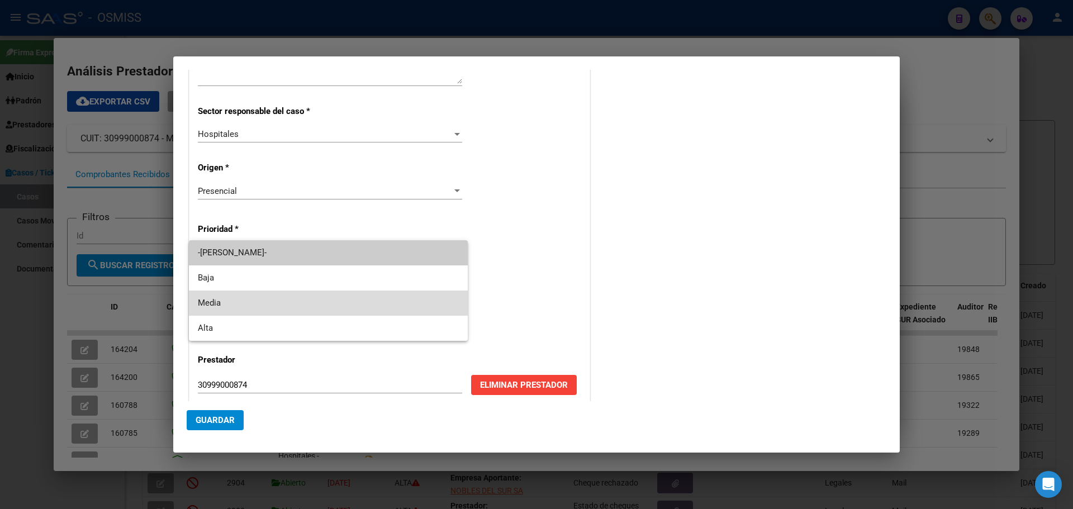
click at [269, 301] on span "Media" at bounding box center [328, 303] width 261 height 25
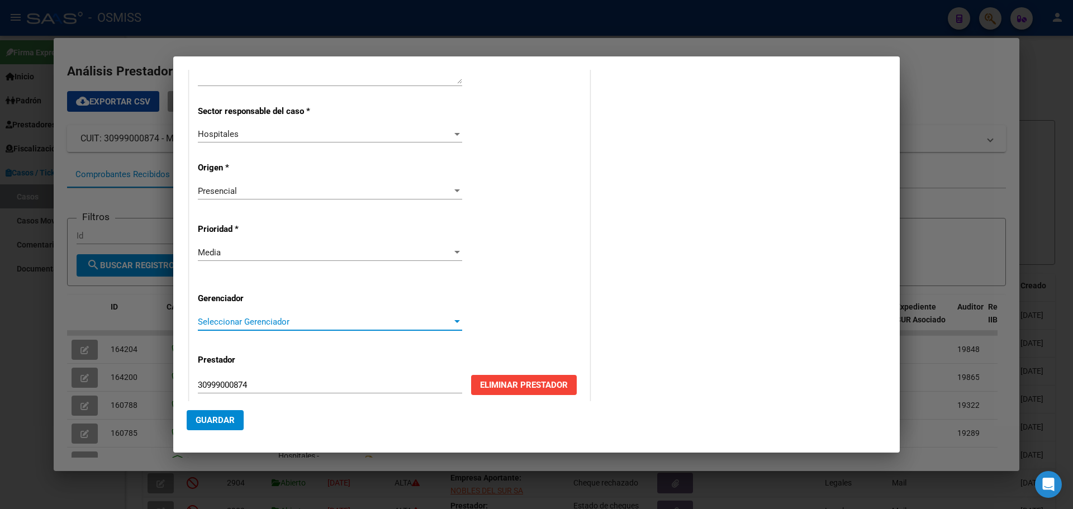
click at [452, 320] on div at bounding box center [457, 321] width 10 height 9
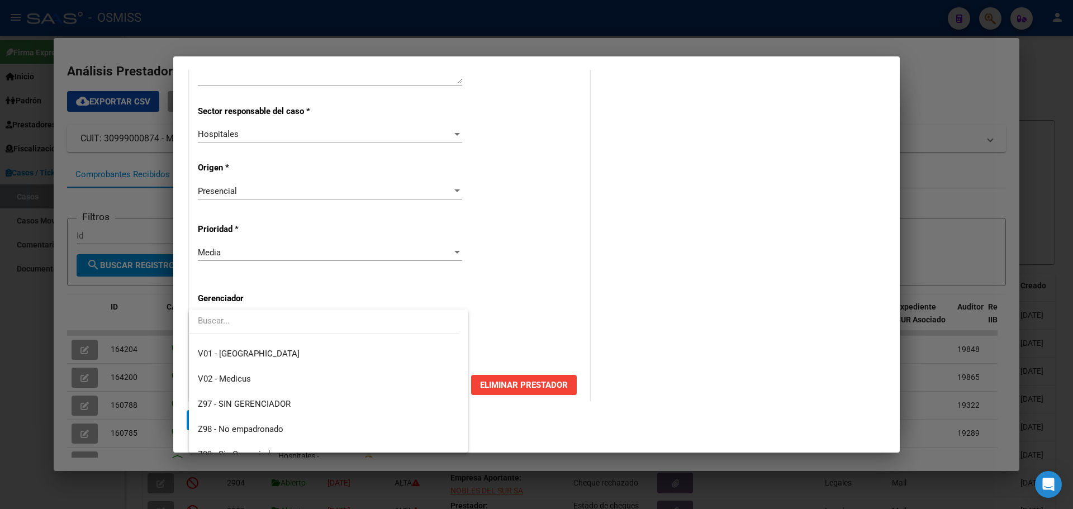
scroll to position [335, 0]
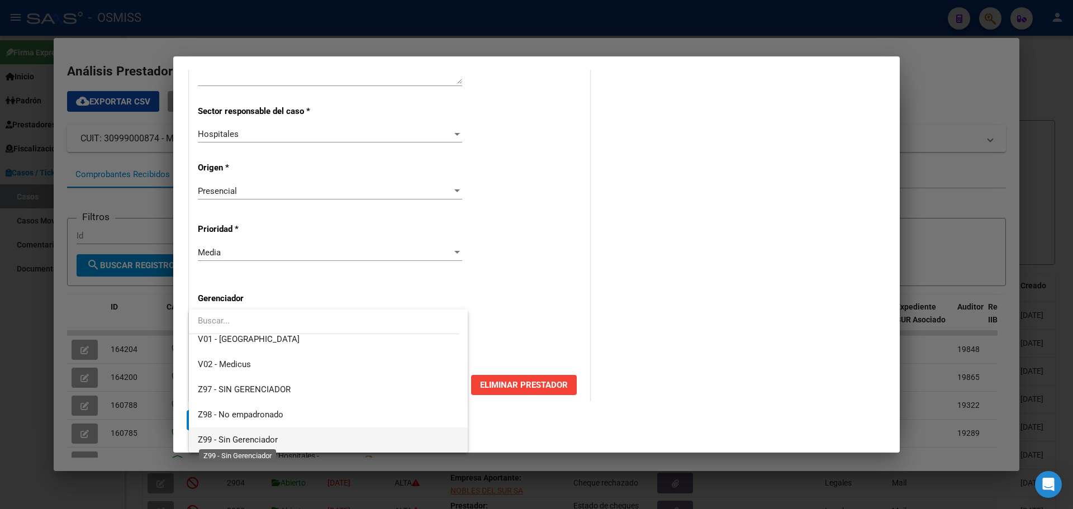
click at [257, 439] on span "Z99 - Sin Gerenciador" at bounding box center [238, 440] width 80 height 10
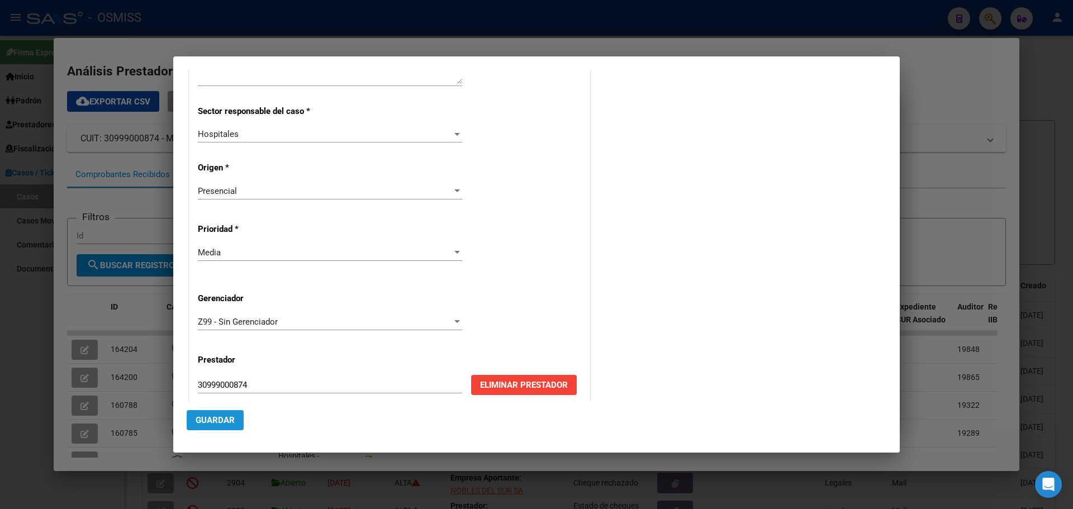
click at [225, 419] on span "Guardar" at bounding box center [215, 420] width 39 height 10
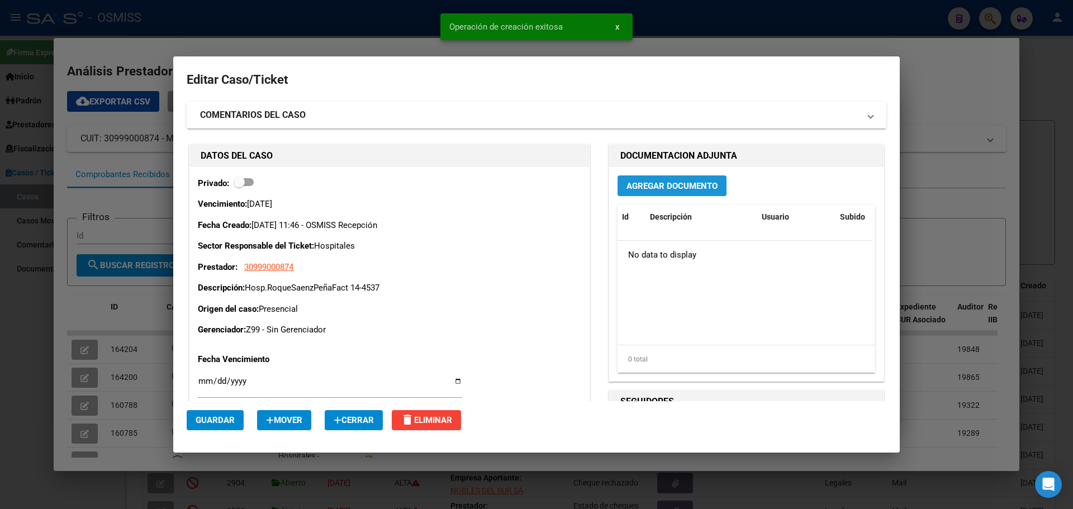
click at [658, 182] on span "Agregar Documento" at bounding box center [671, 186] width 91 height 10
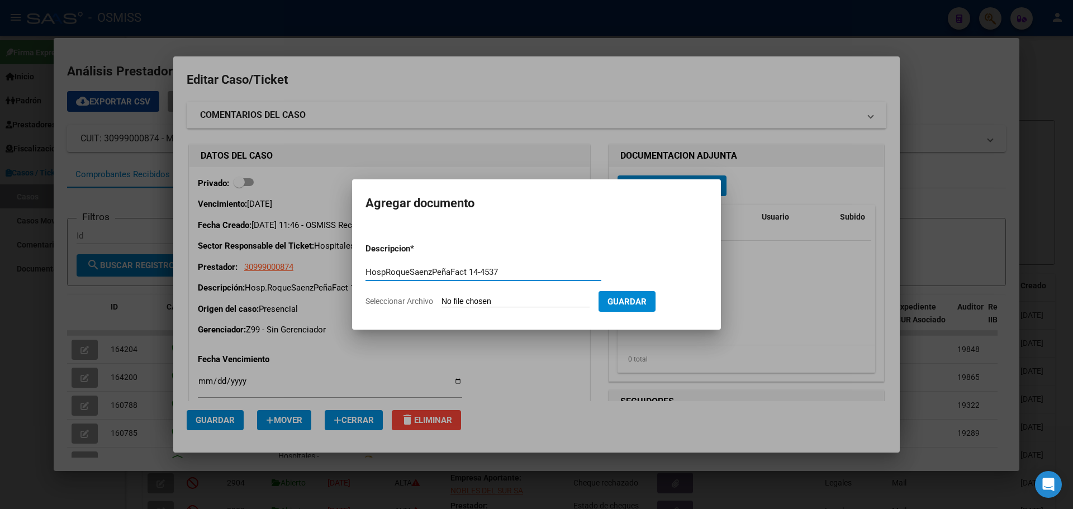
type input "HospRoqueSaenzPeñaFact 14-4537"
click at [385, 301] on span "Seleccionar Archivo" at bounding box center [399, 301] width 68 height 9
click at [441, 301] on input "Seleccionar Archivo" at bounding box center [515, 302] width 148 height 11
type input "C:\fakepath\Fact 4537.pdf"
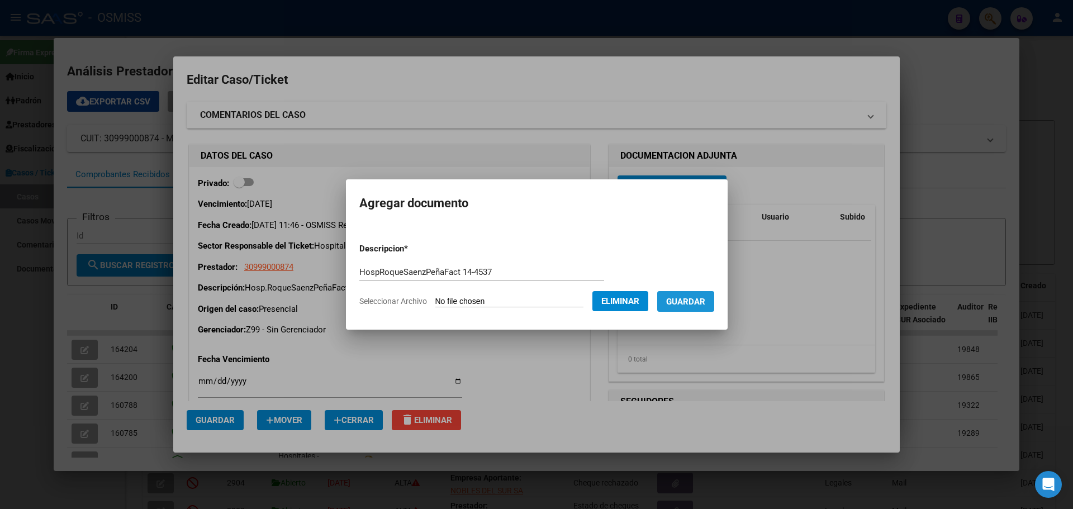
click at [701, 302] on span "Guardar" at bounding box center [685, 302] width 39 height 10
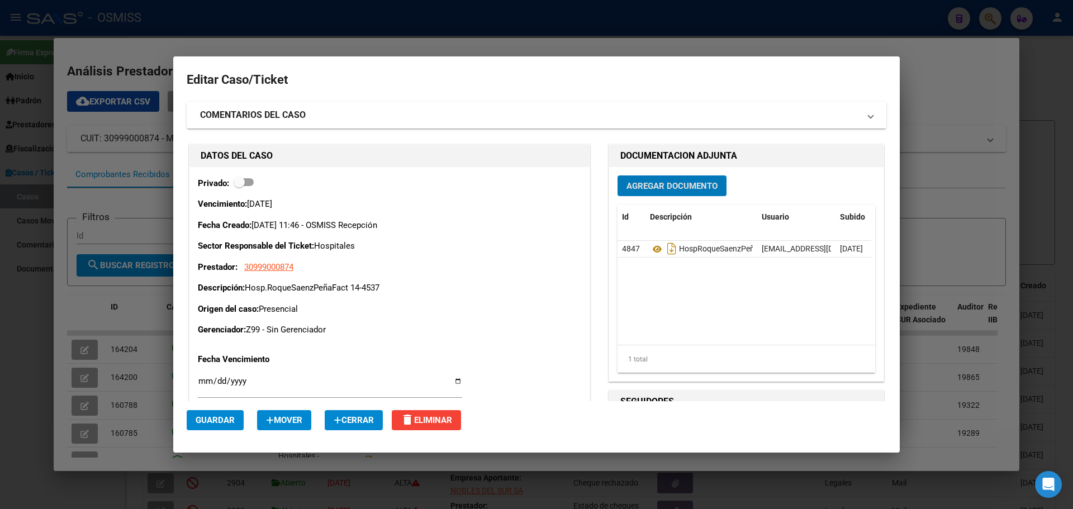
click at [154, 27] on div at bounding box center [536, 254] width 1073 height 509
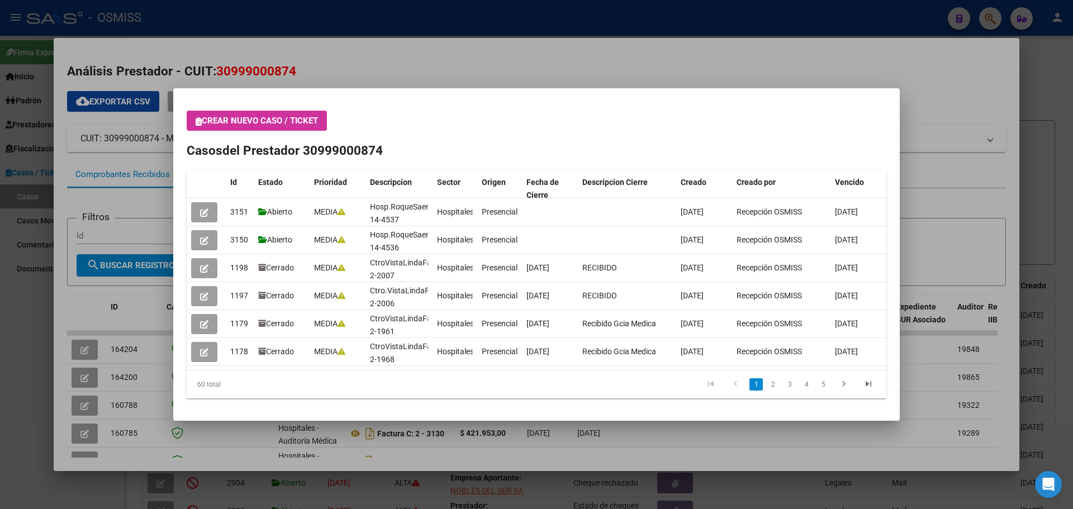
click at [194, 124] on button "Crear nuevo caso / ticket" at bounding box center [257, 121] width 140 height 20
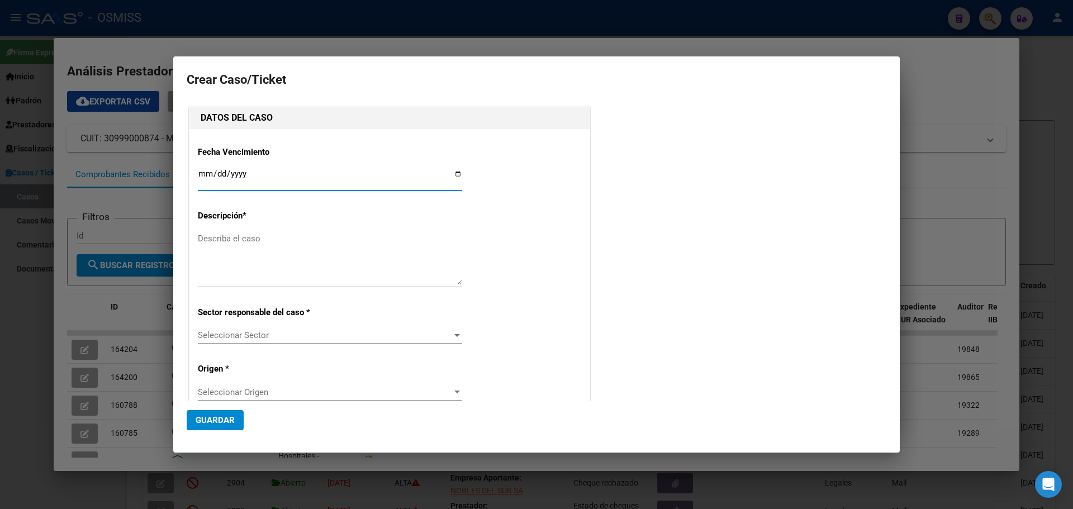
click at [456, 173] on input "Ingresar fecha" at bounding box center [330, 178] width 264 height 18
type input "[DATE]"
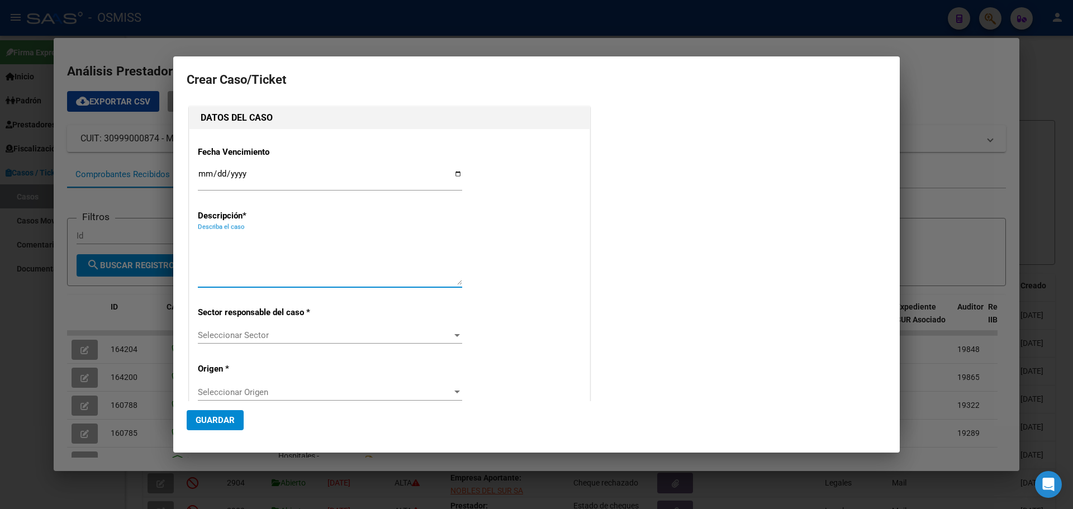
click at [231, 234] on textarea "Describa el caso" at bounding box center [330, 258] width 264 height 53
type textarea "HospRoquesaenzPeñaFact 14-4538"
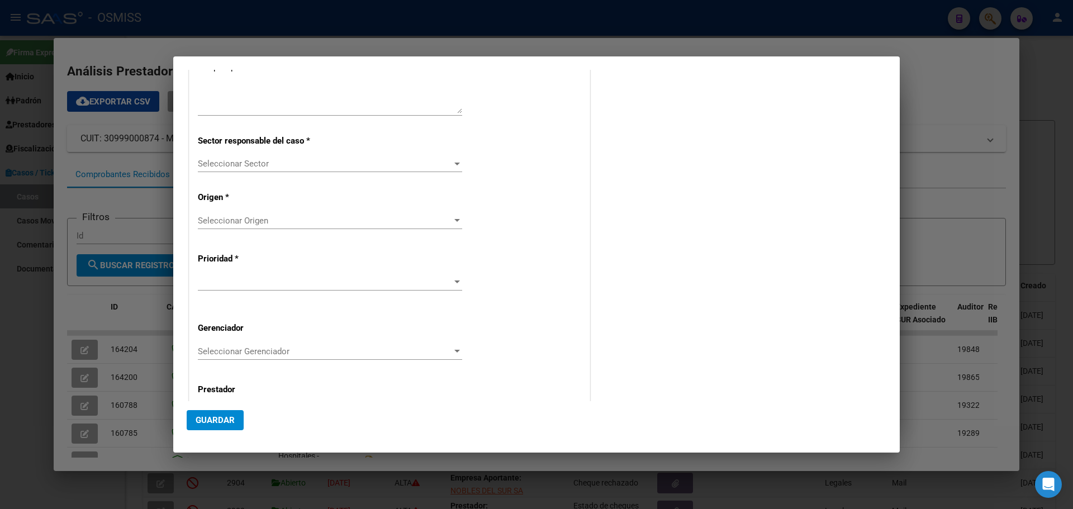
scroll to position [208, 0]
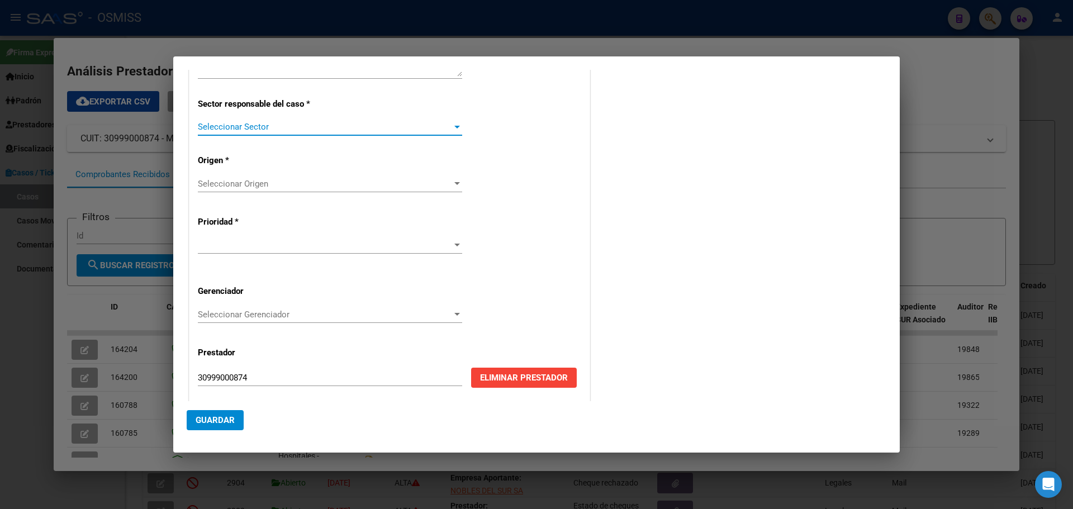
click at [454, 126] on div at bounding box center [457, 127] width 6 height 3
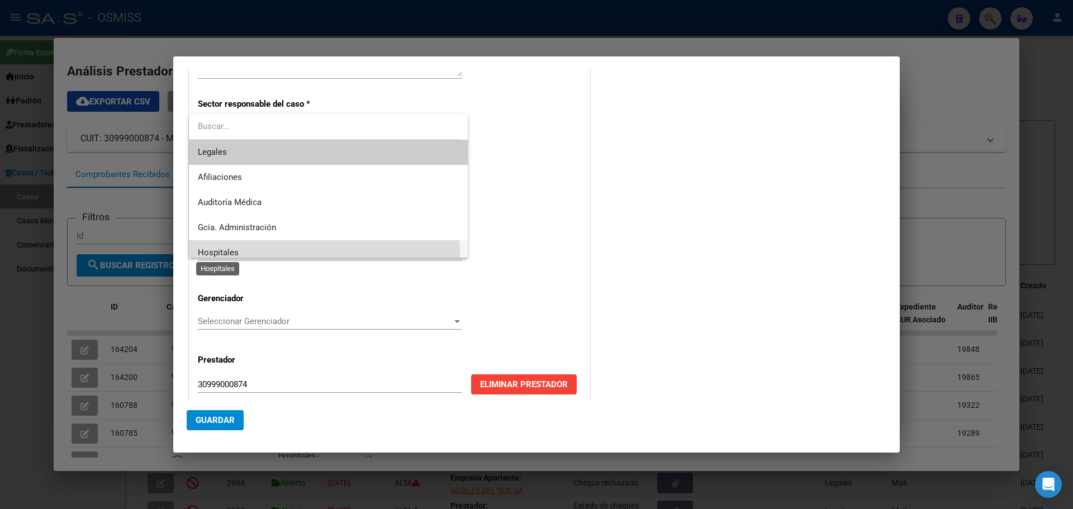
click at [209, 253] on span "Hospitales" at bounding box center [218, 253] width 41 height 10
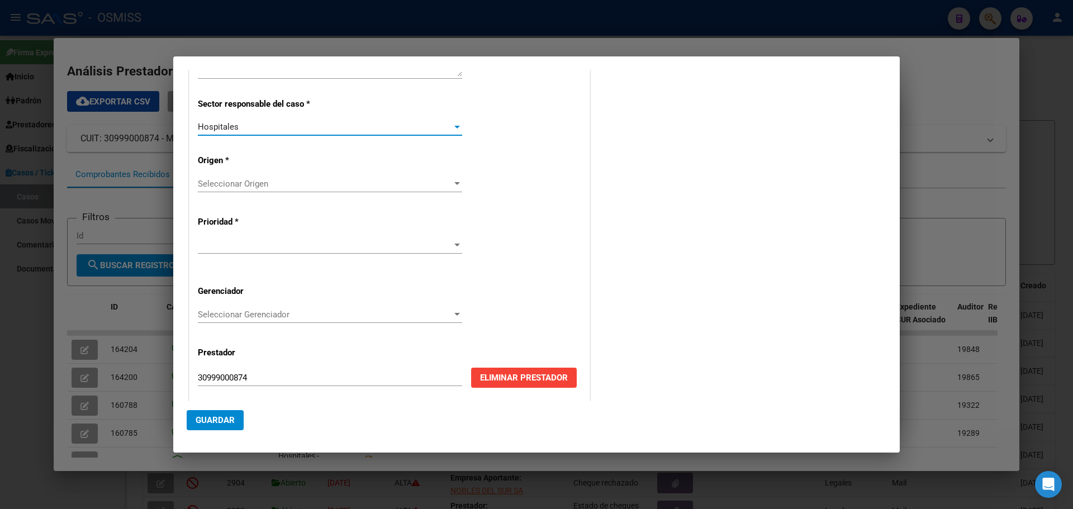
click at [454, 183] on div at bounding box center [457, 183] width 6 height 3
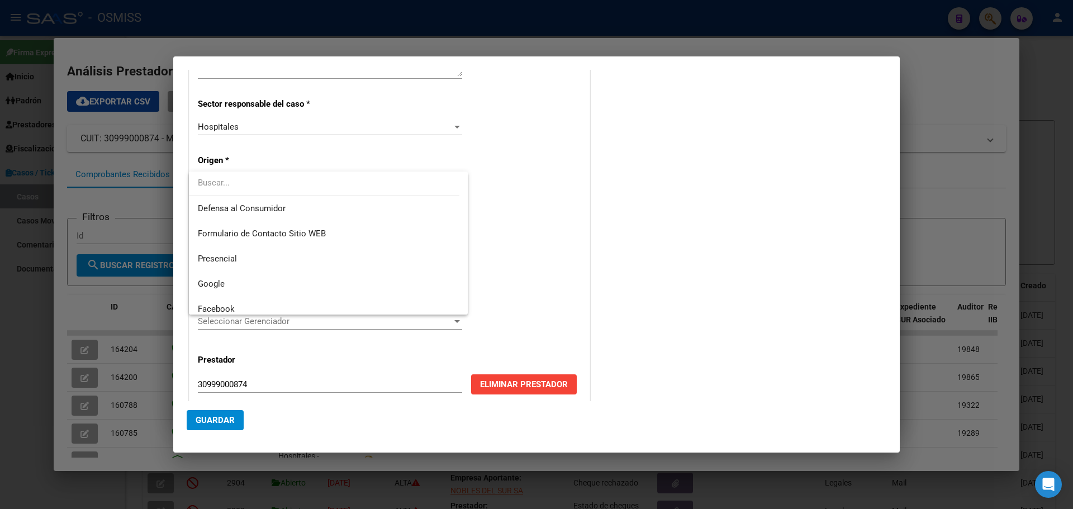
scroll to position [134, 0]
click at [261, 250] on span "Presencial" at bounding box center [328, 251] width 261 height 25
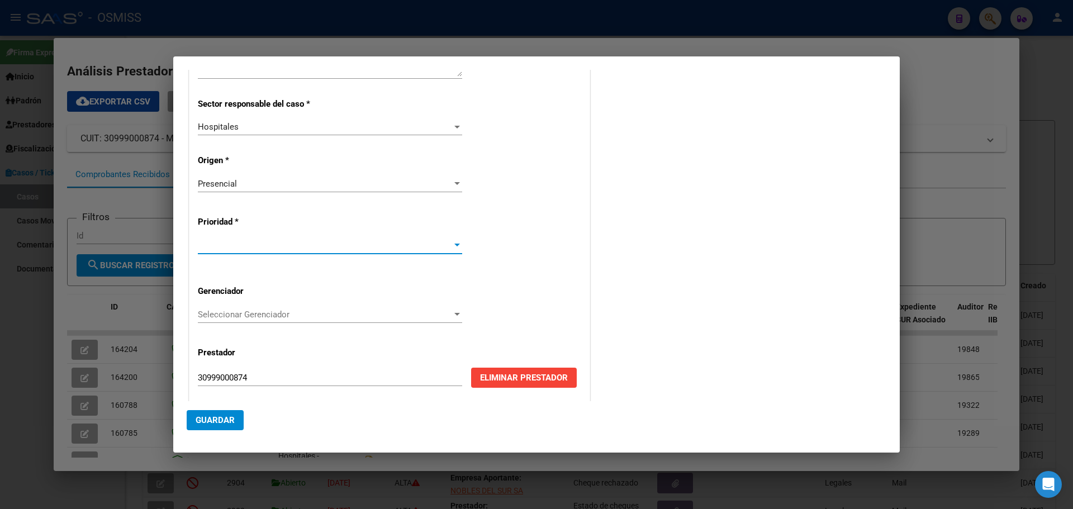
click at [452, 244] on div at bounding box center [457, 245] width 10 height 9
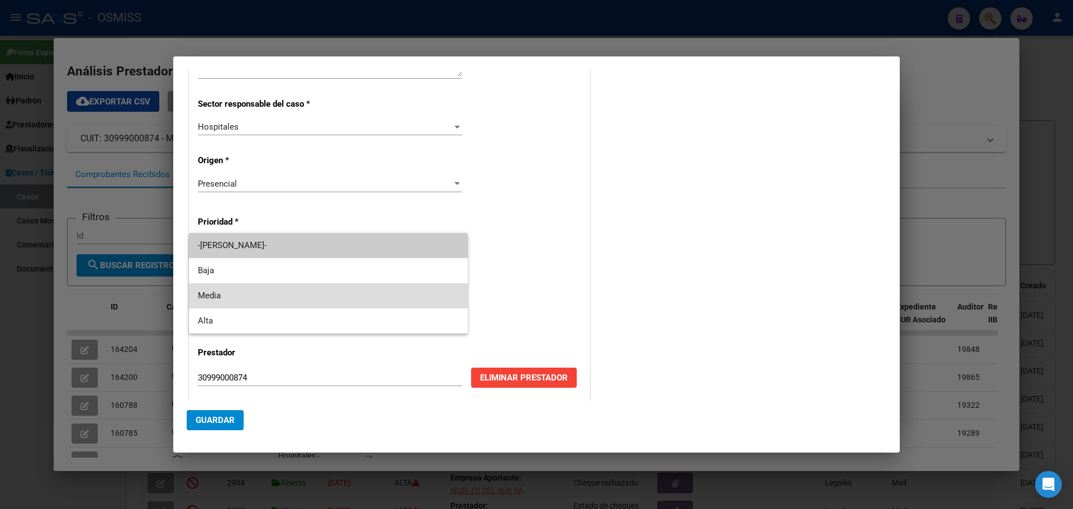
click at [207, 292] on span "Media" at bounding box center [328, 295] width 261 height 25
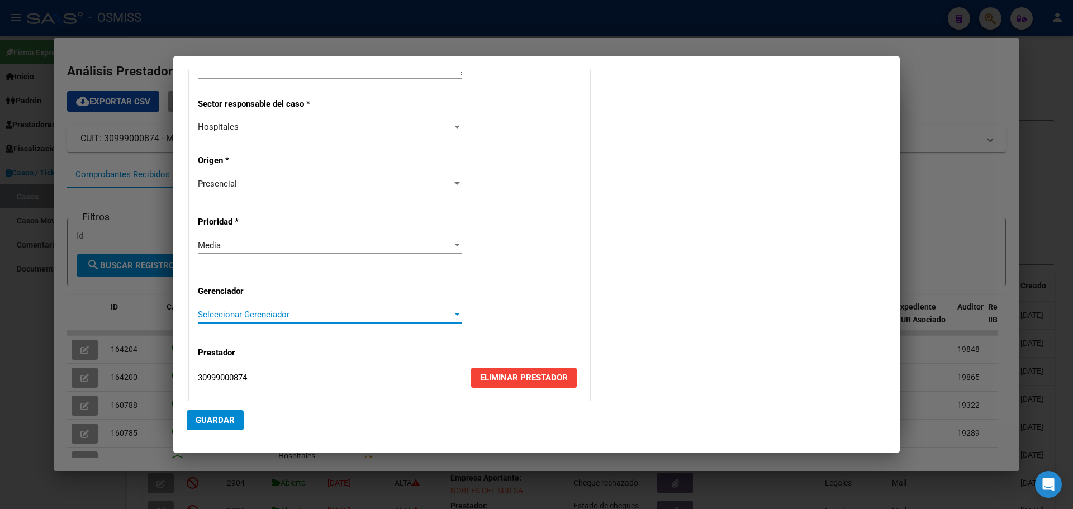
click at [455, 314] on div at bounding box center [457, 314] width 6 height 3
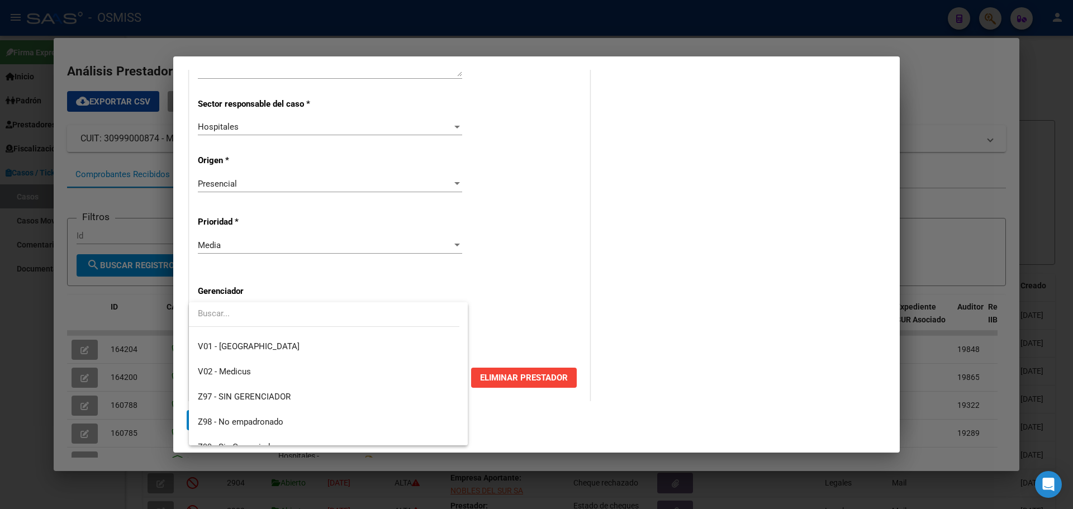
scroll to position [335, 0]
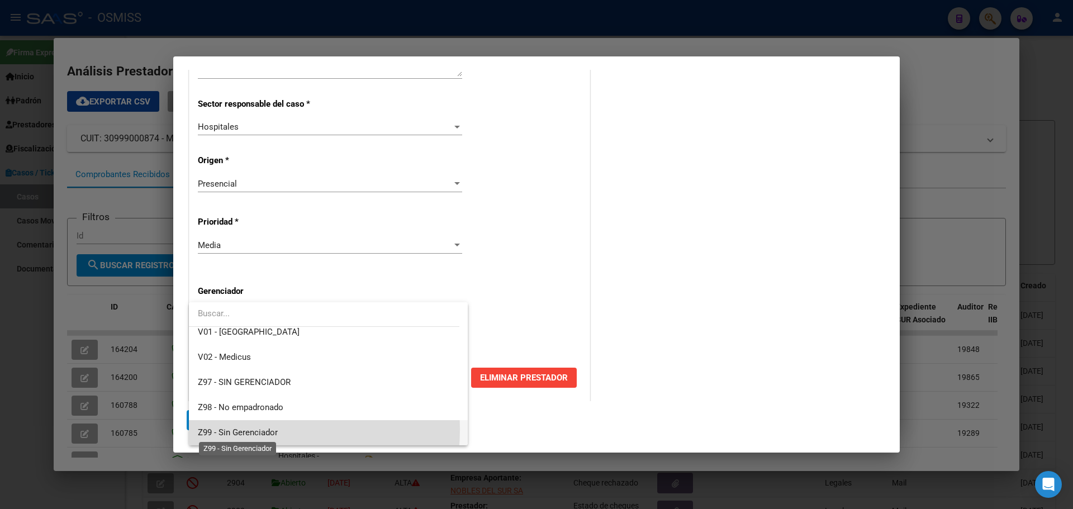
click at [233, 429] on span "Z99 - Sin Gerenciador" at bounding box center [238, 433] width 80 height 10
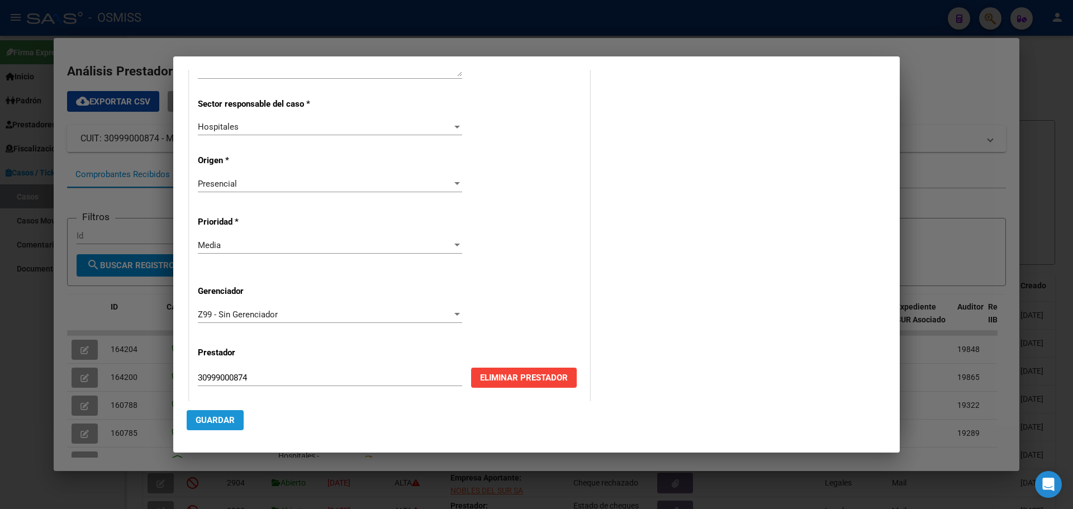
click at [214, 415] on span "Guardar" at bounding box center [215, 420] width 39 height 10
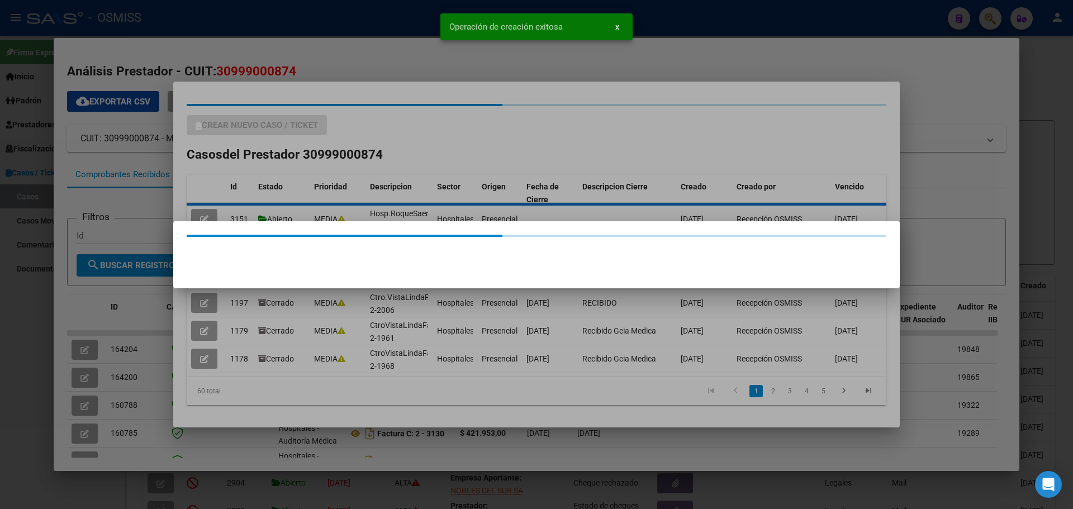
scroll to position [0, 0]
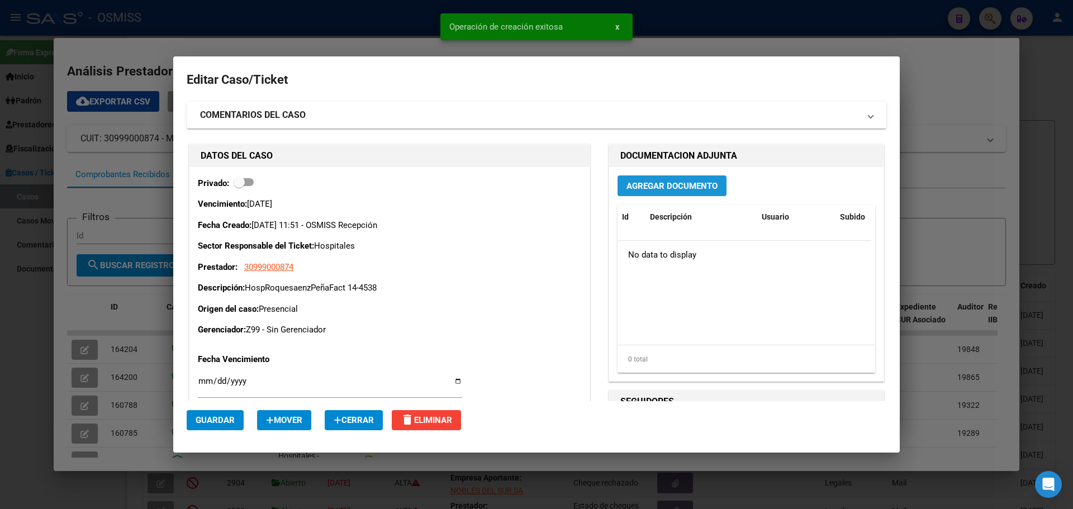
click at [676, 181] on span "Agregar Documento" at bounding box center [671, 186] width 91 height 10
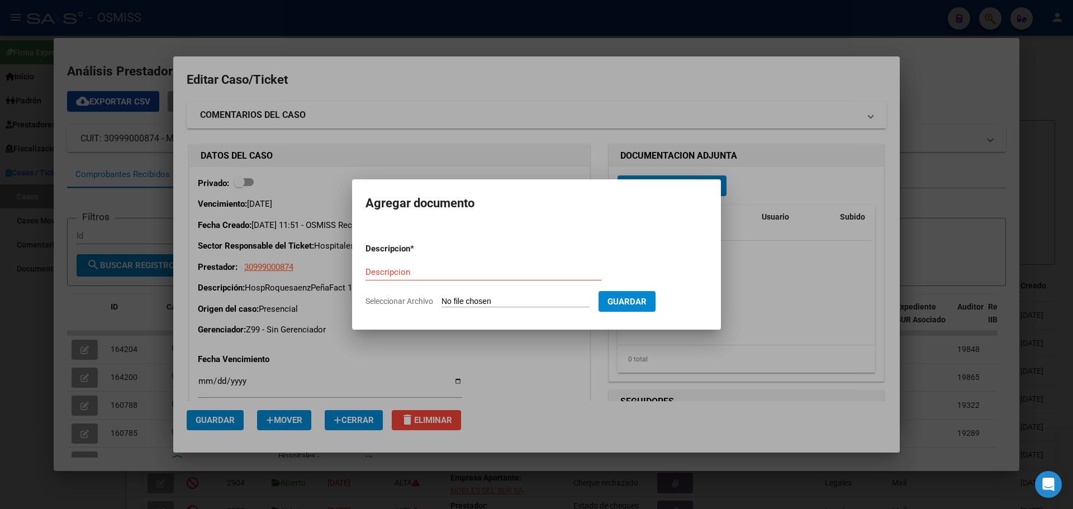
click at [524, 378] on div at bounding box center [536, 254] width 1073 height 509
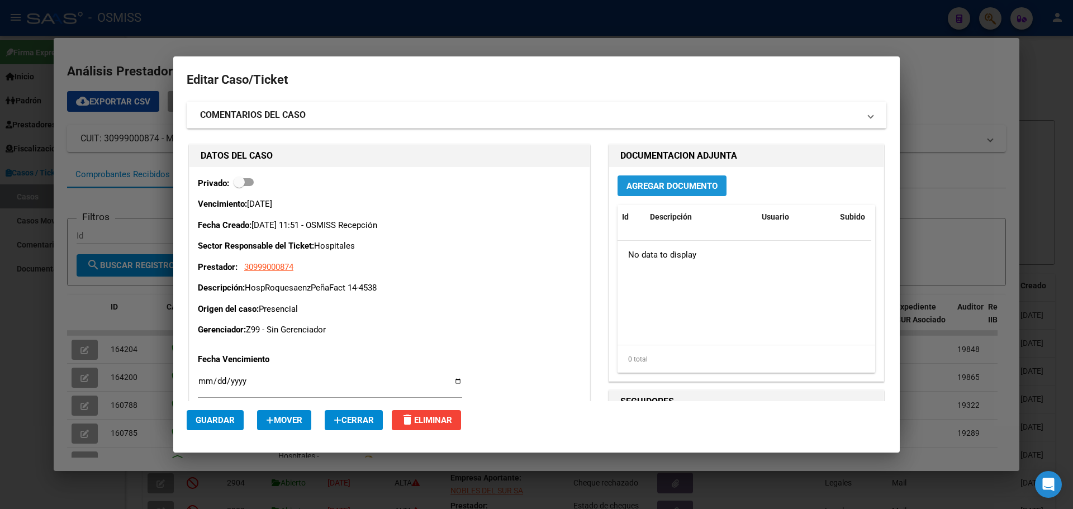
click at [701, 186] on span "Agregar Documento" at bounding box center [671, 186] width 91 height 10
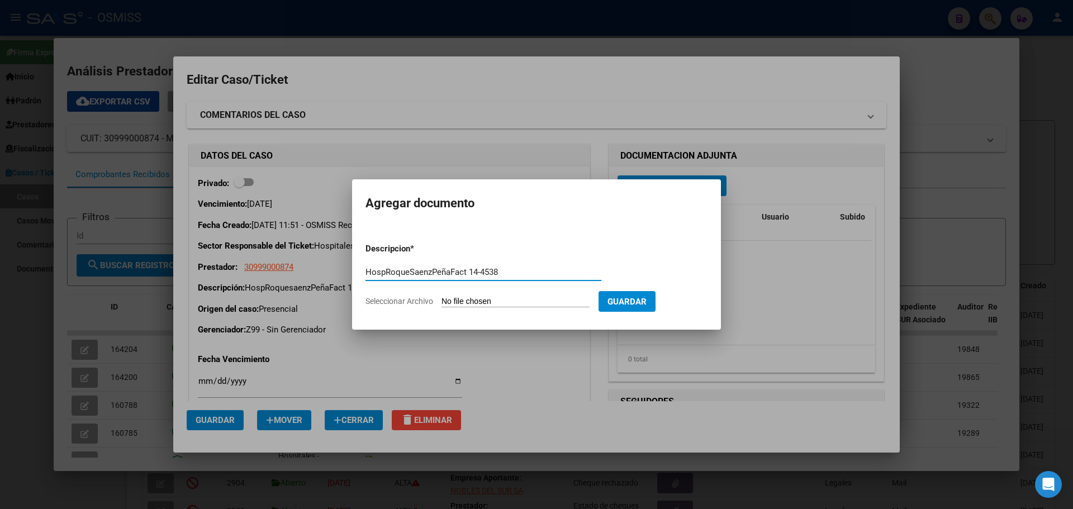
type input "HospRoqueSaenzPeñaFact 14-4538"
click at [376, 300] on span "Seleccionar Archivo" at bounding box center [399, 301] width 68 height 9
click at [441, 300] on input "Seleccionar Archivo" at bounding box center [515, 302] width 148 height 11
type input "C:\fakepath\Fact 4538.pdf"
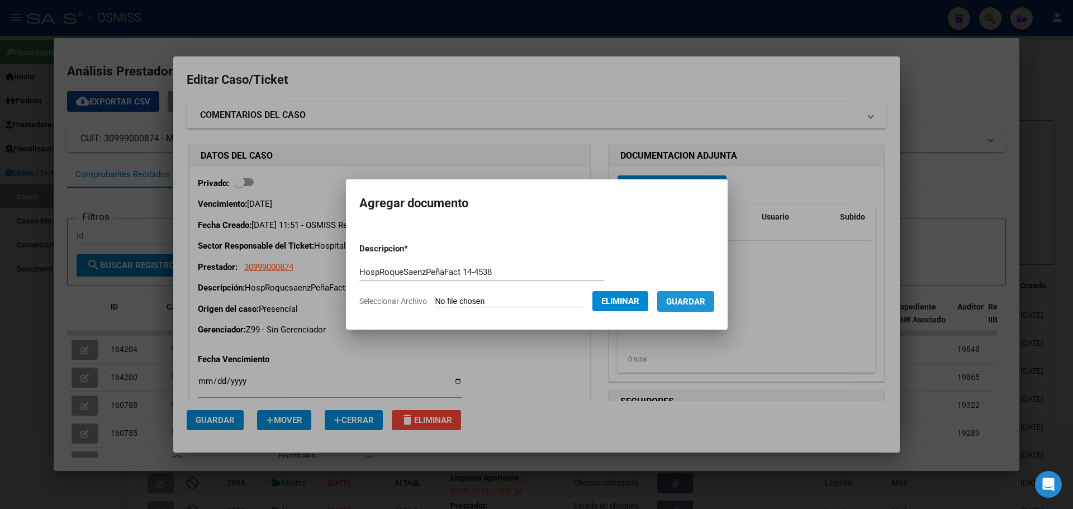
click at [705, 301] on span "Guardar" at bounding box center [685, 302] width 39 height 10
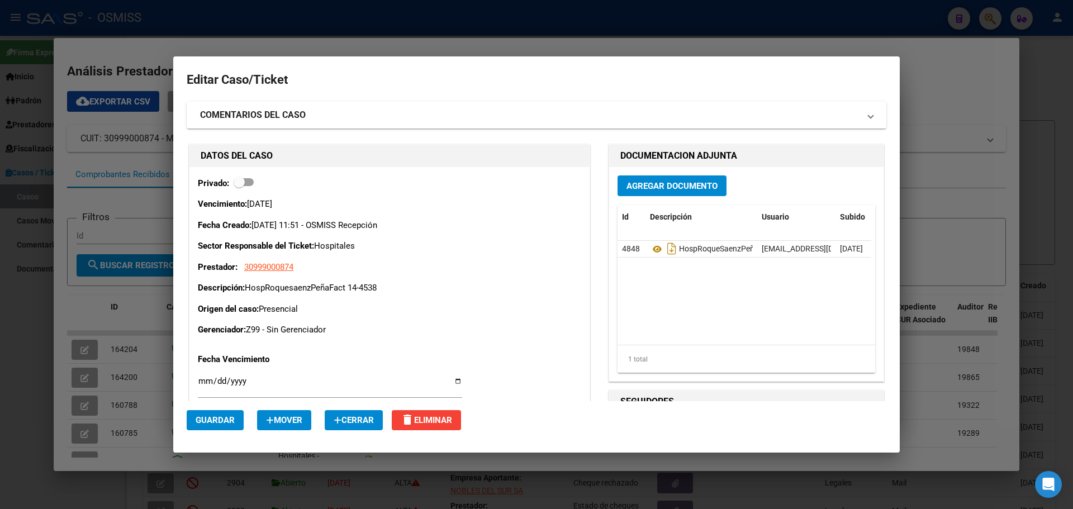
click at [269, 3] on div at bounding box center [536, 254] width 1073 height 509
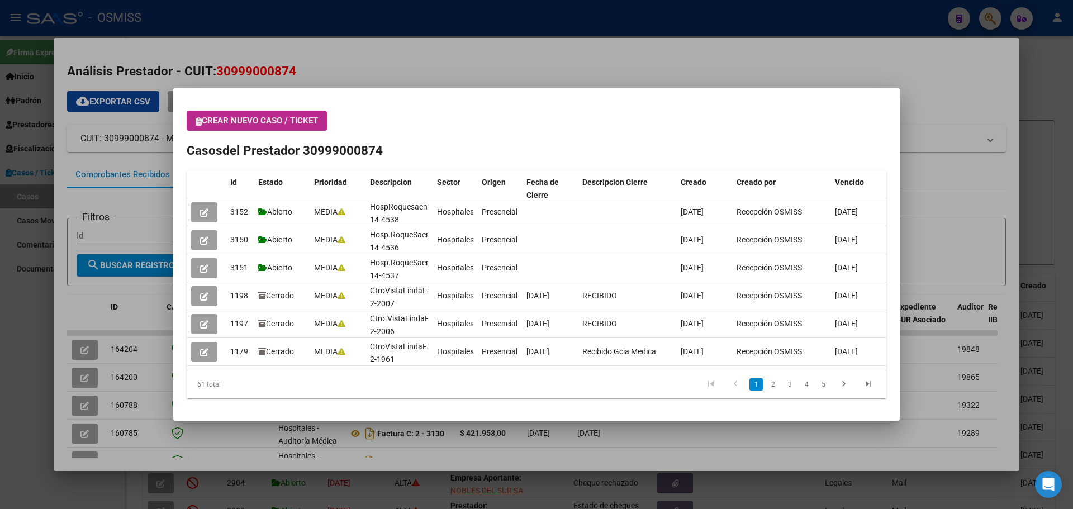
click at [197, 118] on icon "button" at bounding box center [199, 121] width 6 height 8
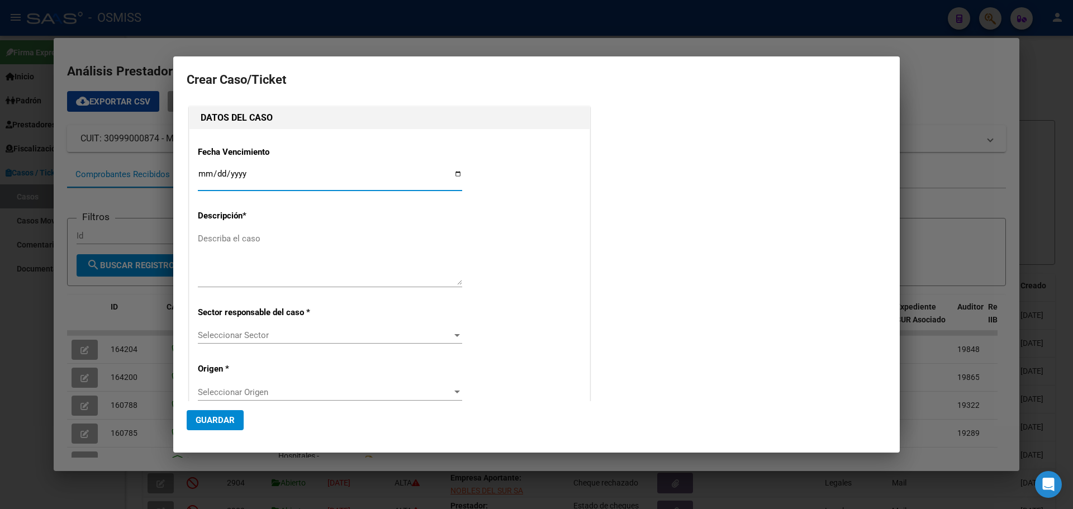
click at [452, 173] on input "Ingresar fecha" at bounding box center [330, 178] width 264 height 18
type input "[DATE]"
click at [229, 244] on textarea "Describa el caso" at bounding box center [330, 258] width 264 height 53
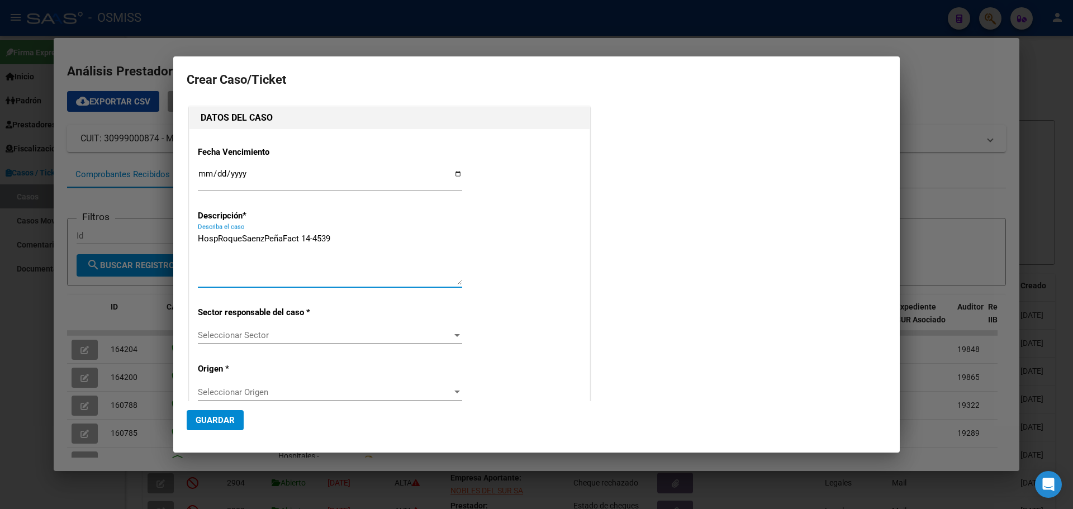
type textarea "HospRoqueSaenzPeñaFact 14-4539"
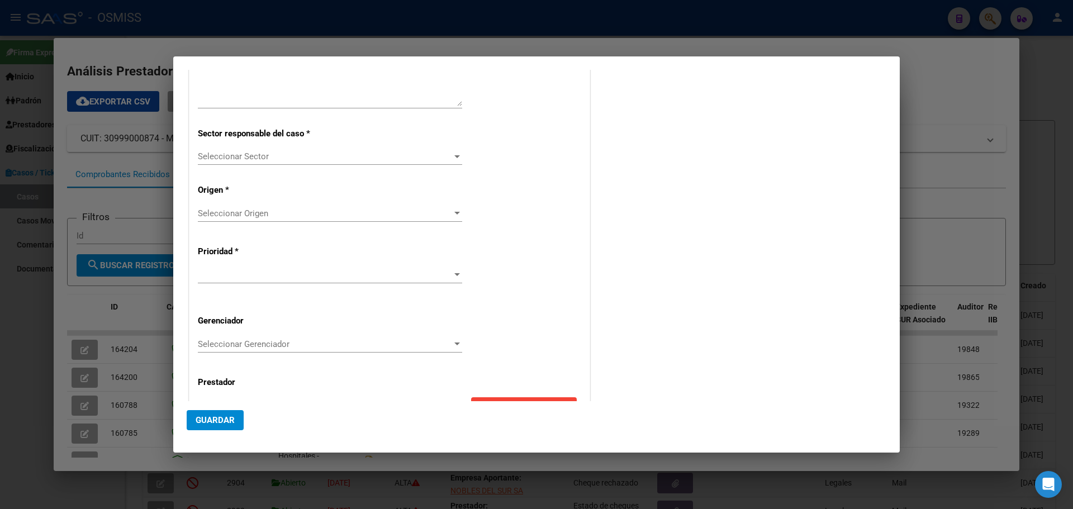
scroll to position [215, 0]
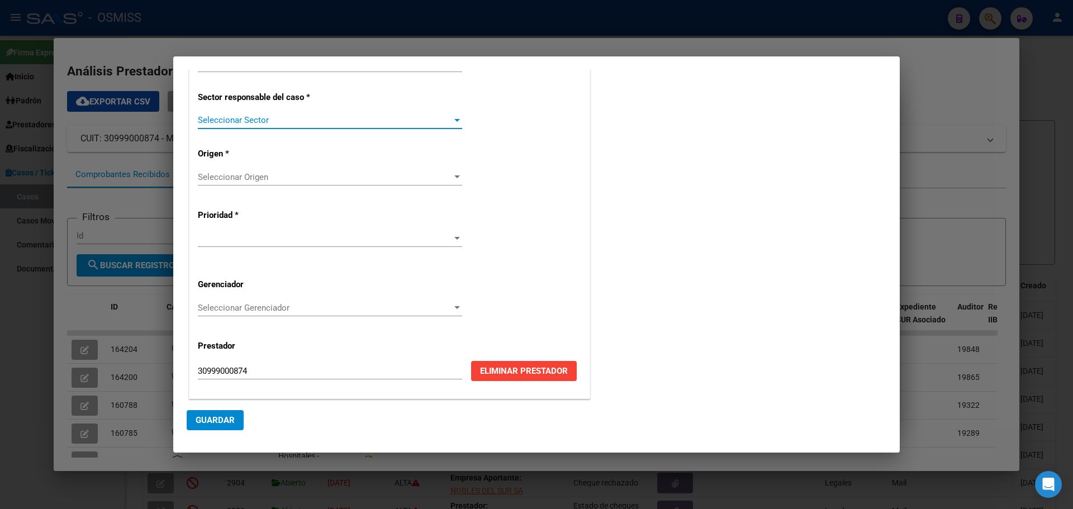
click at [452, 117] on div at bounding box center [457, 120] width 10 height 9
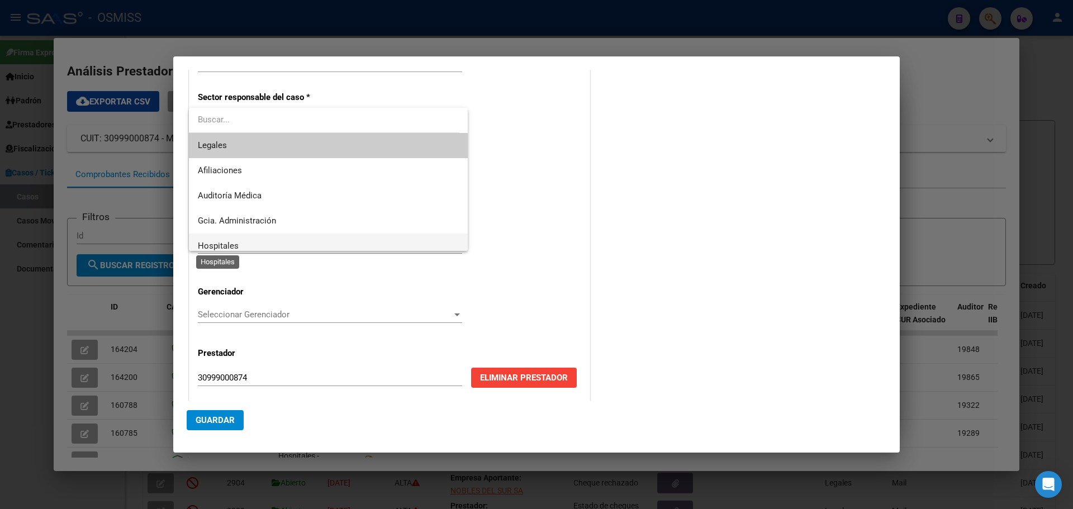
click at [207, 245] on span "Hospitales" at bounding box center [218, 246] width 41 height 10
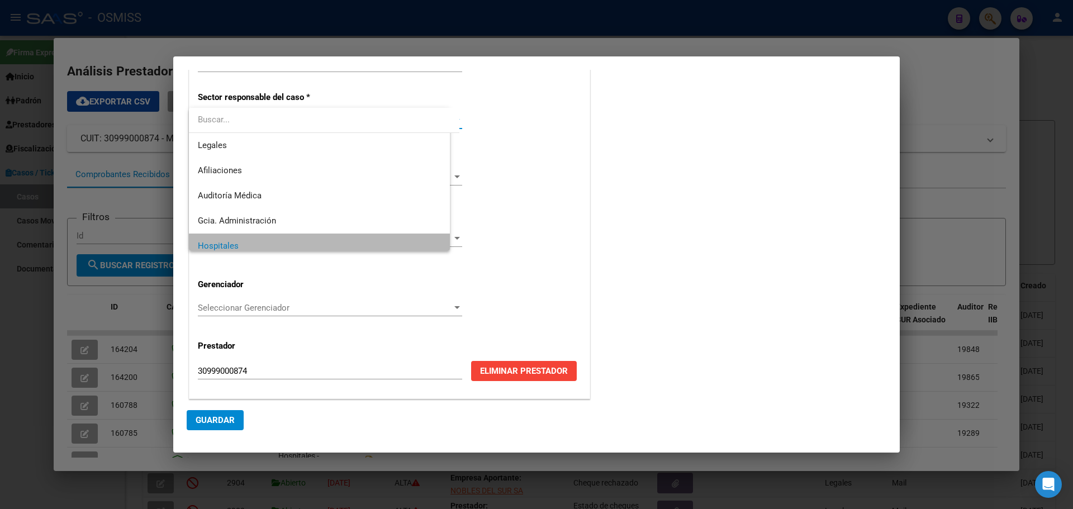
scroll to position [8, 0]
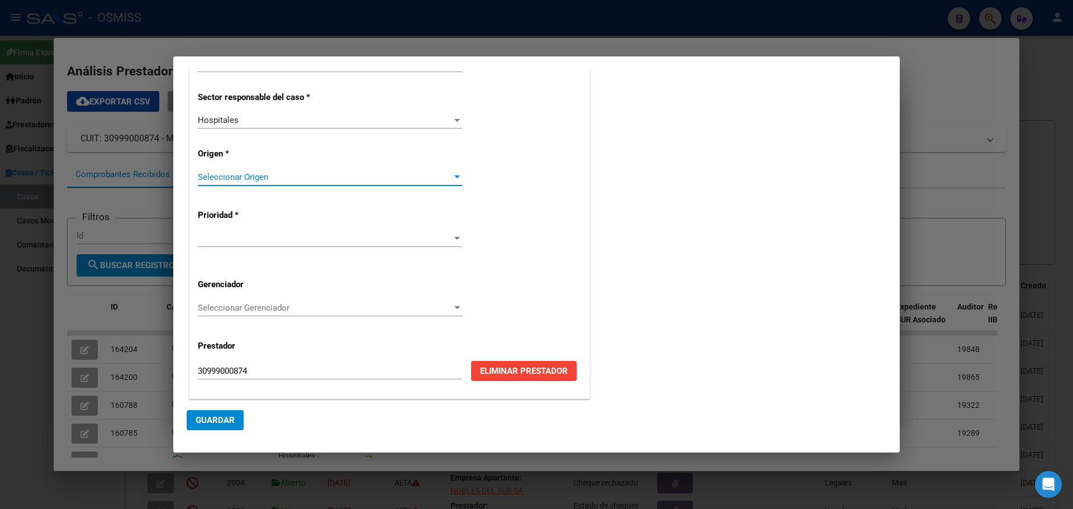
click at [455, 174] on div at bounding box center [457, 177] width 10 height 9
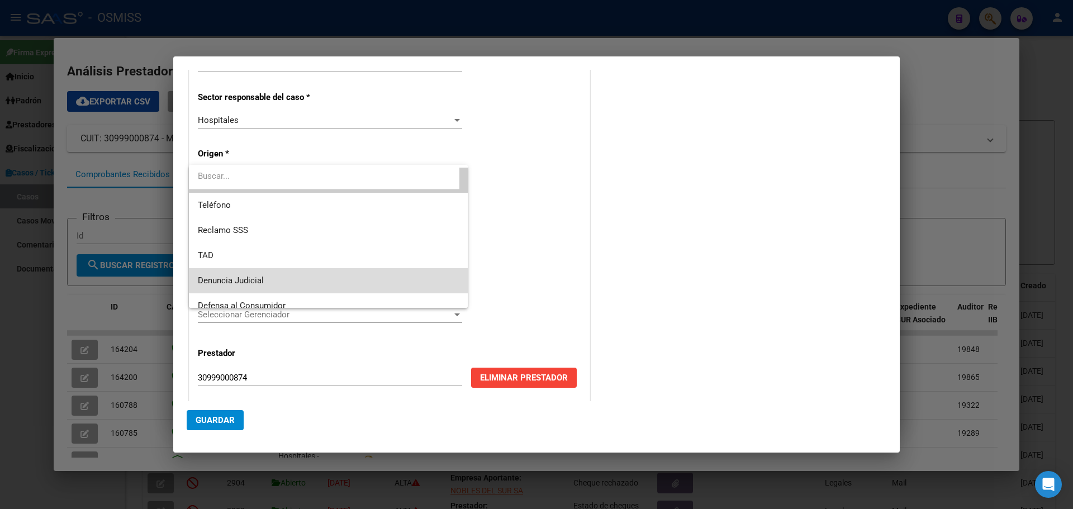
scroll to position [74, 0]
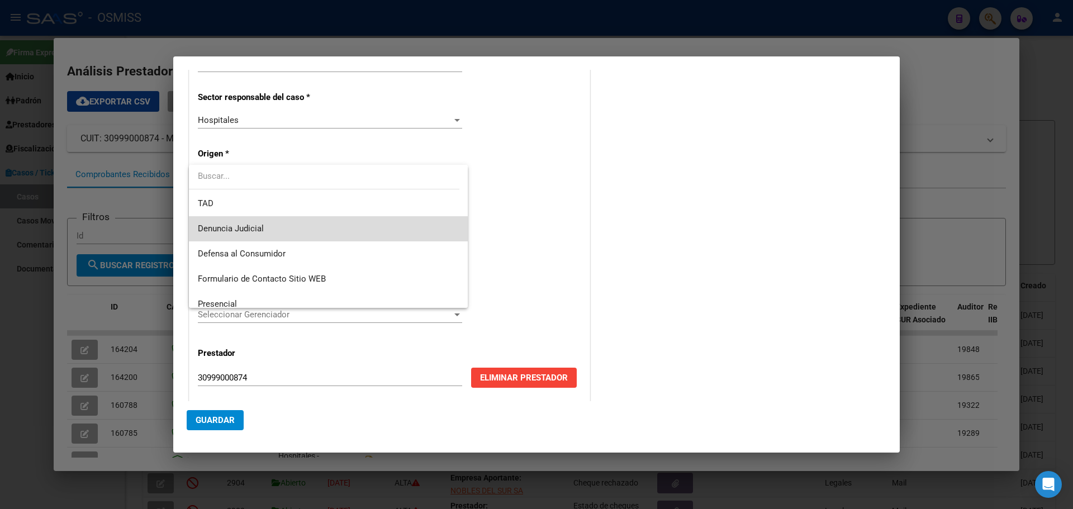
click at [459, 301] on div "Mail Teléfono Reclamo SSS TAD Denuncia Judicial Defensa al Consumidor Formulari…" at bounding box center [328, 236] width 279 height 143
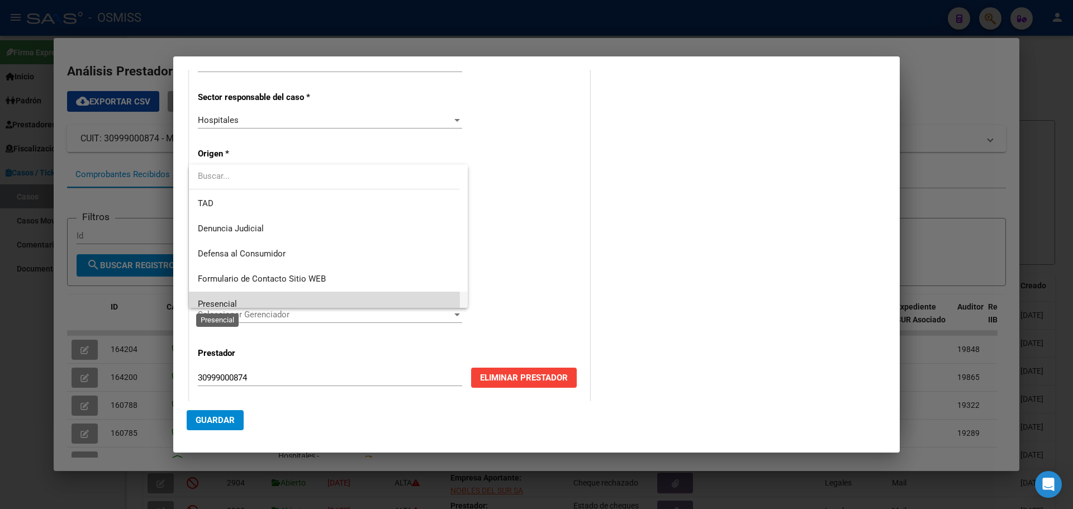
click at [232, 302] on span "Presencial" at bounding box center [217, 304] width 39 height 10
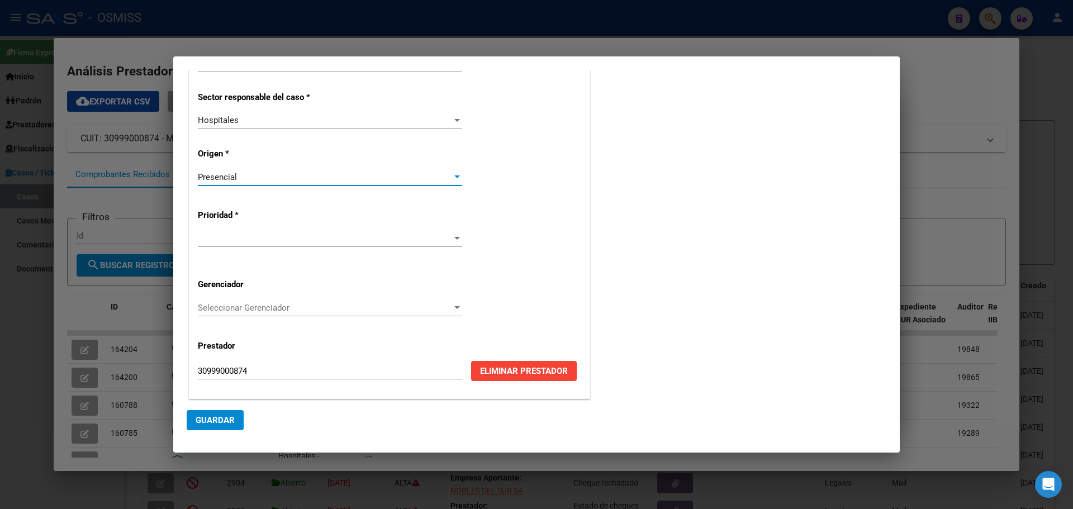
click at [455, 237] on div at bounding box center [457, 238] width 6 height 3
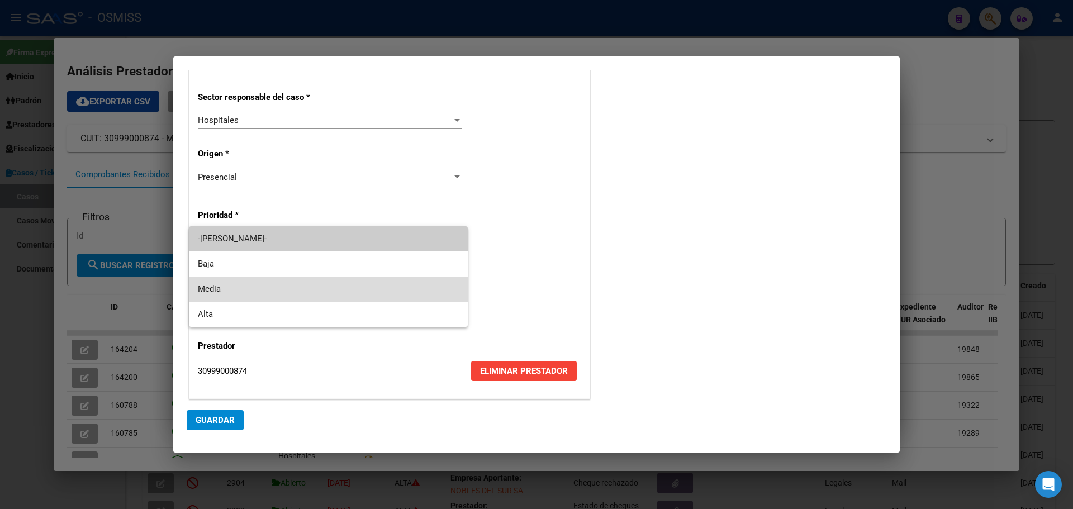
click at [218, 286] on span "Media" at bounding box center [328, 289] width 261 height 25
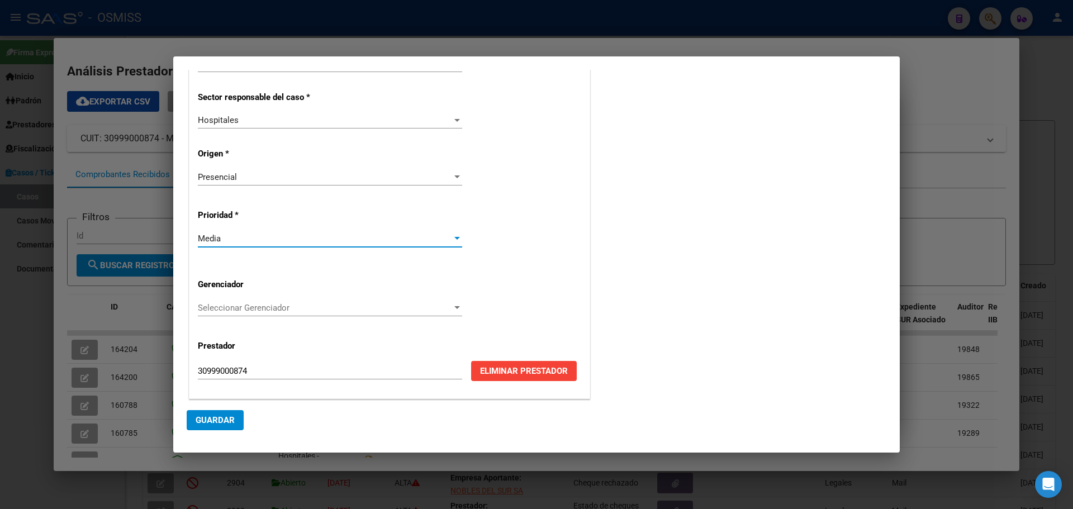
click at [455, 305] on div at bounding box center [457, 307] width 10 height 9
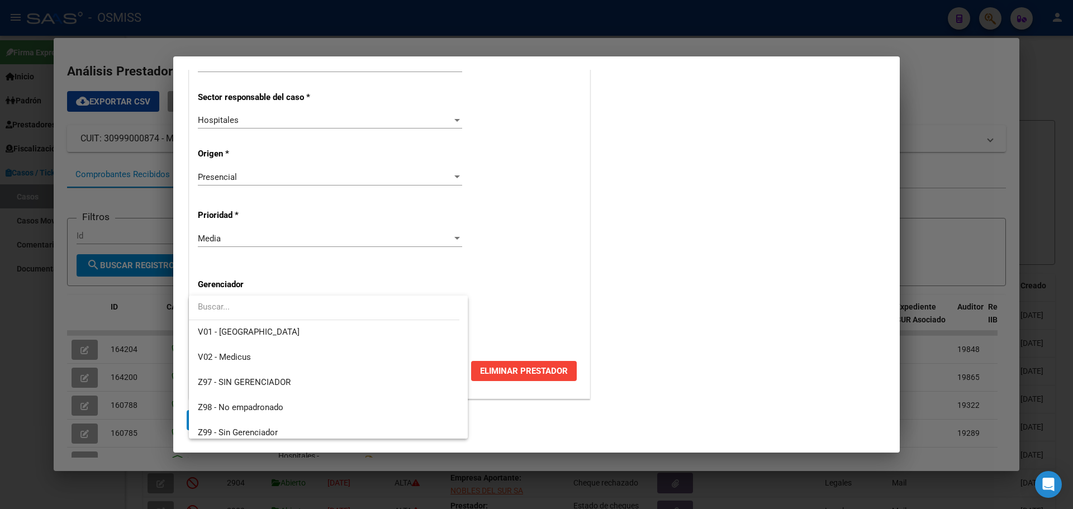
scroll to position [335, 0]
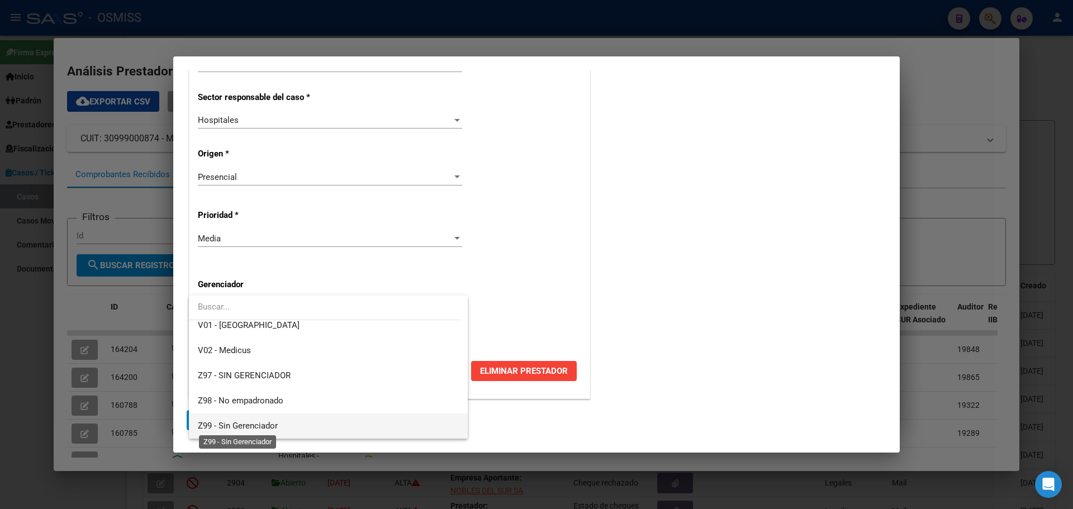
click at [211, 422] on span "Z99 - Sin Gerenciador" at bounding box center [238, 426] width 80 height 10
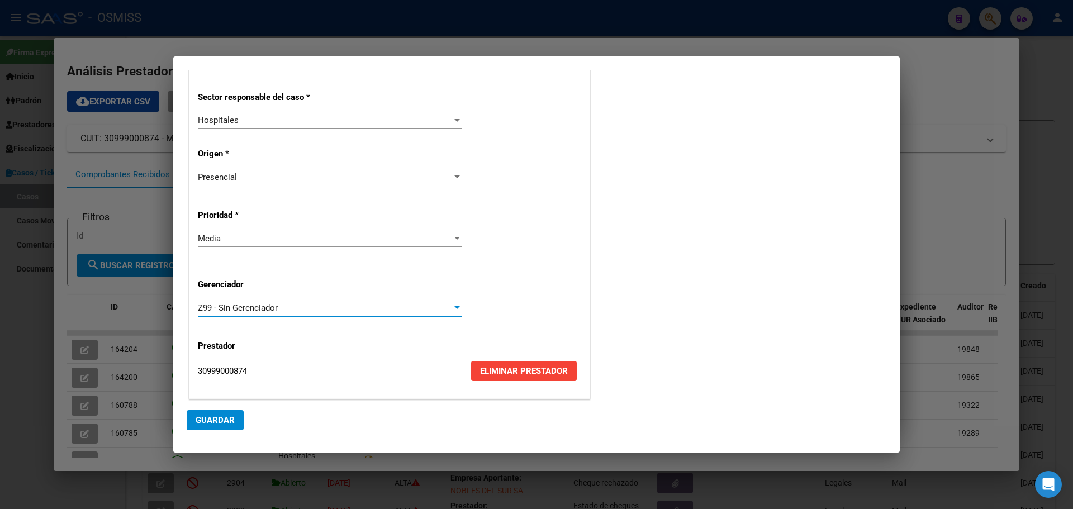
click at [210, 421] on span "Guardar" at bounding box center [215, 420] width 39 height 10
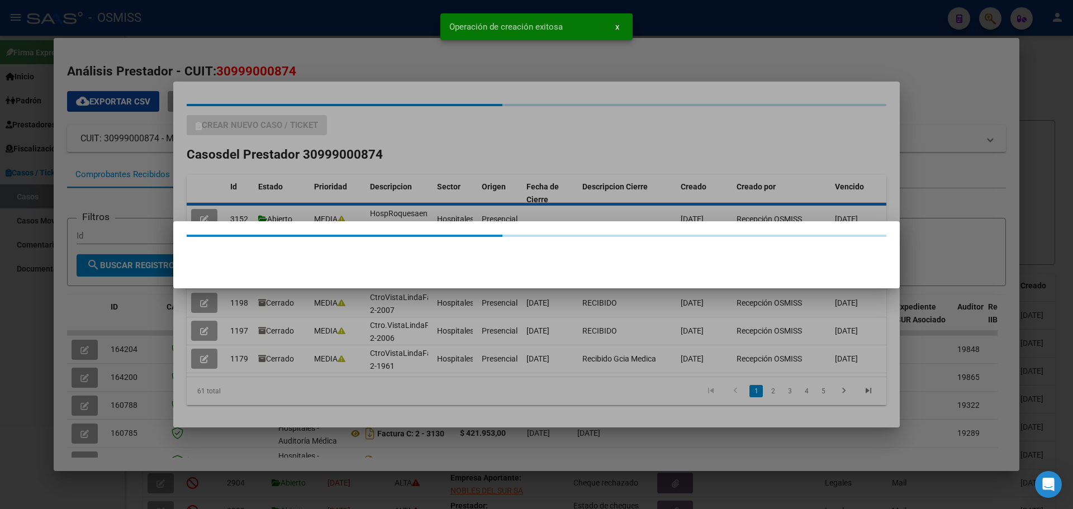
scroll to position [0, 0]
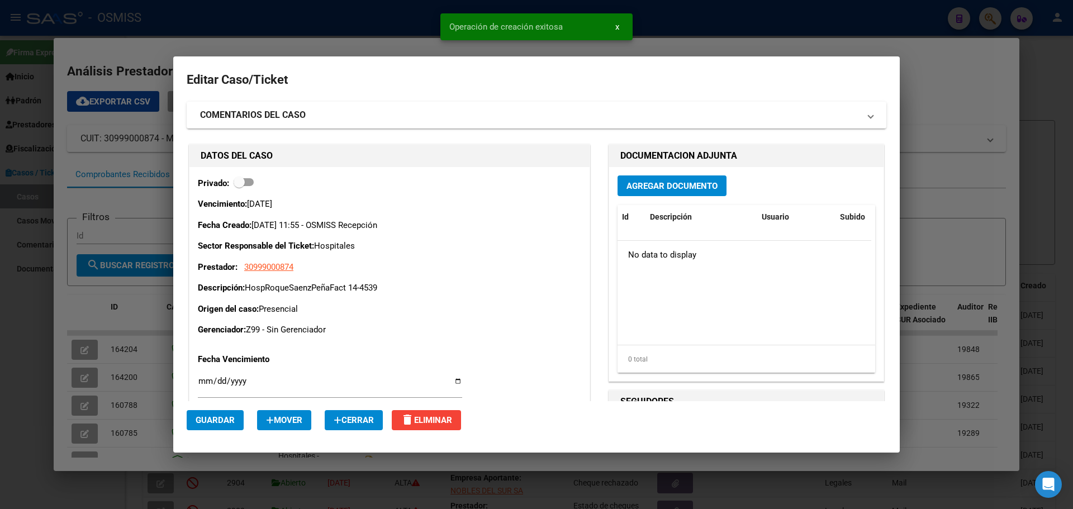
click at [676, 181] on span "Agregar Documento" at bounding box center [671, 186] width 91 height 10
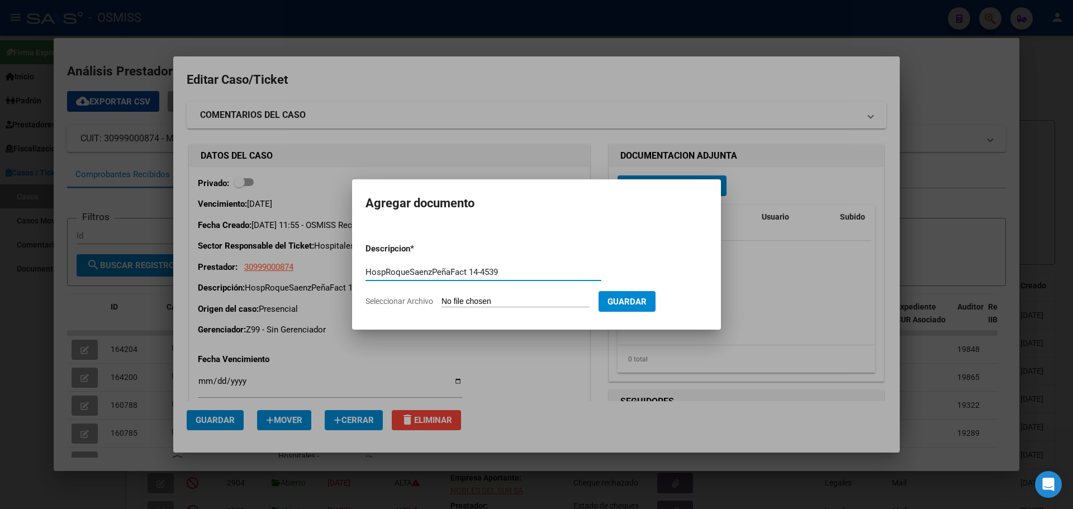
type input "HospRoqueSaenzPeñaFact 14-4539"
click at [404, 299] on span "Seleccionar Archivo" at bounding box center [399, 301] width 68 height 9
click at [441, 299] on input "Seleccionar Archivo" at bounding box center [515, 302] width 148 height 11
type input "C:\fakepath\Fact 4539.pdf"
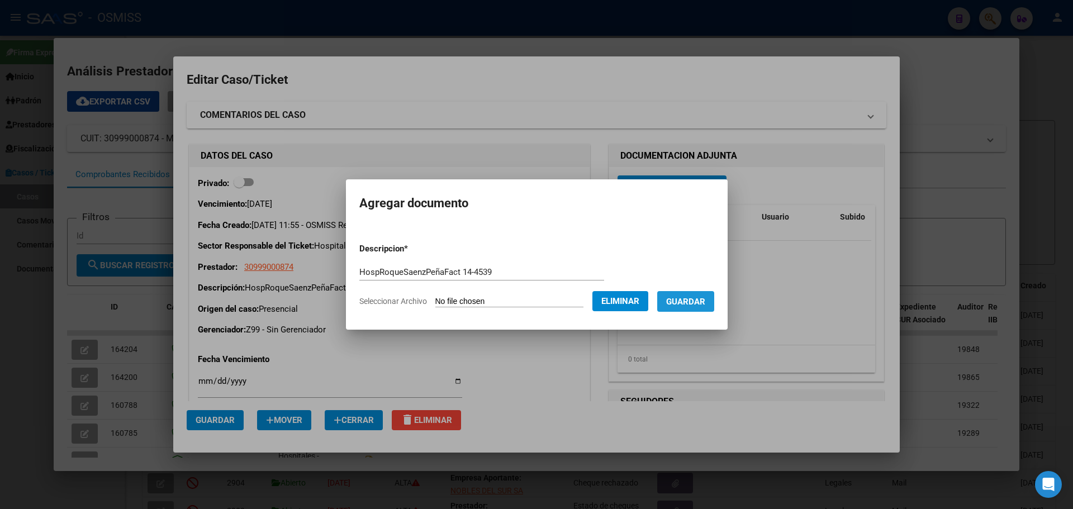
click at [695, 303] on span "Guardar" at bounding box center [685, 302] width 39 height 10
